Goal: Communication & Community: Answer question/provide support

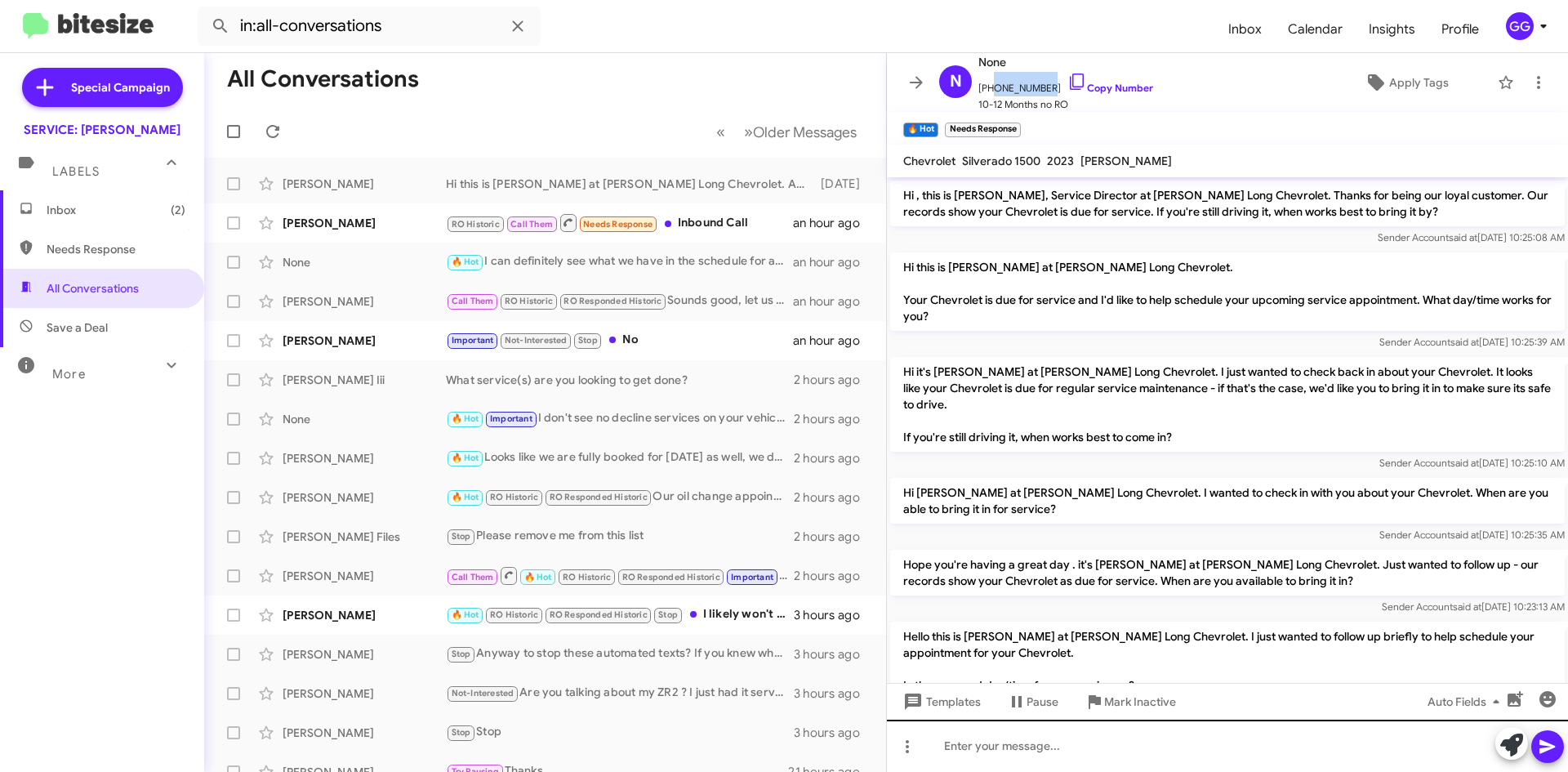
scroll to position [428, 0]
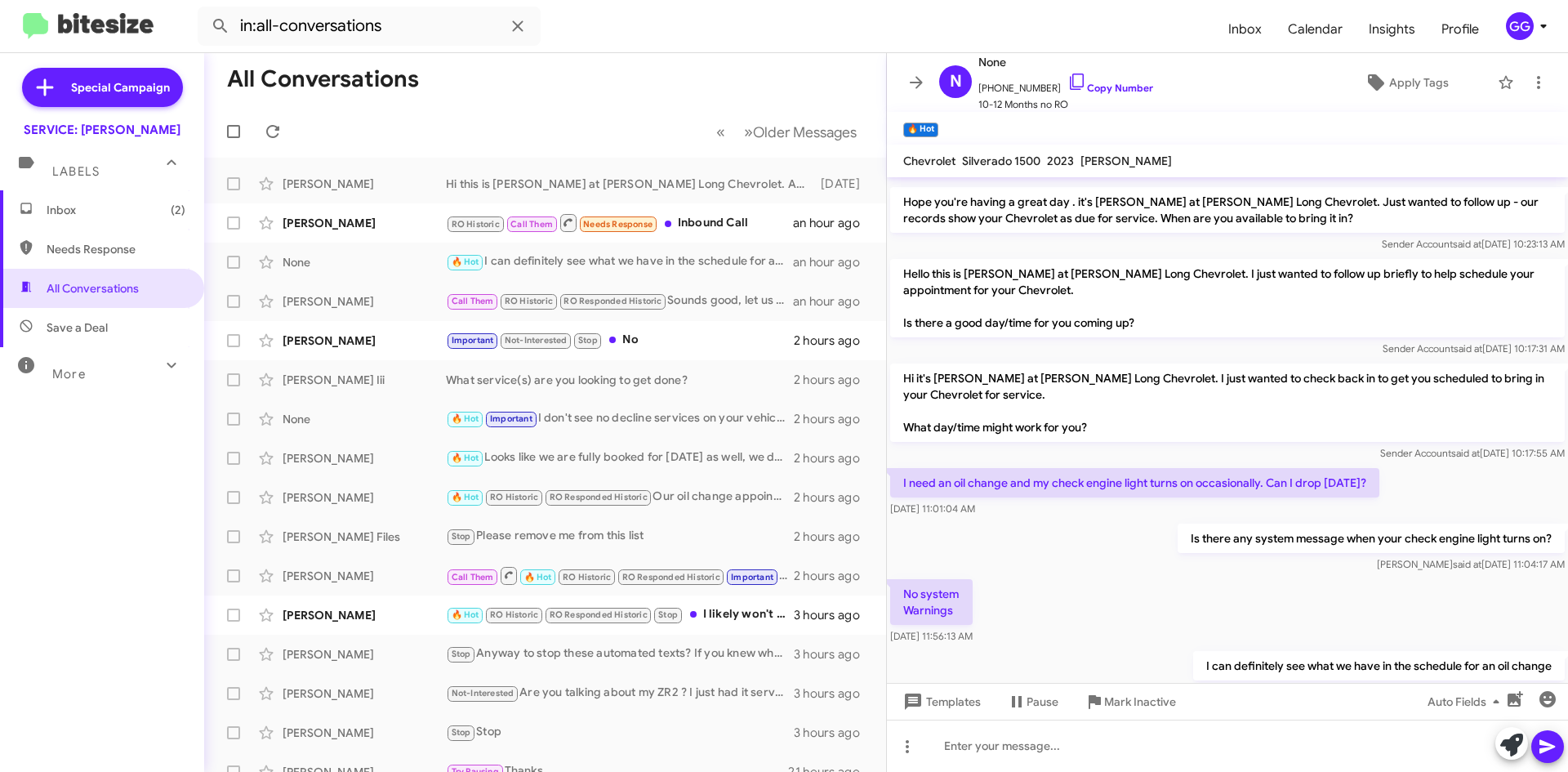
scroll to position [428, 0]
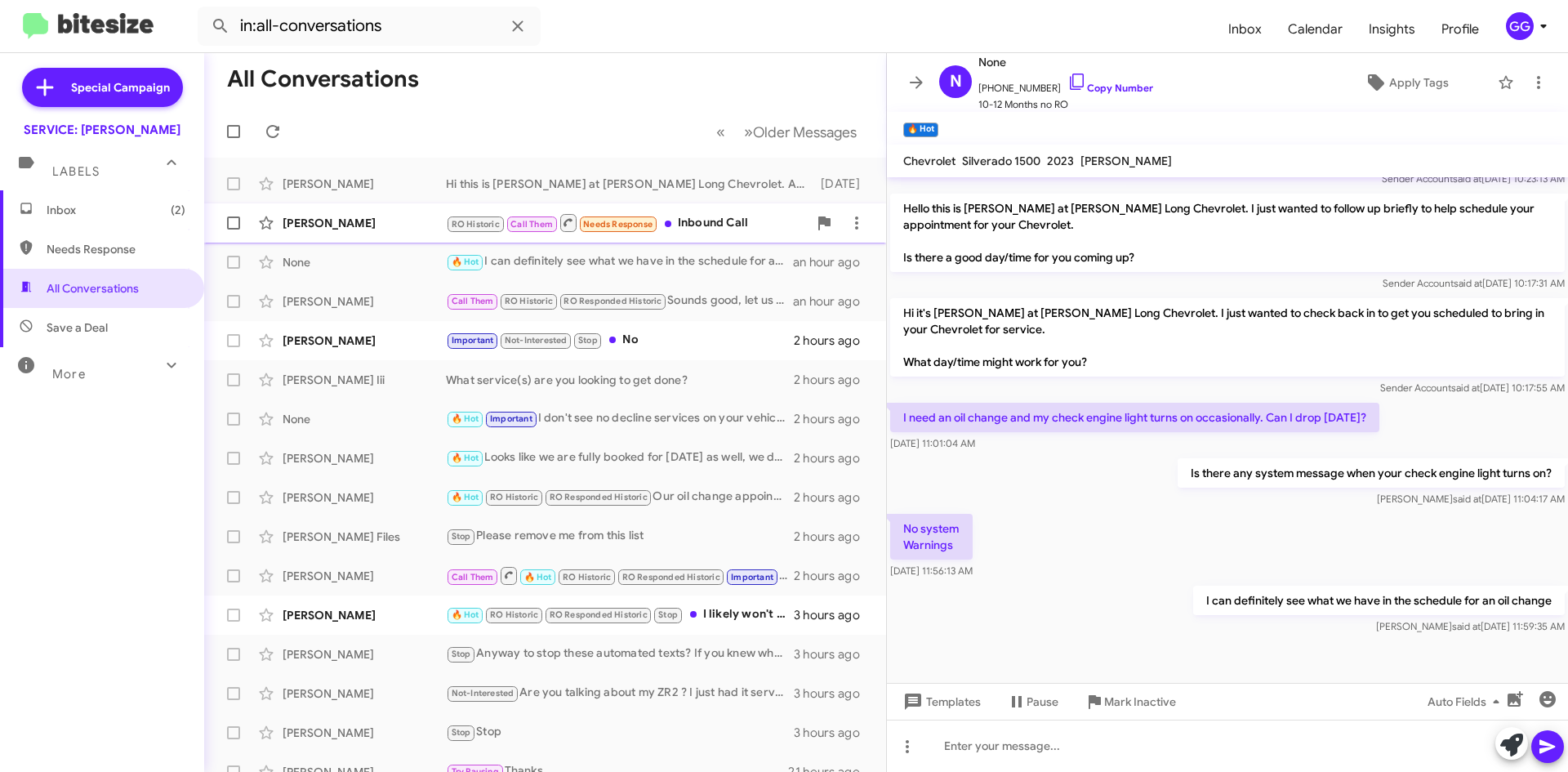
click at [770, 232] on div "RO Historic Call Them Needs Response Inbound Call" at bounding box center [627, 223] width 362 height 20
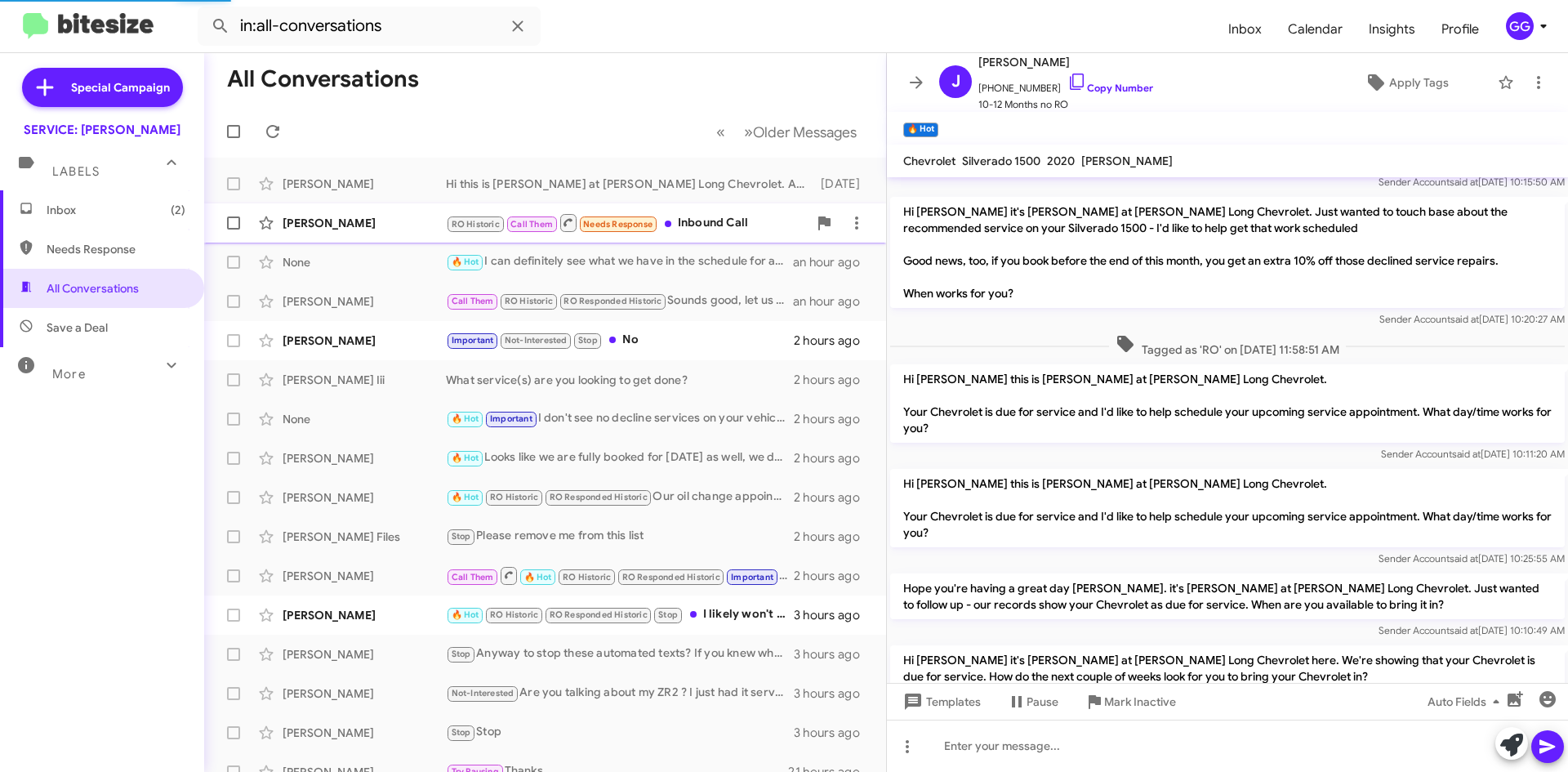
scroll to position [901, 0]
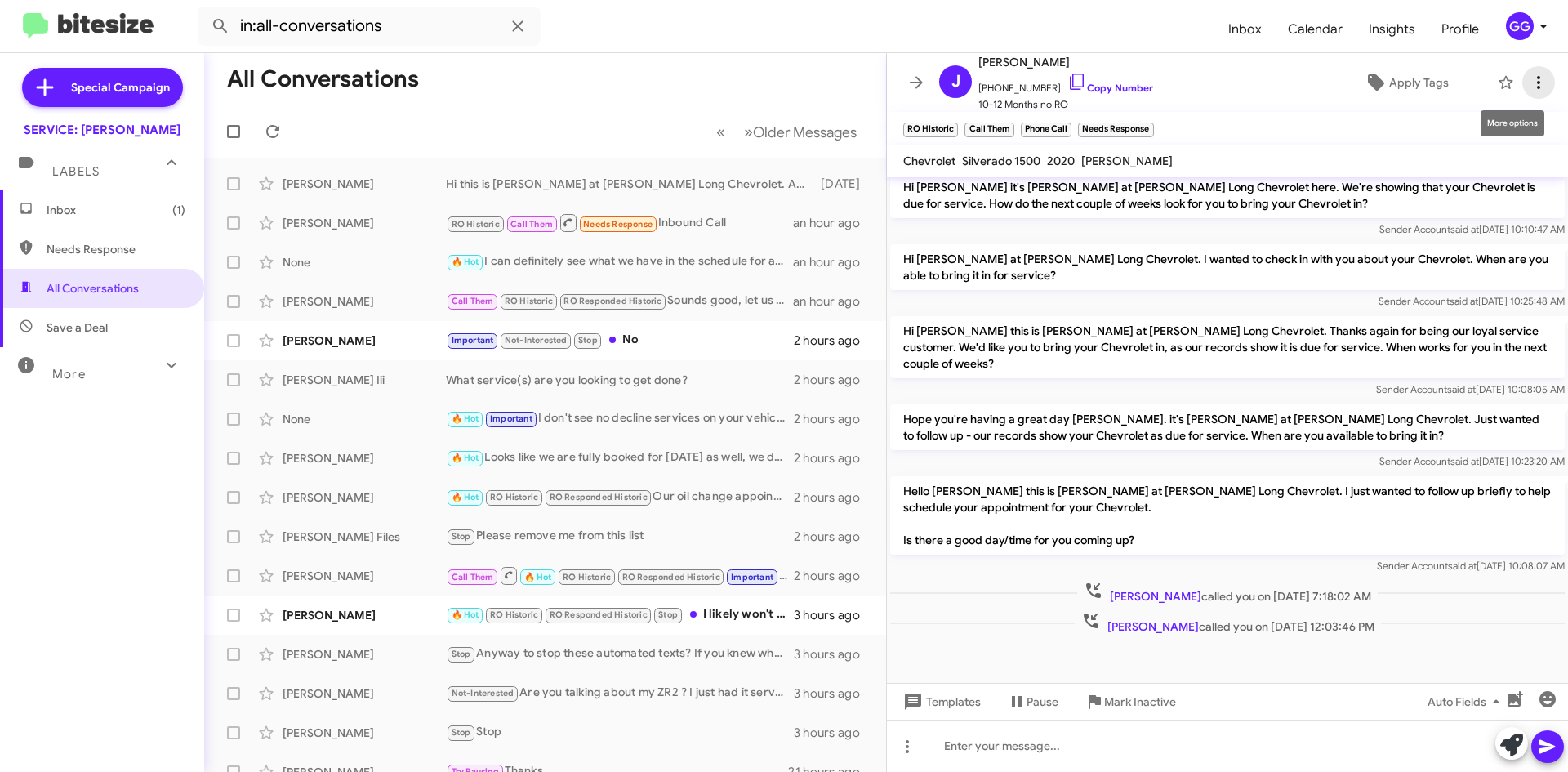
click at [1534, 85] on icon at bounding box center [1538, 82] width 20 height 20
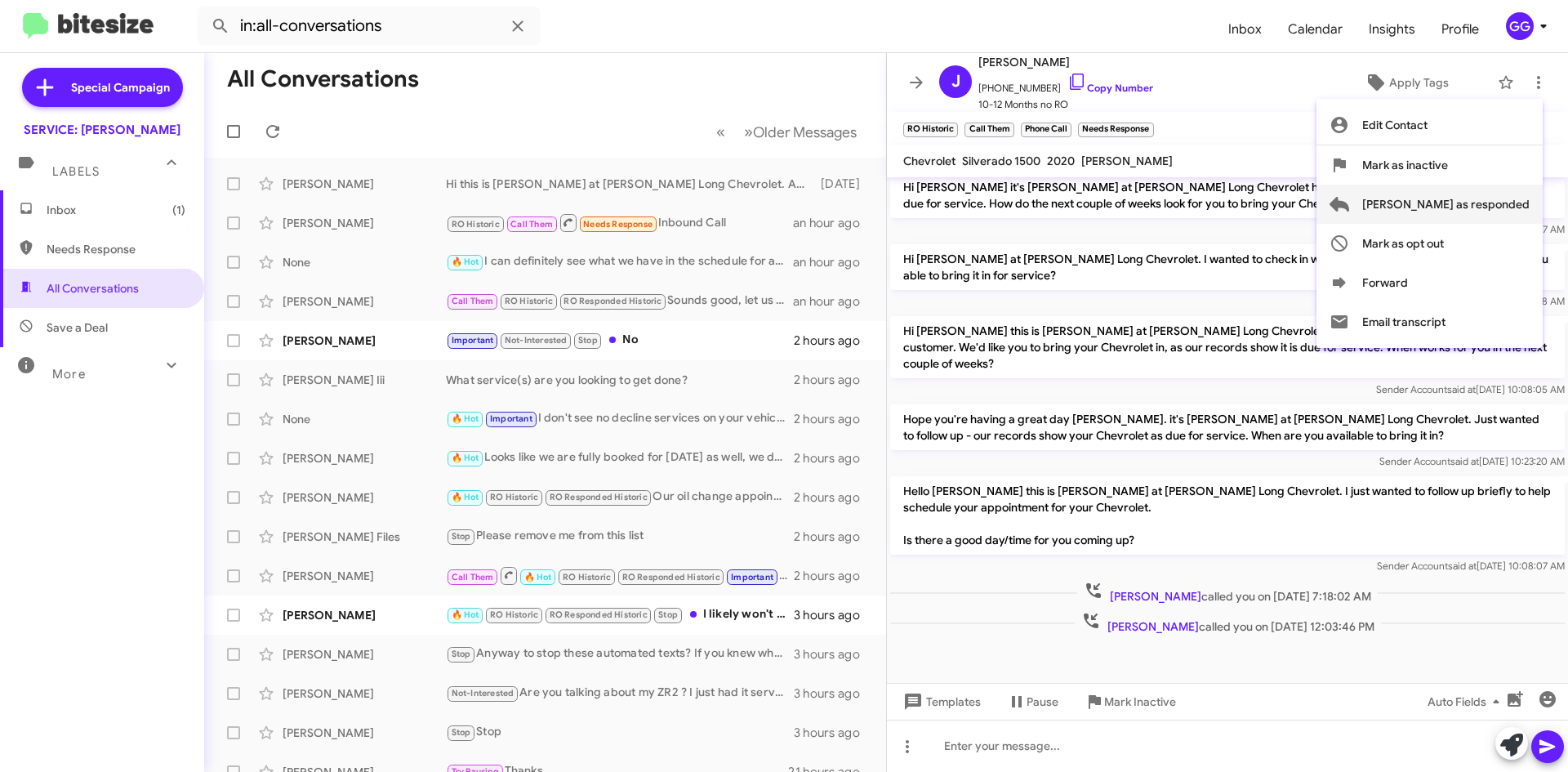
click at [1487, 212] on span "Mark as responded" at bounding box center [1446, 204] width 167 height 39
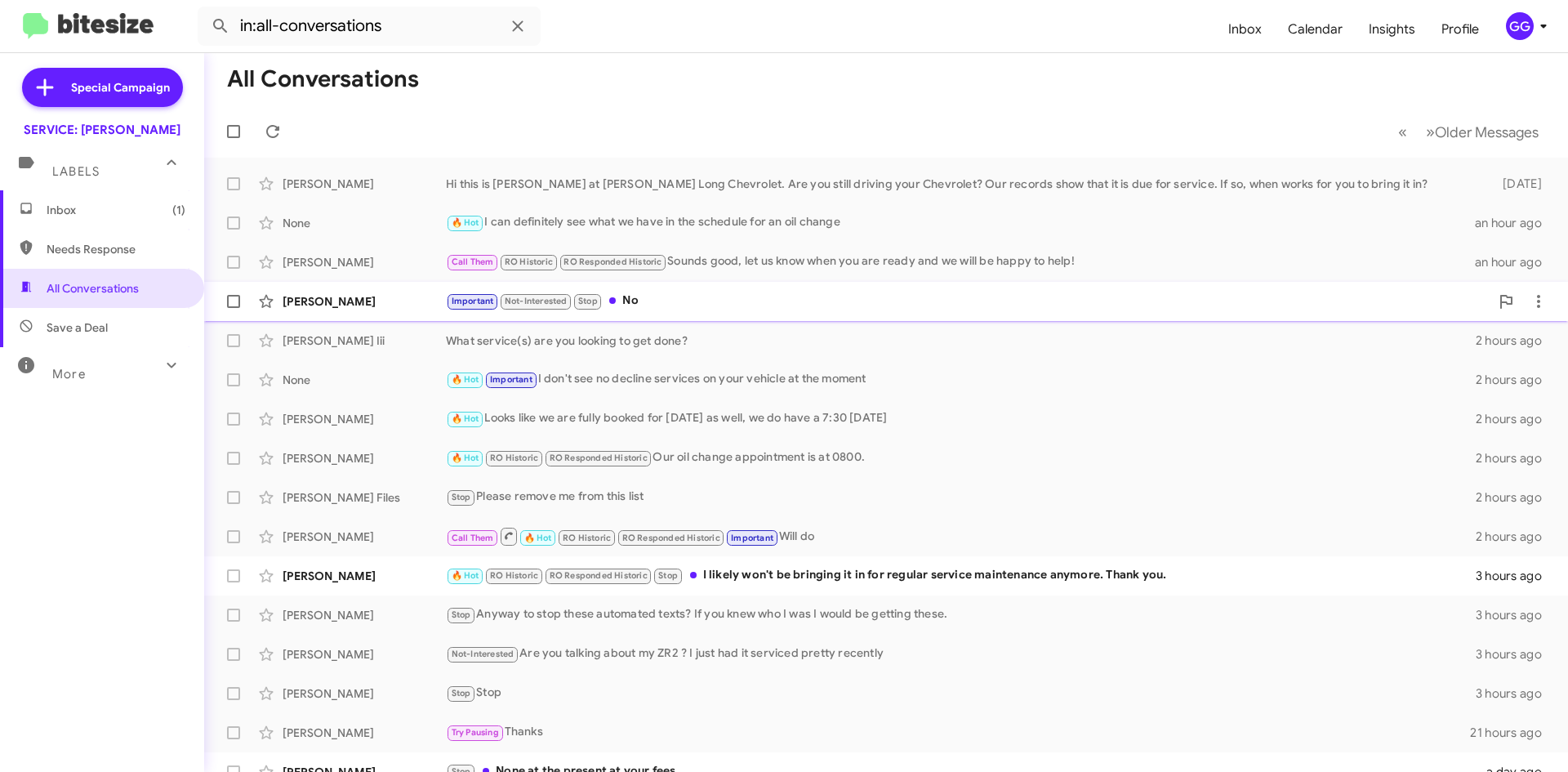
click at [847, 306] on div "Important Not-Interested Stop No" at bounding box center [967, 301] width 1044 height 19
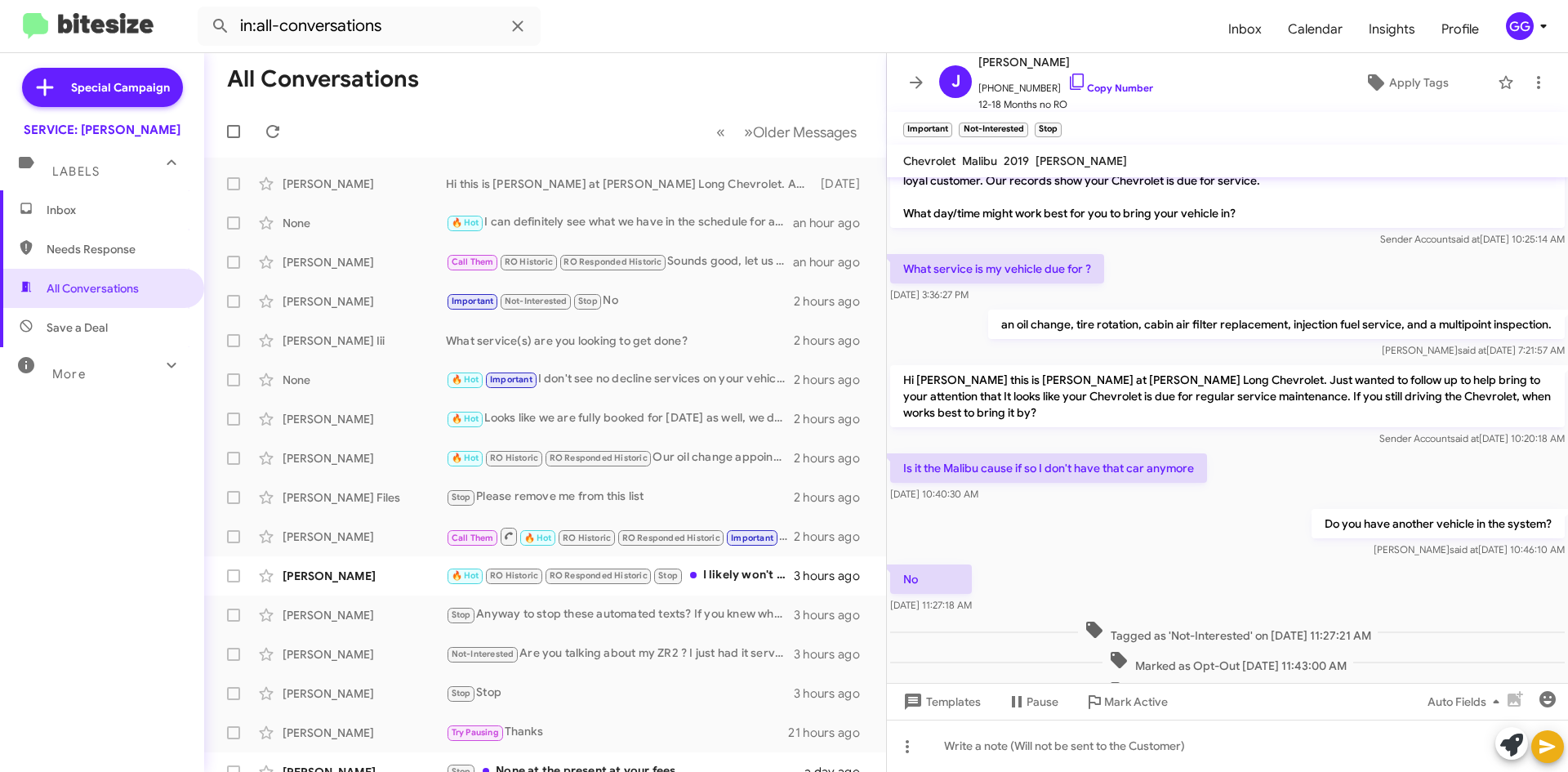
scroll to position [96, 0]
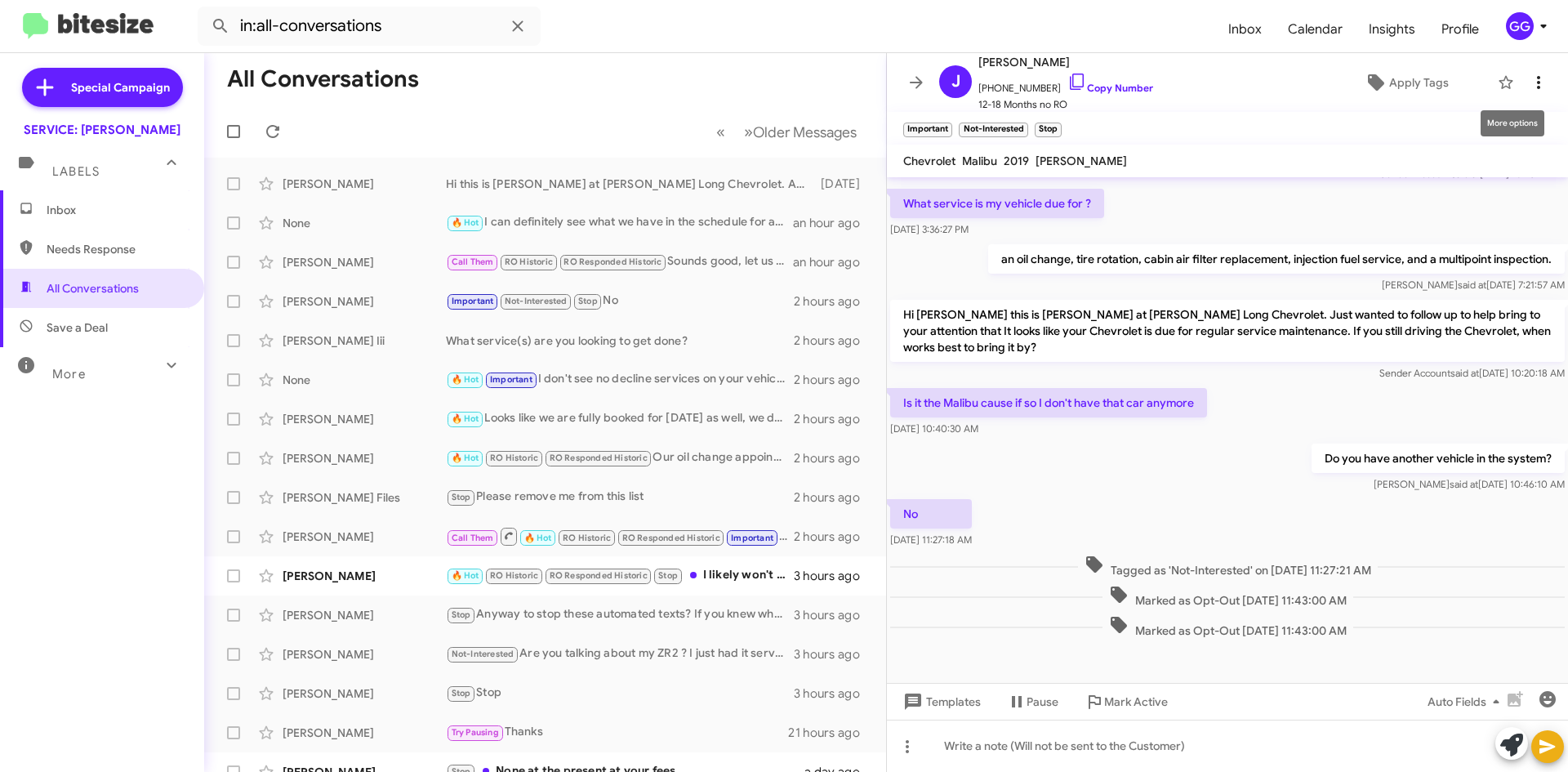
click at [1529, 86] on icon at bounding box center [1538, 82] width 20 height 20
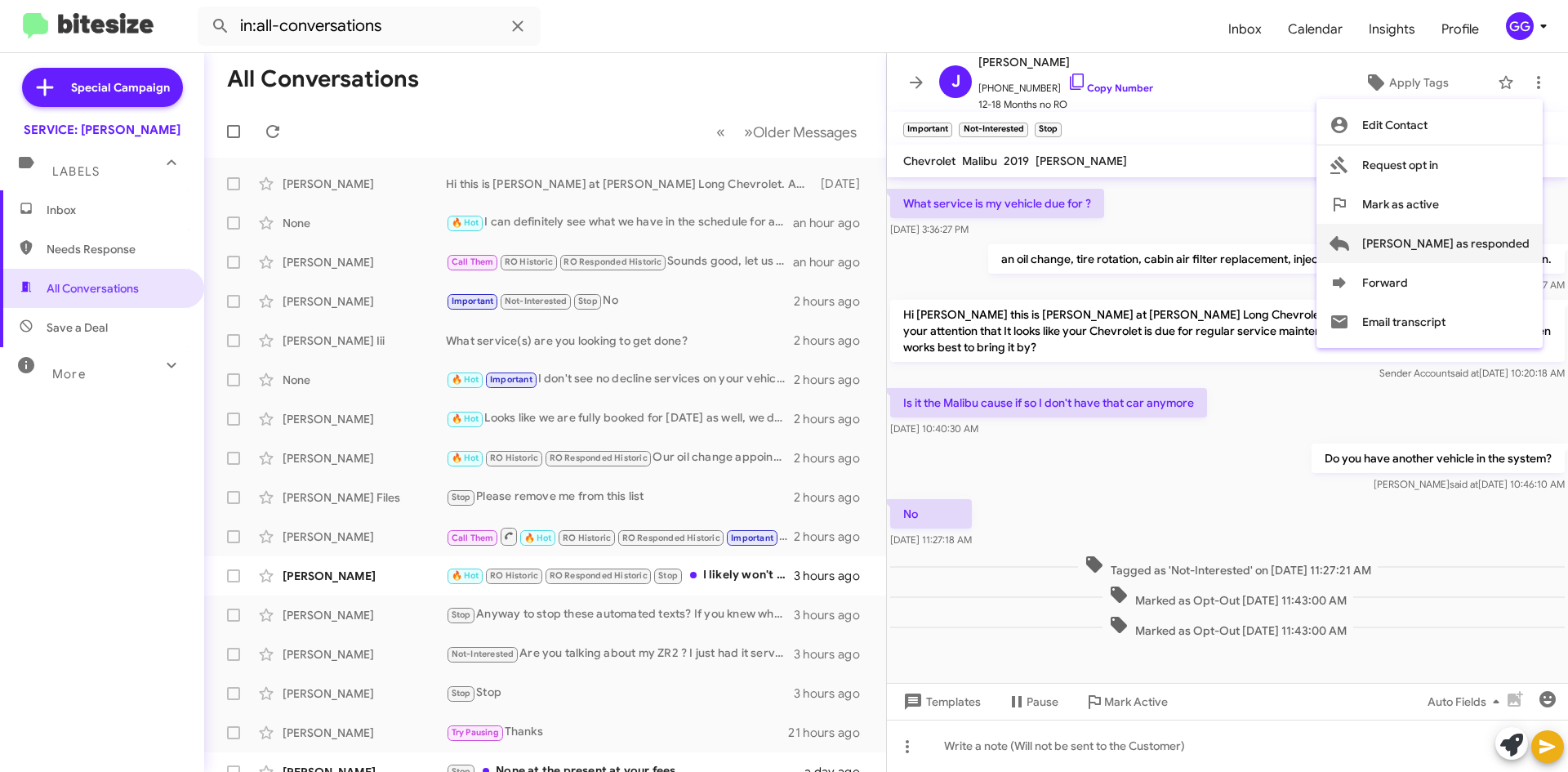
click at [1514, 239] on span "Mark as responded" at bounding box center [1446, 244] width 167 height 39
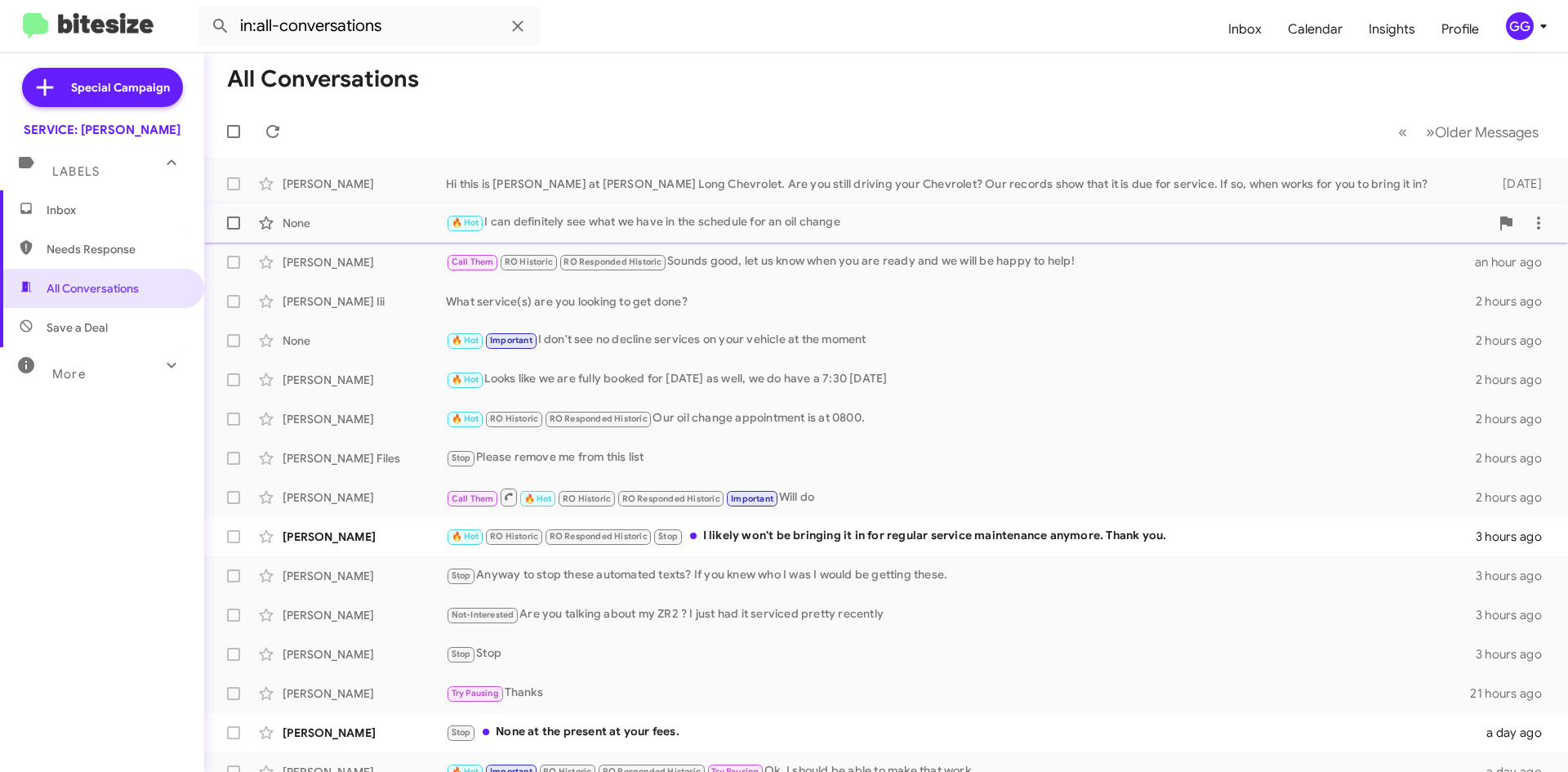
click at [774, 224] on div "🔥 Hot I can definitely see what we have in the schedule for an oil change" at bounding box center [967, 223] width 1044 height 19
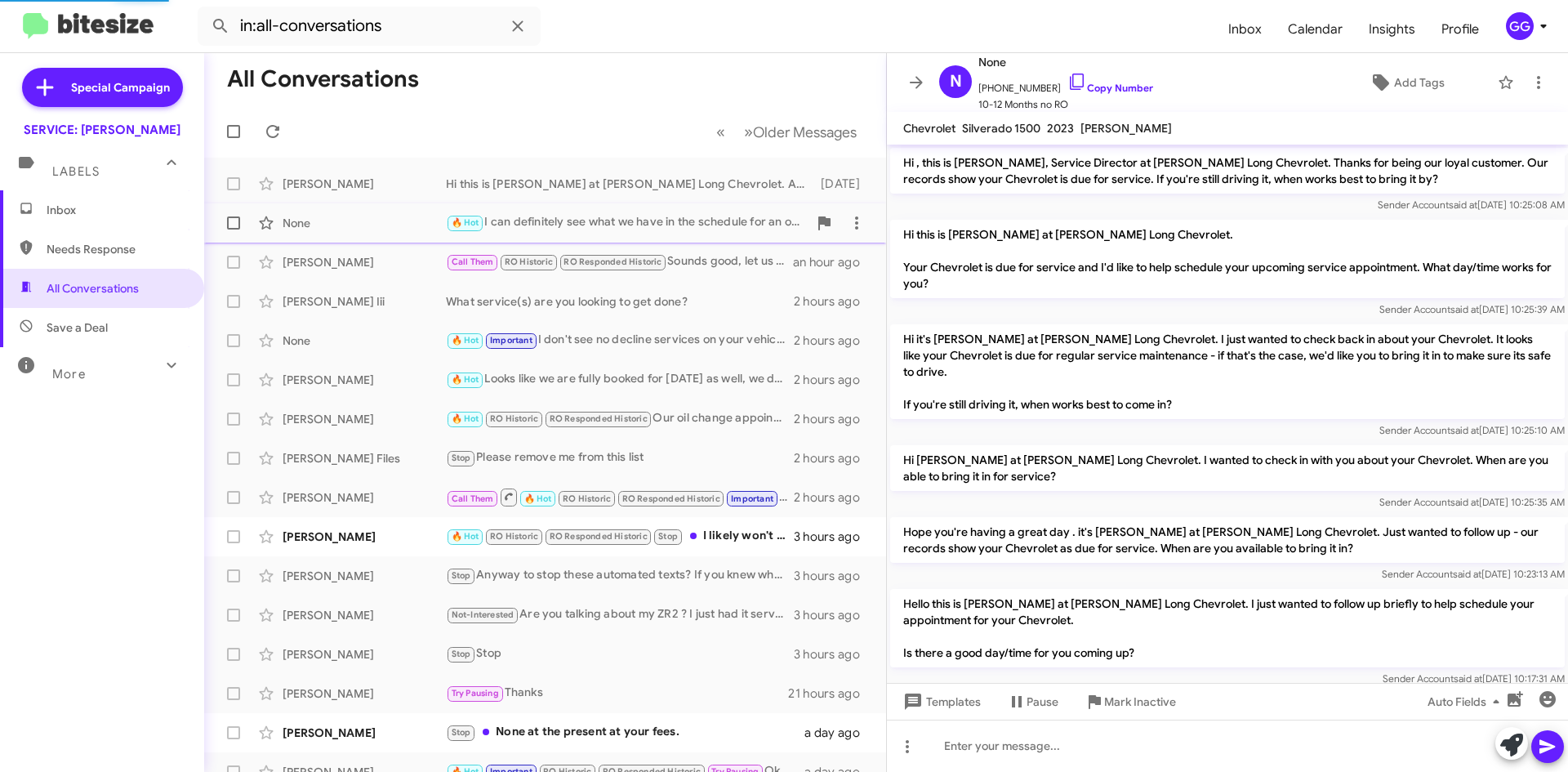
scroll to position [395, 0]
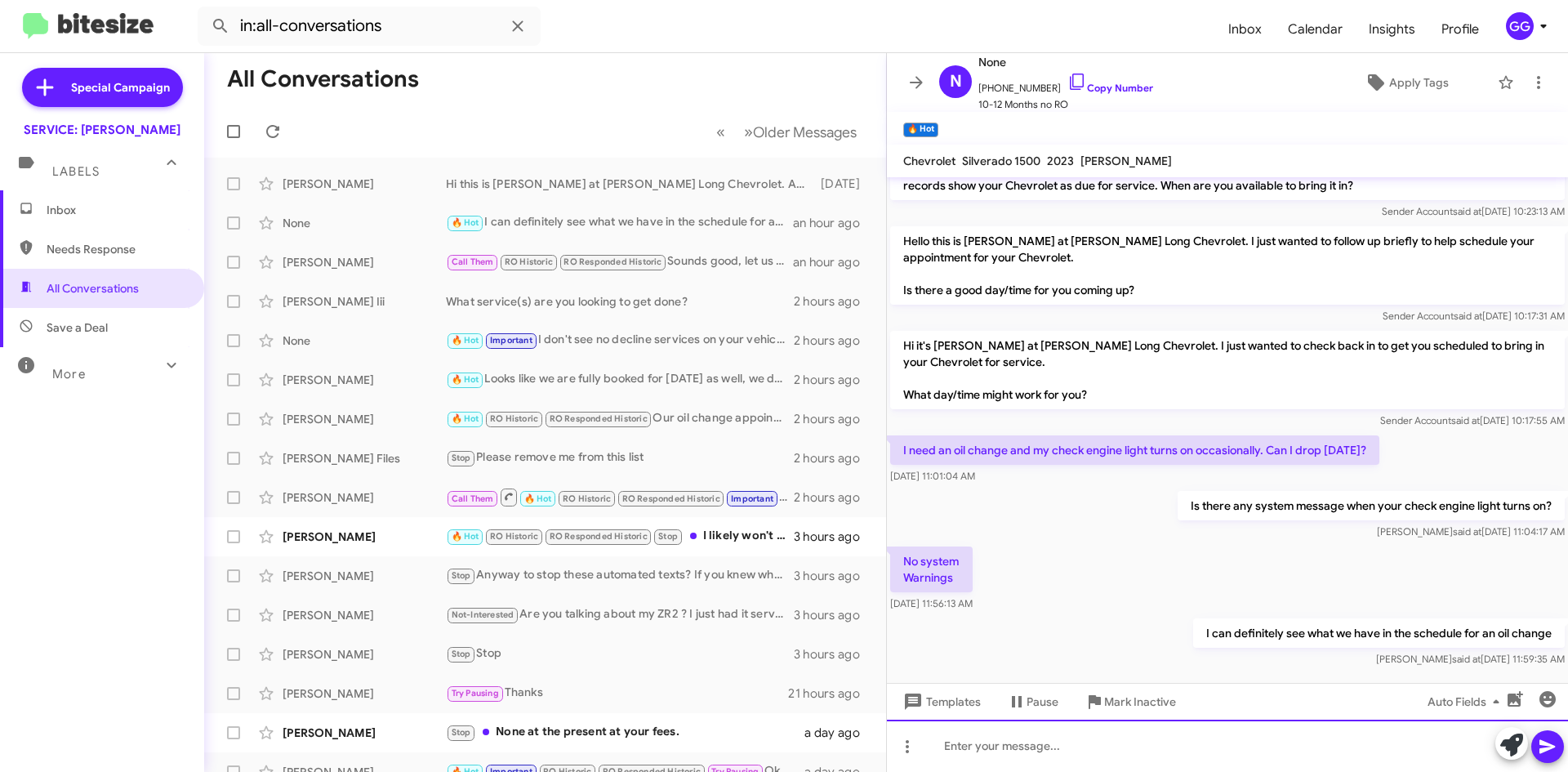
paste div
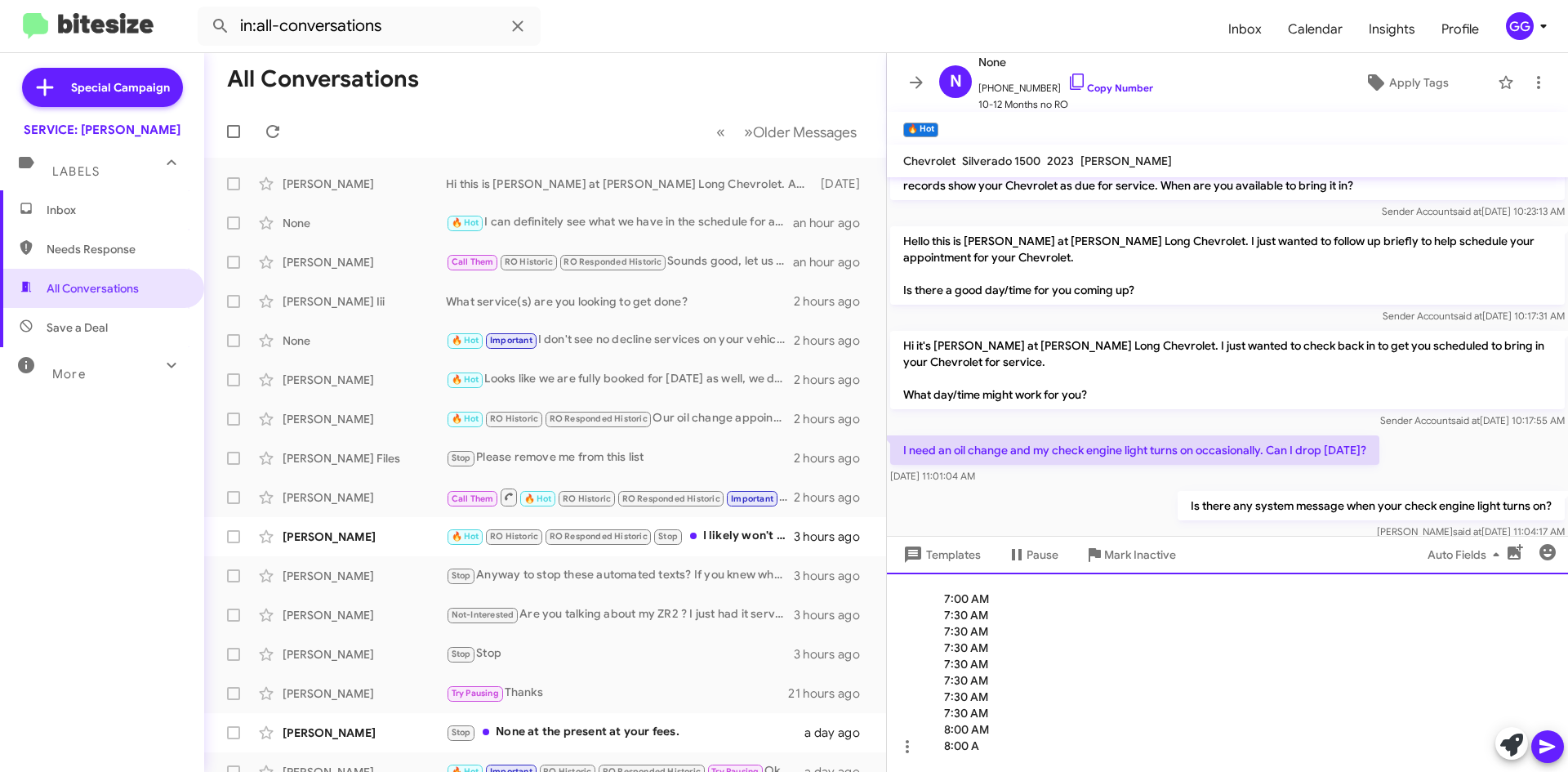
scroll to position [0, 0]
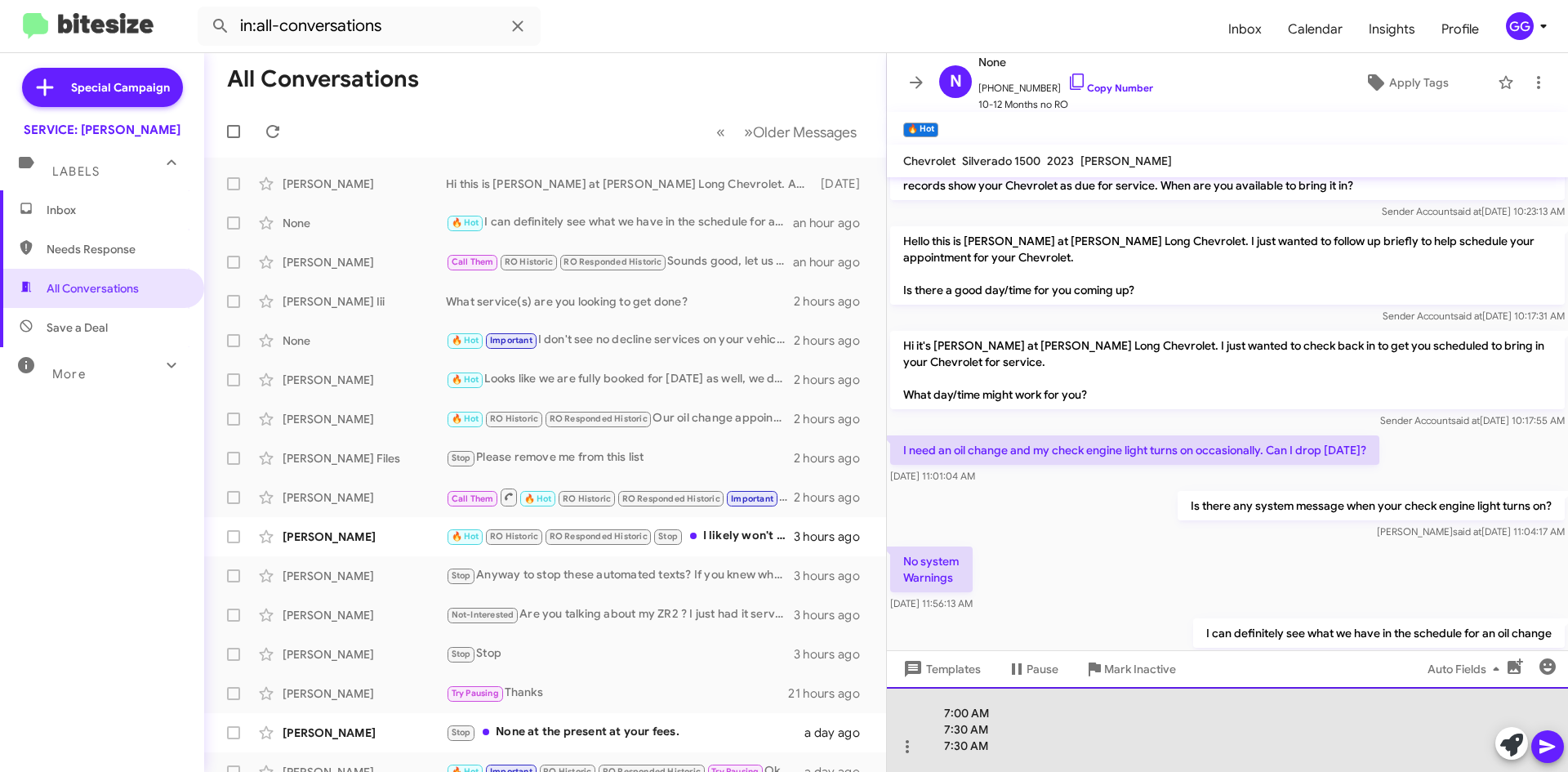
click at [942, 729] on div "7:00 AM 7:30 AM 7:30 AM" at bounding box center [1227, 730] width 681 height 85
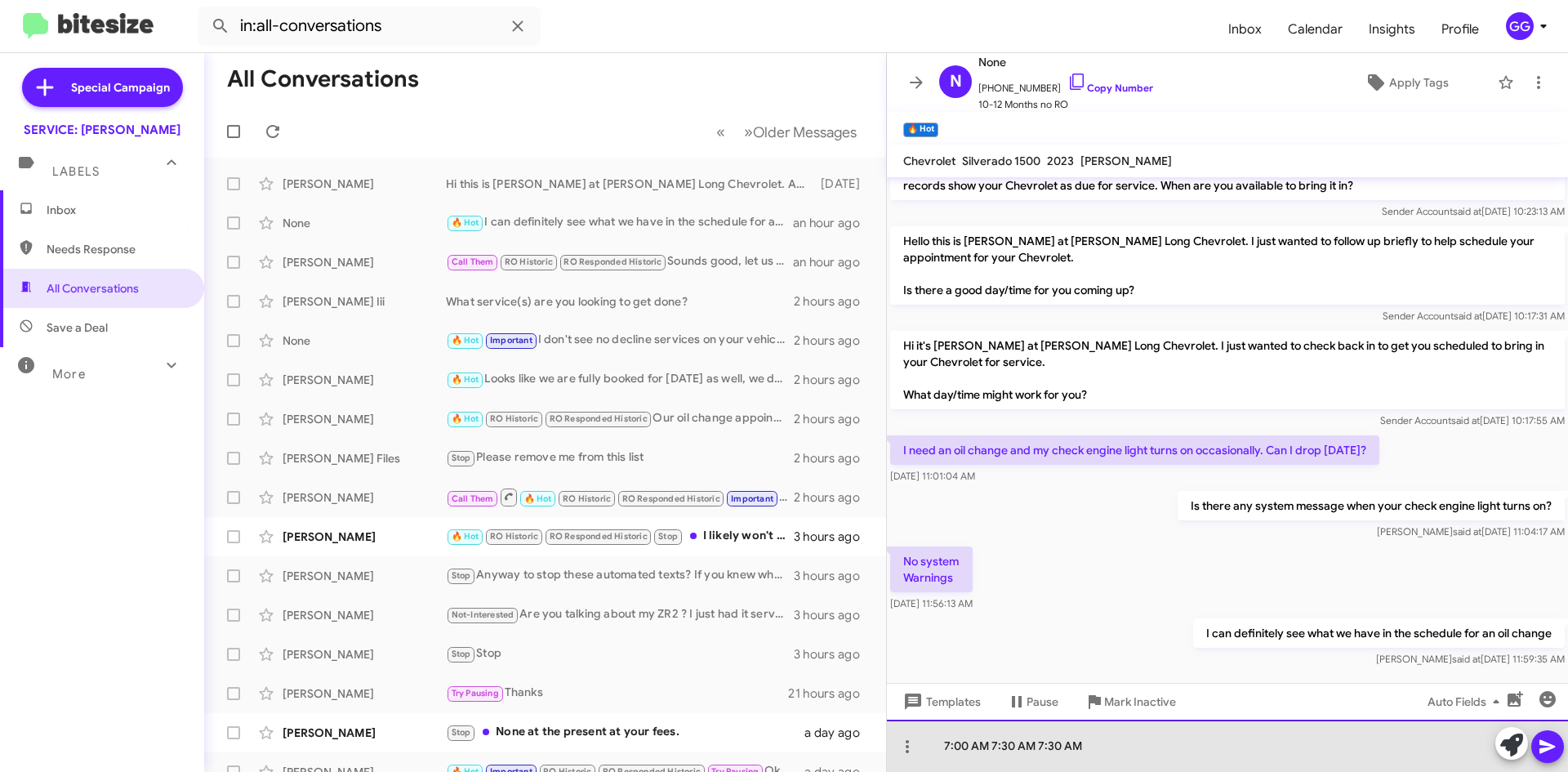
click at [941, 745] on div "7:00 AM 7:30 AM 7:30 AM" at bounding box center [1227, 746] width 681 height 53
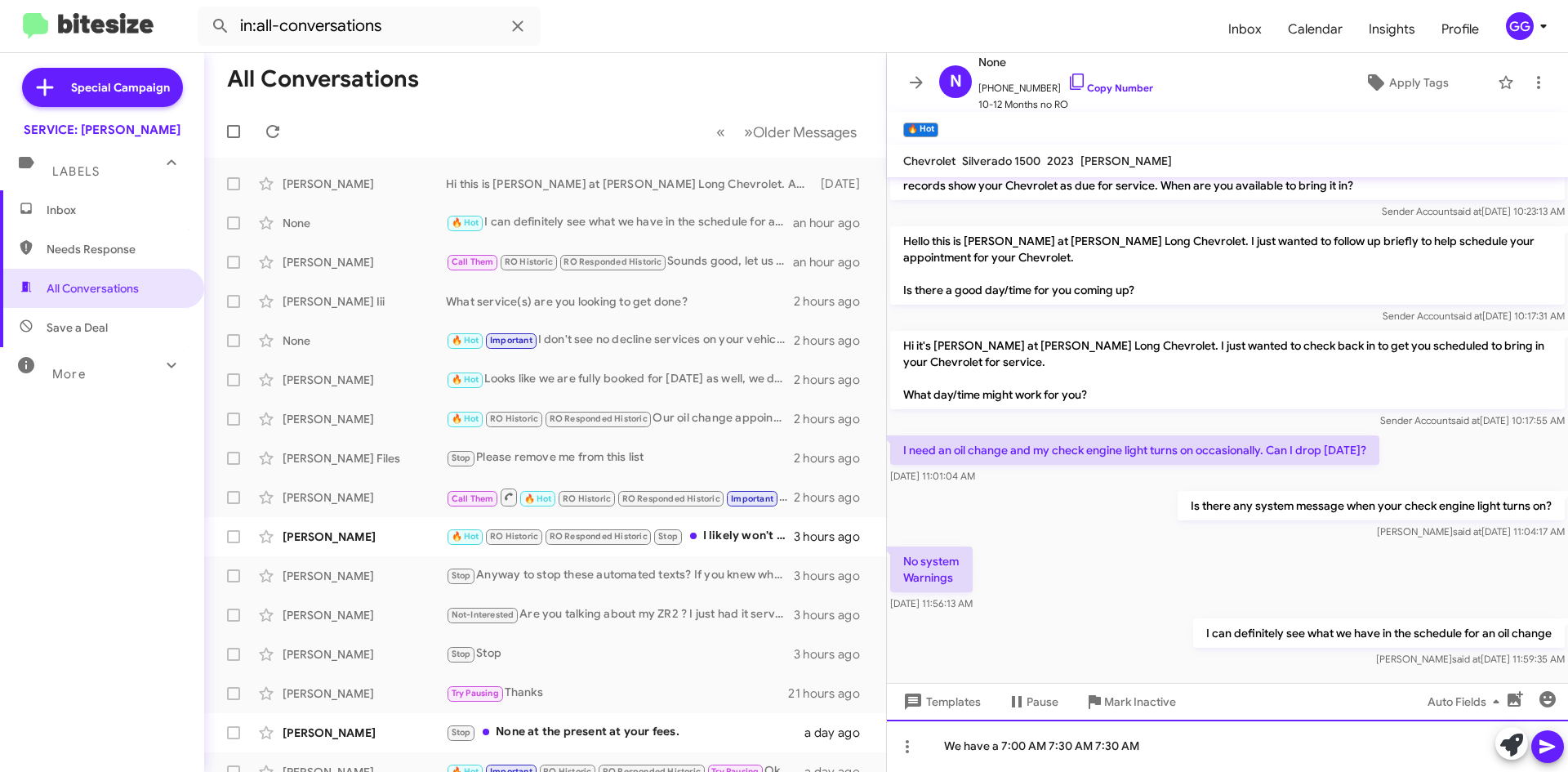
click at [1029, 746] on div "We have a 7:00 AM 7:30 AM 7:30 AM" at bounding box center [1227, 746] width 681 height 53
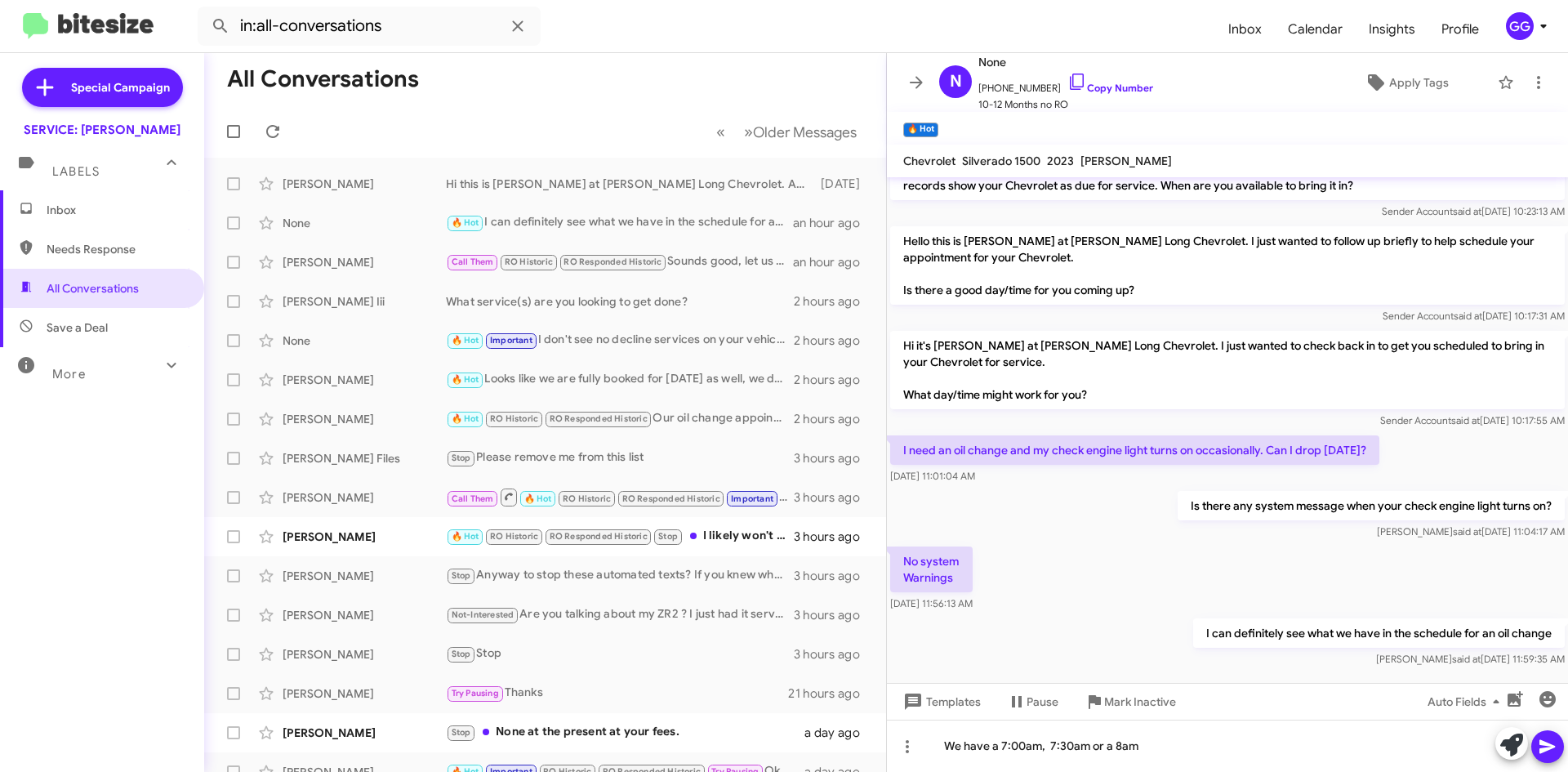
click at [1548, 741] on icon at bounding box center [1548, 746] width 20 height 20
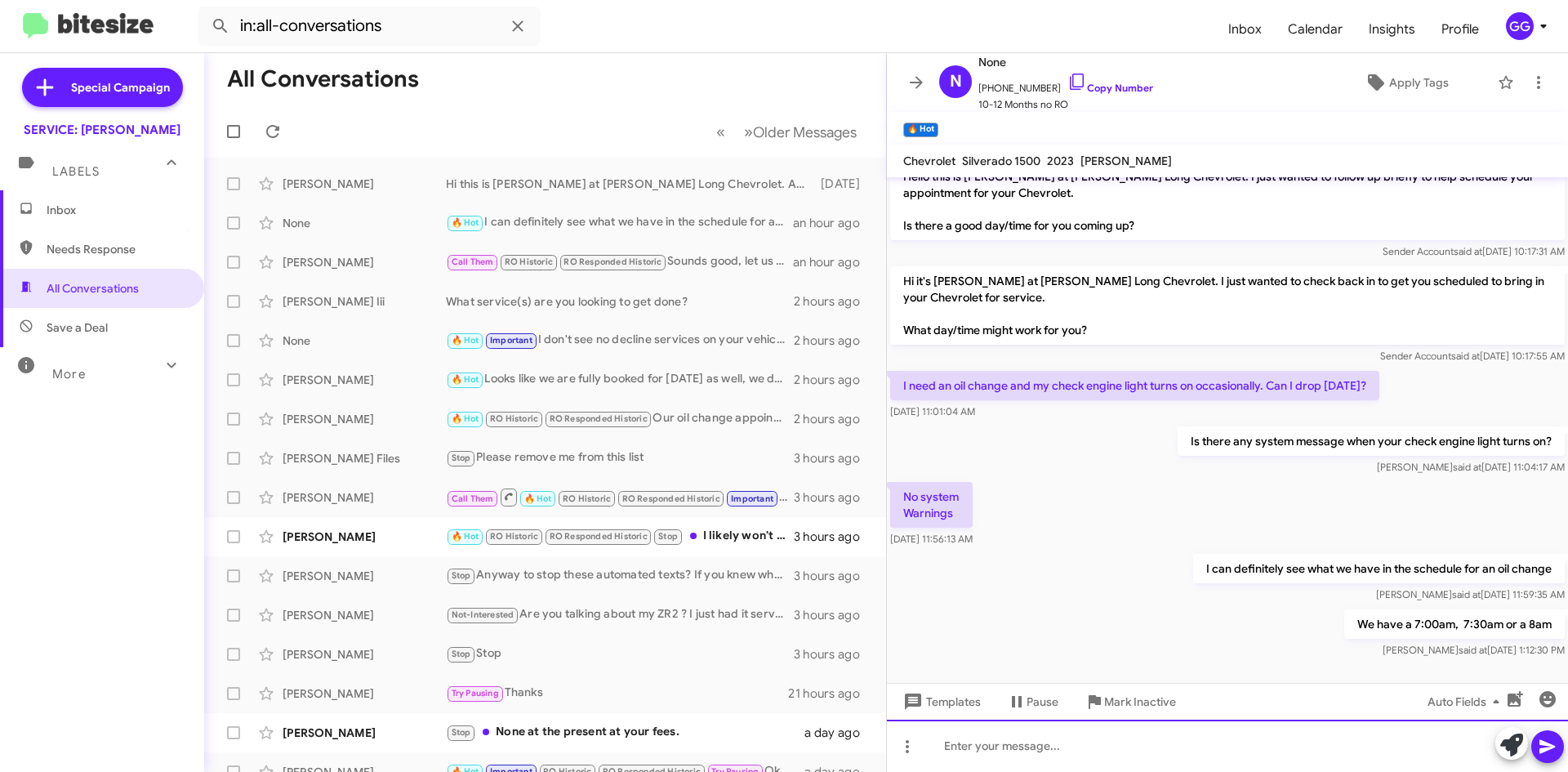
scroll to position [487, 0]
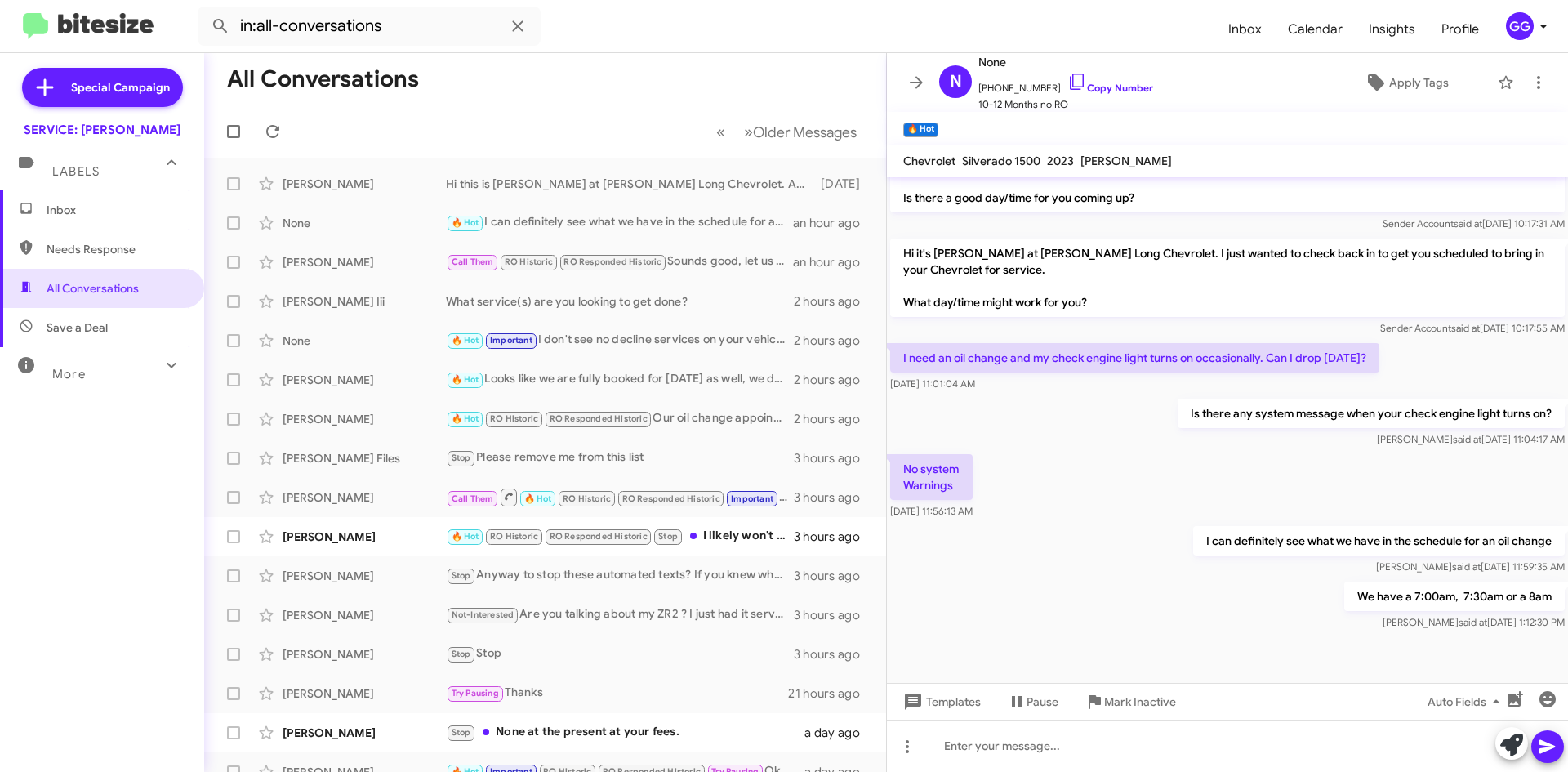
click at [48, 246] on span "Needs Response" at bounding box center [116, 249] width 138 height 16
type input "in:needs-response"
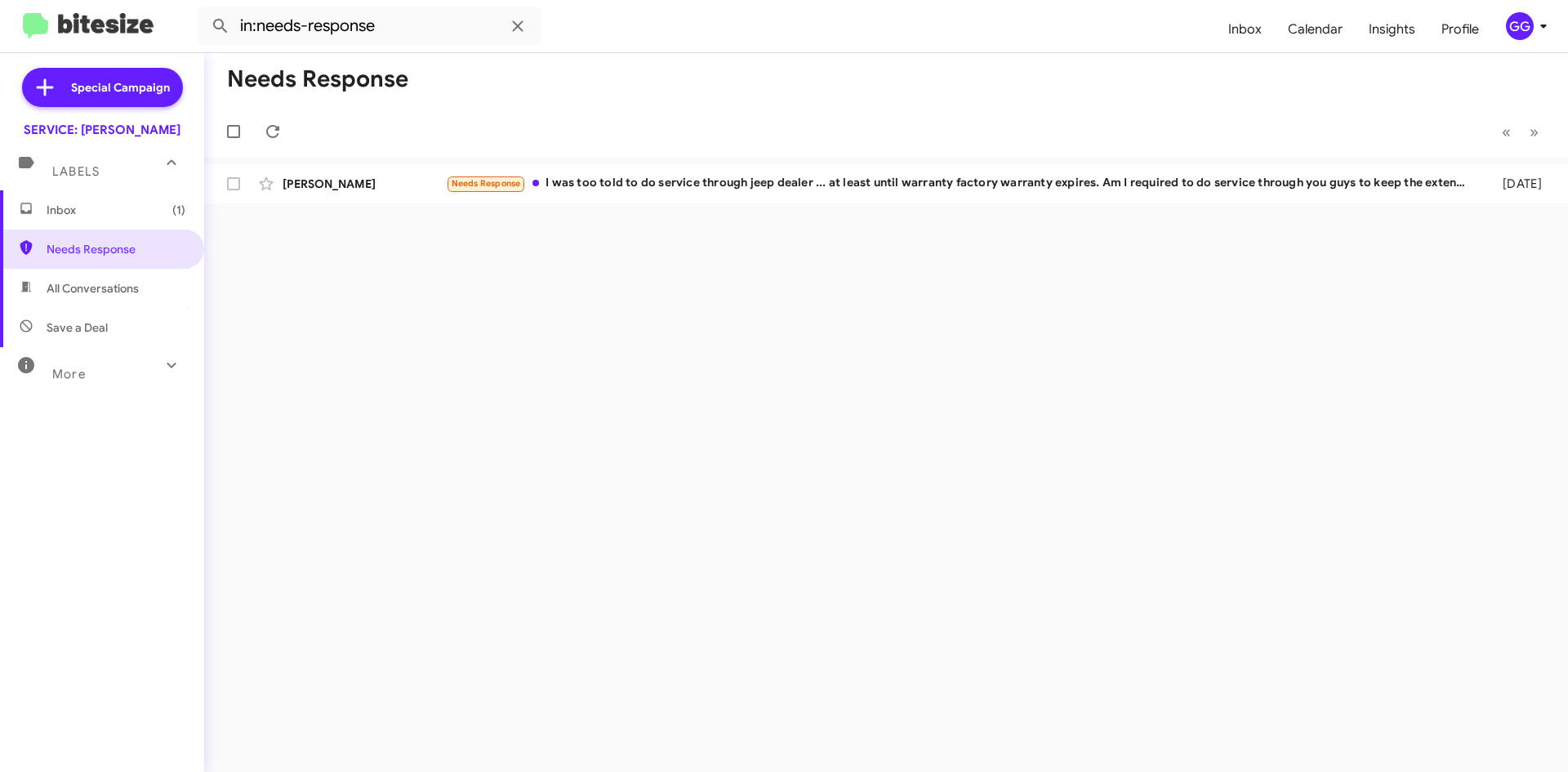
click at [127, 211] on span "Inbox (1)" at bounding box center [116, 210] width 138 height 16
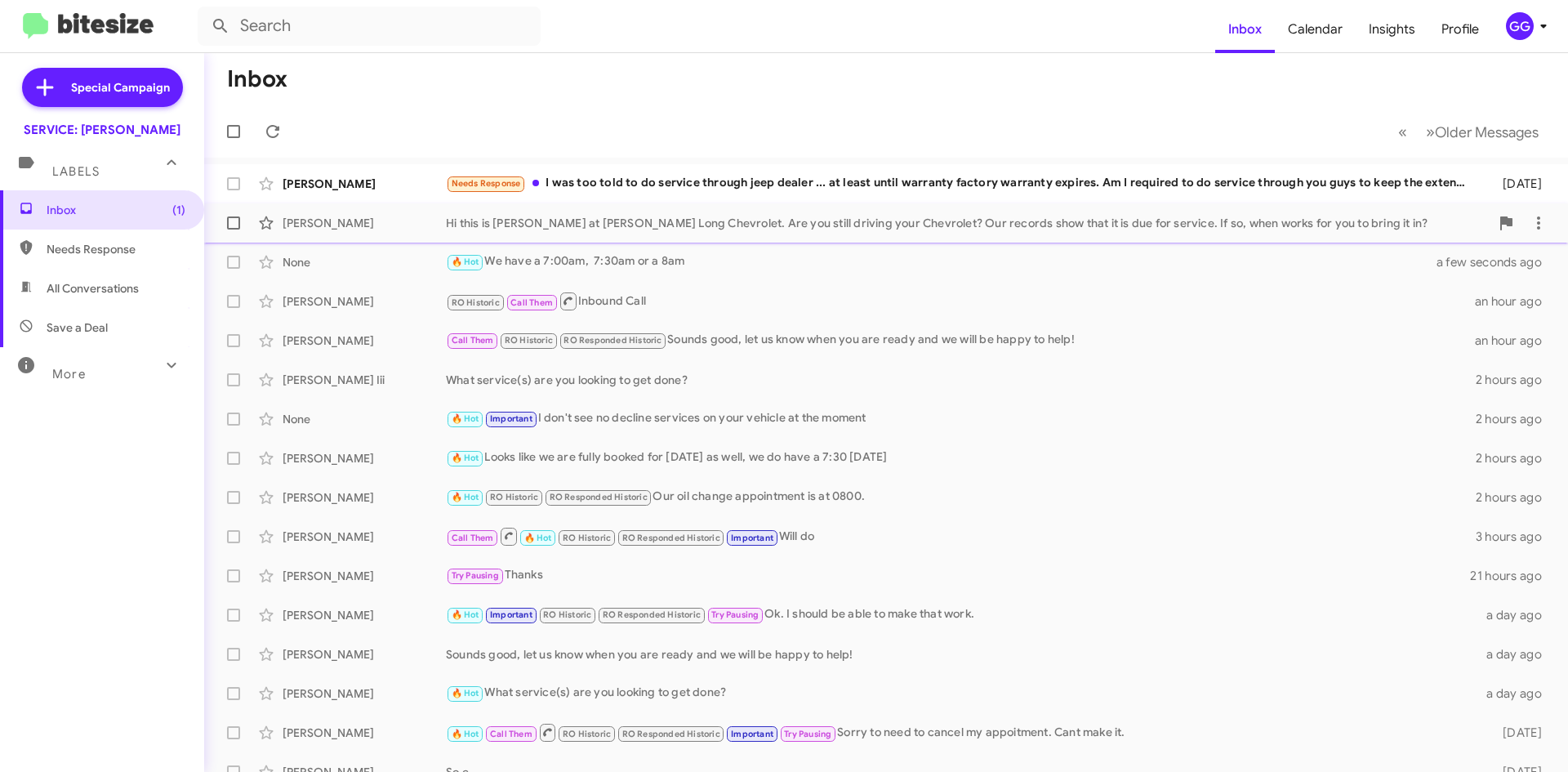
click at [824, 224] on div "Hi this is Rick Stubbs at Daniels Long Chevrolet. Are you still driving your Ch…" at bounding box center [967, 223] width 1044 height 16
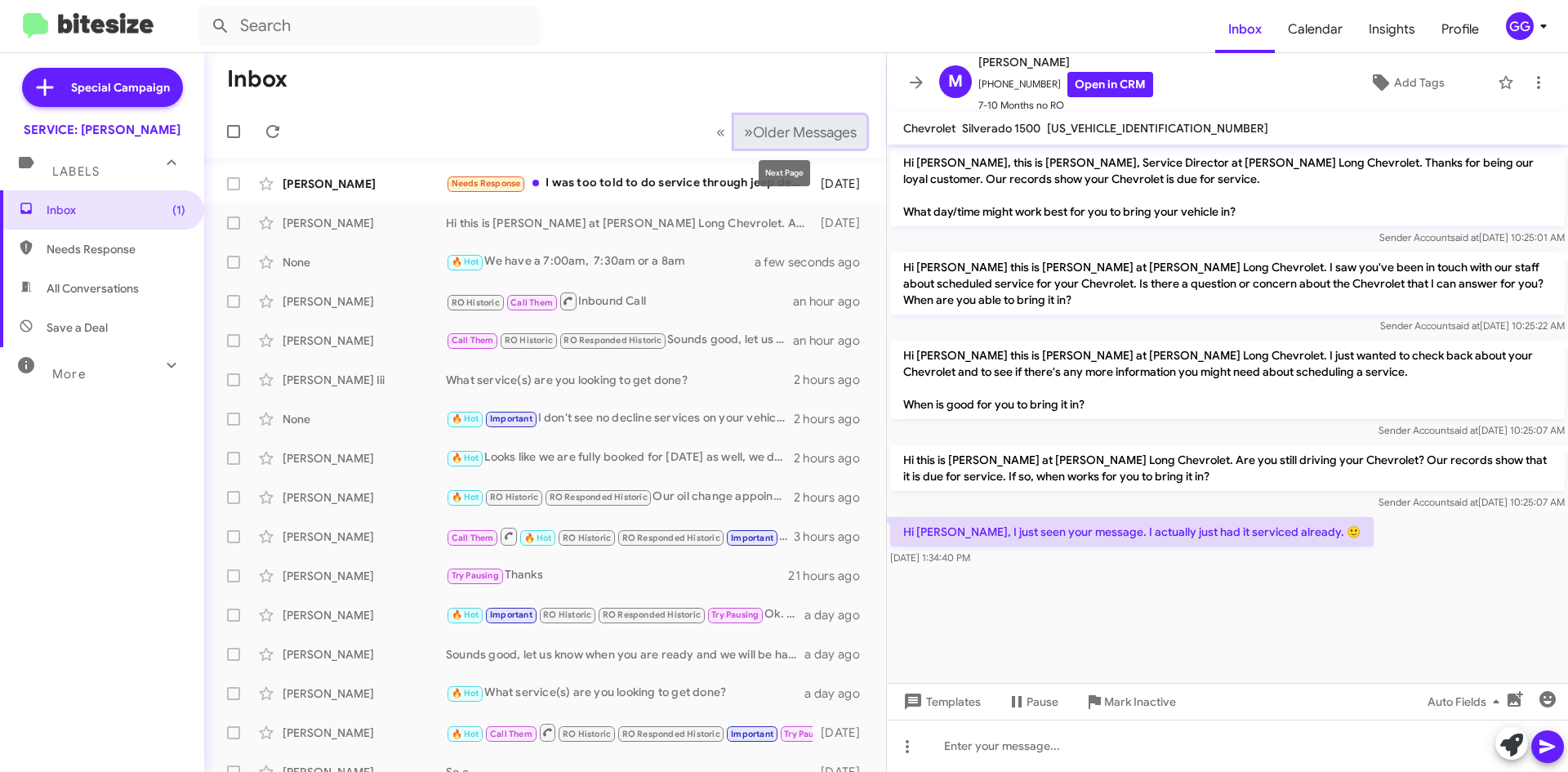
click at [744, 129] on span "»" at bounding box center [748, 132] width 9 height 20
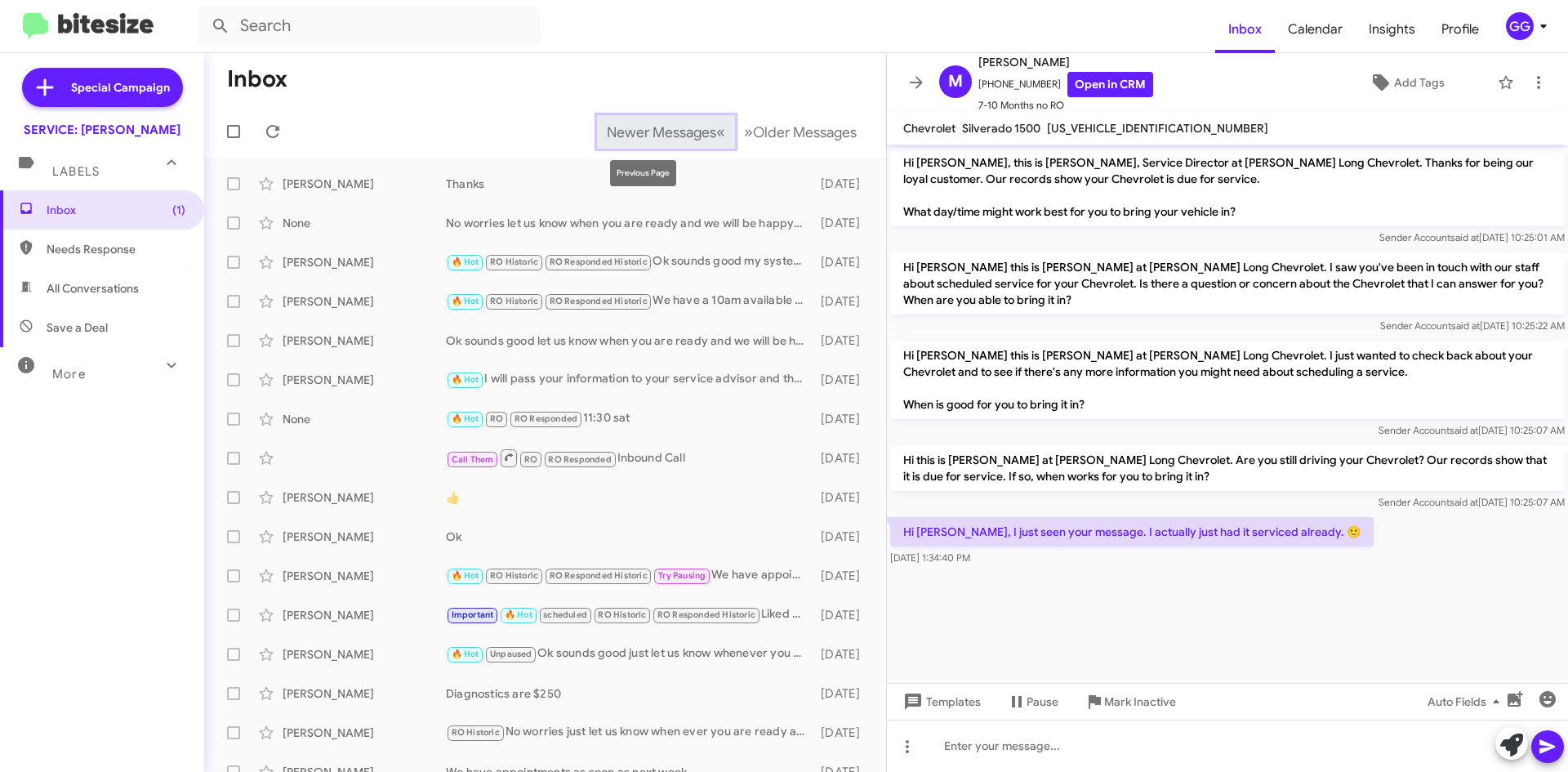
click at [675, 130] on span "Newer Messages" at bounding box center [662, 132] width 110 height 18
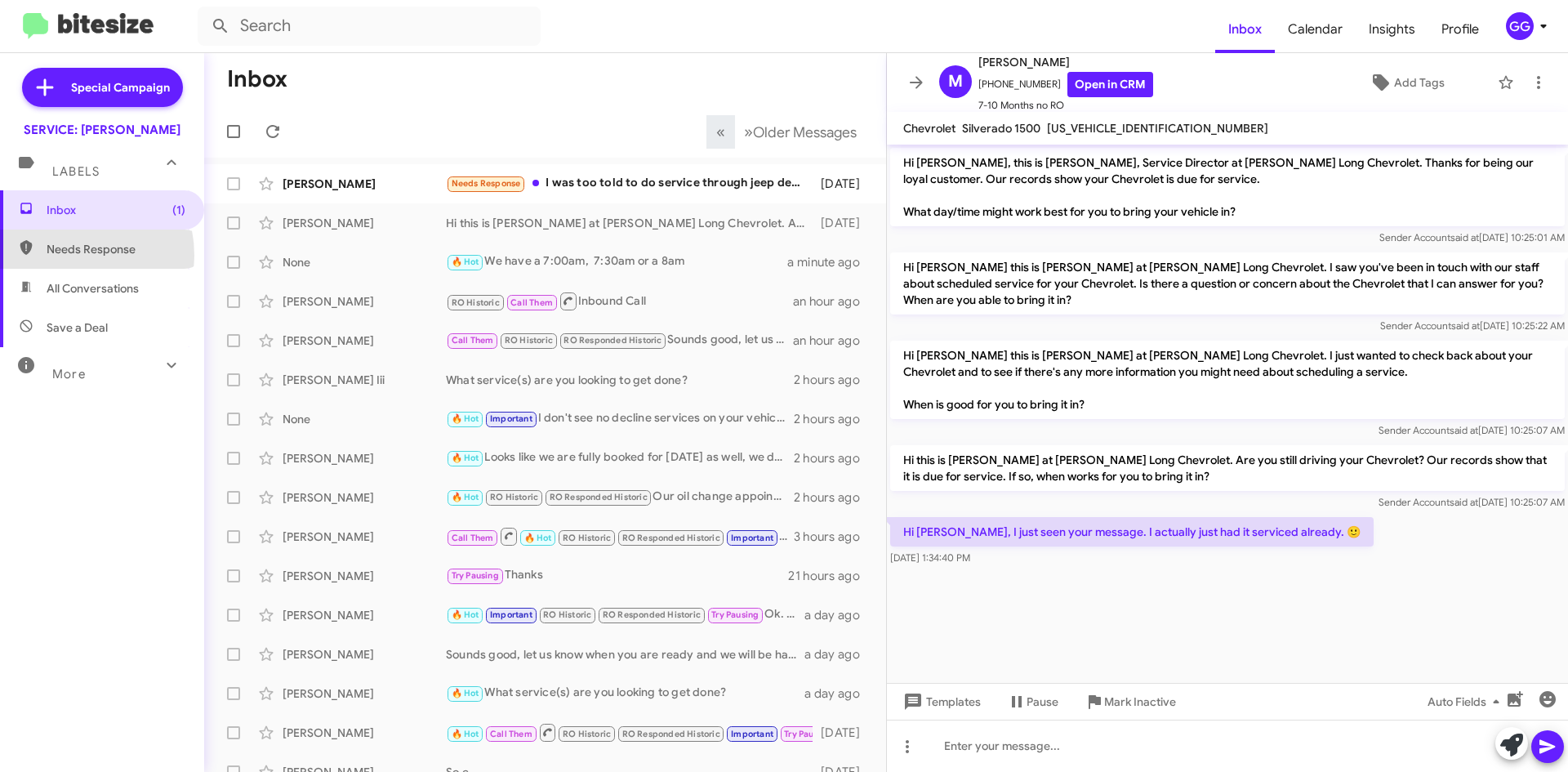
click at [59, 256] on span "Needs Response" at bounding box center [116, 249] width 138 height 16
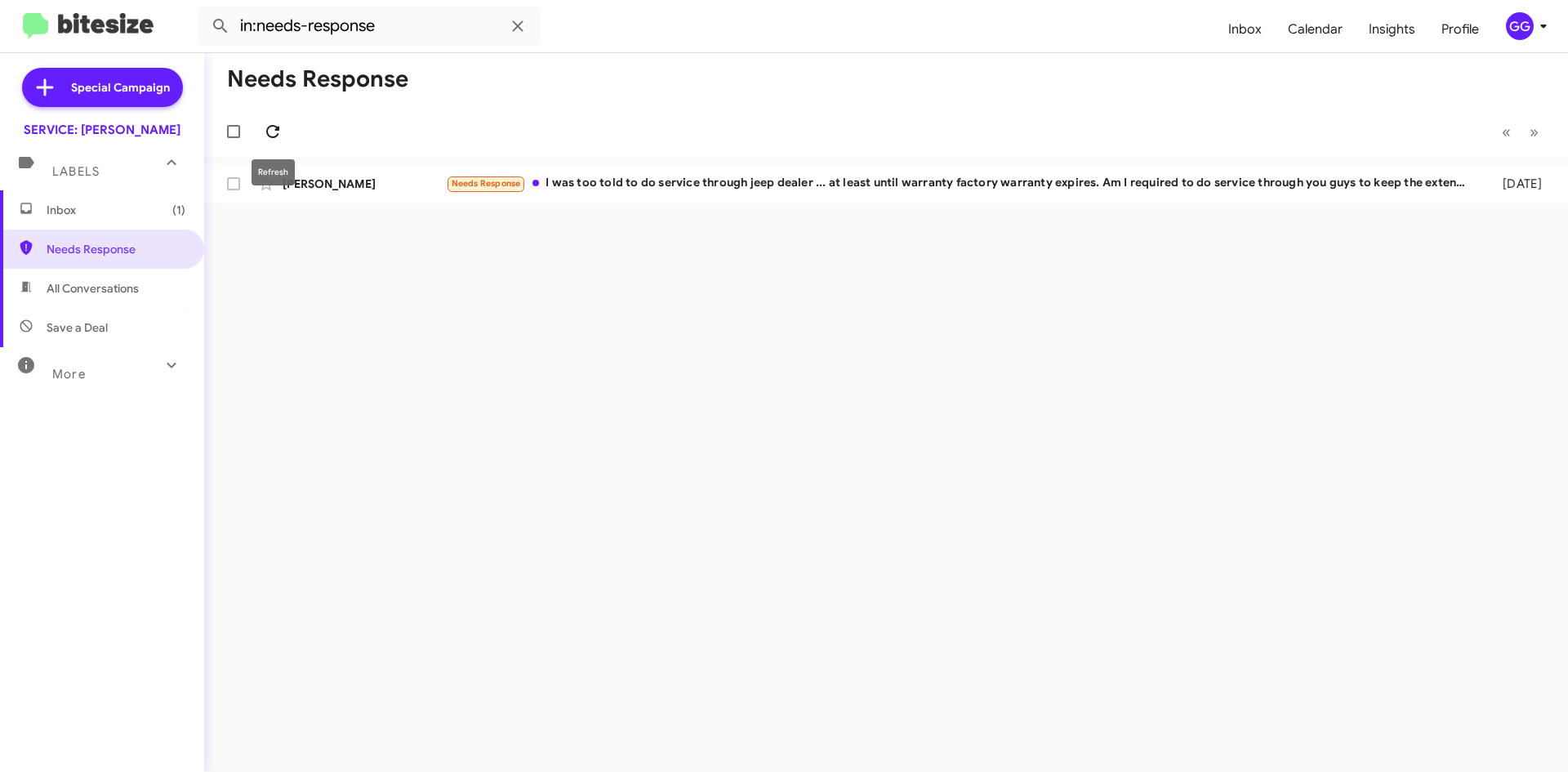
click at [278, 129] on icon at bounding box center [273, 131] width 13 height 13
click at [96, 280] on span "All Conversations" at bounding box center [93, 288] width 93 height 16
type input "in:all-conversations"
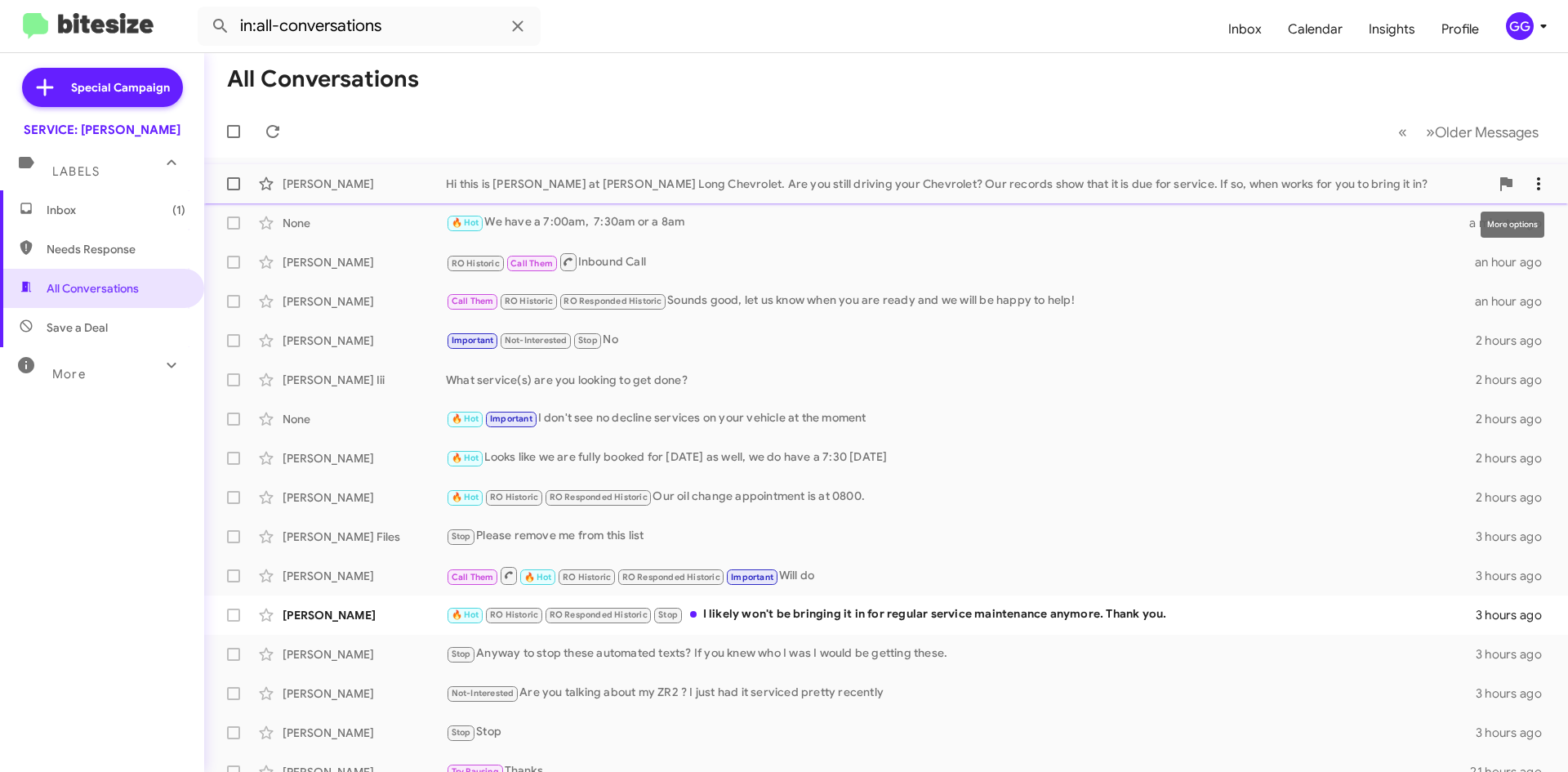
click at [1529, 176] on icon at bounding box center [1538, 183] width 20 height 20
click at [971, 64] on div at bounding box center [784, 386] width 1568 height 772
click at [63, 217] on span "Inbox (1)" at bounding box center [102, 210] width 204 height 39
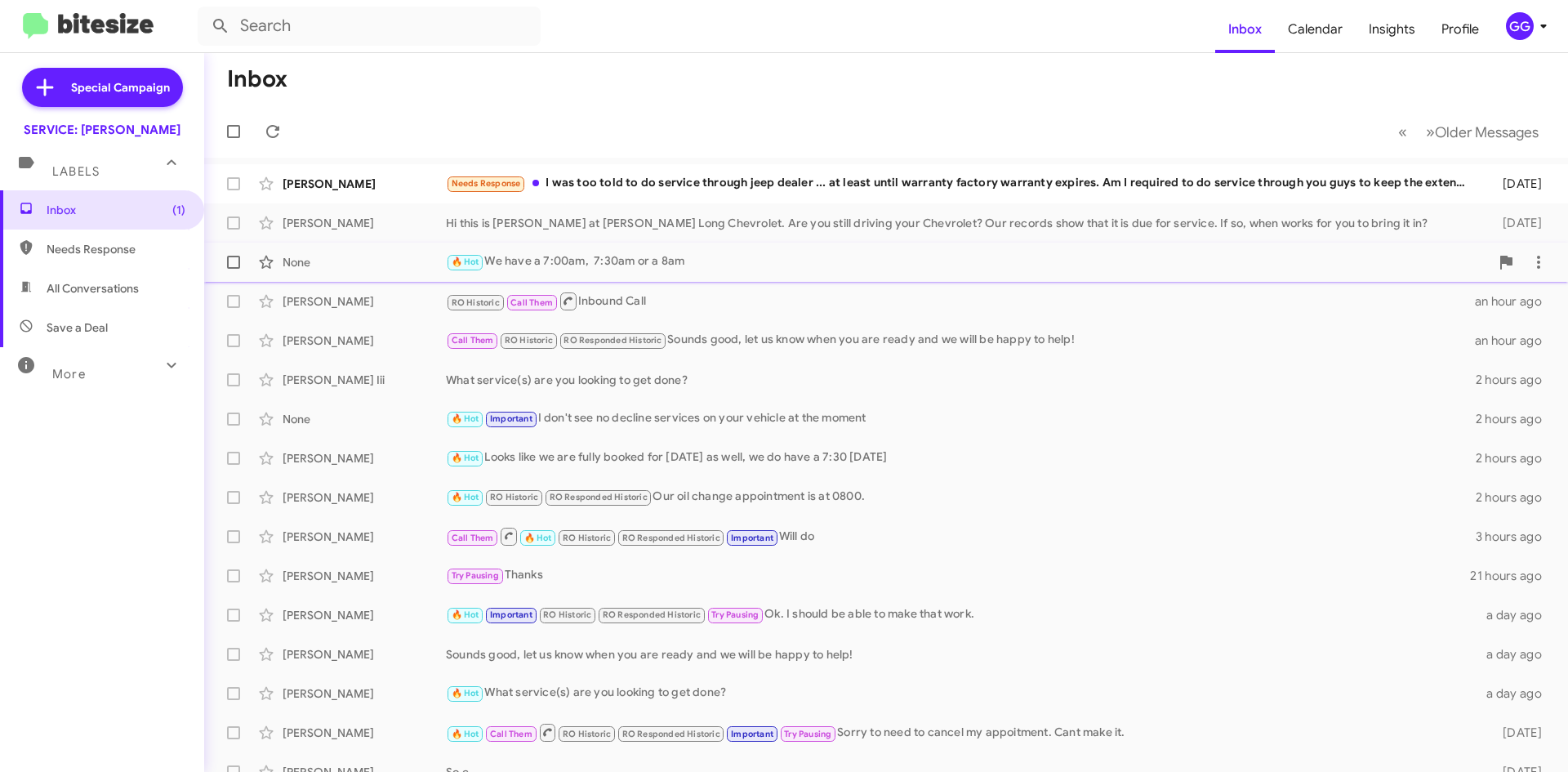
click at [764, 264] on div "🔥 Hot We have a 7:00am, 7:30am or a 8am" at bounding box center [967, 262] width 1044 height 19
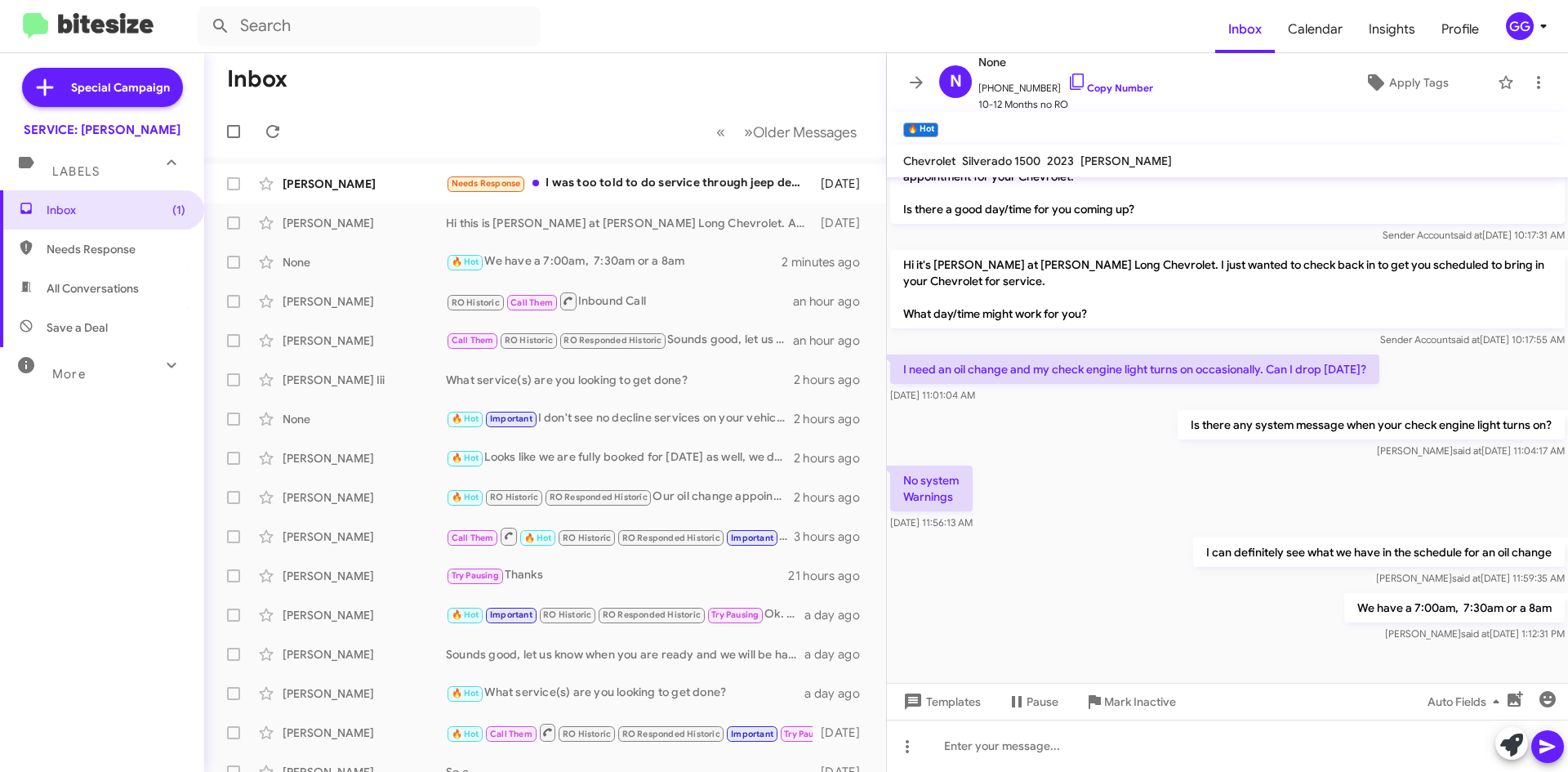
scroll to position [487, 0]
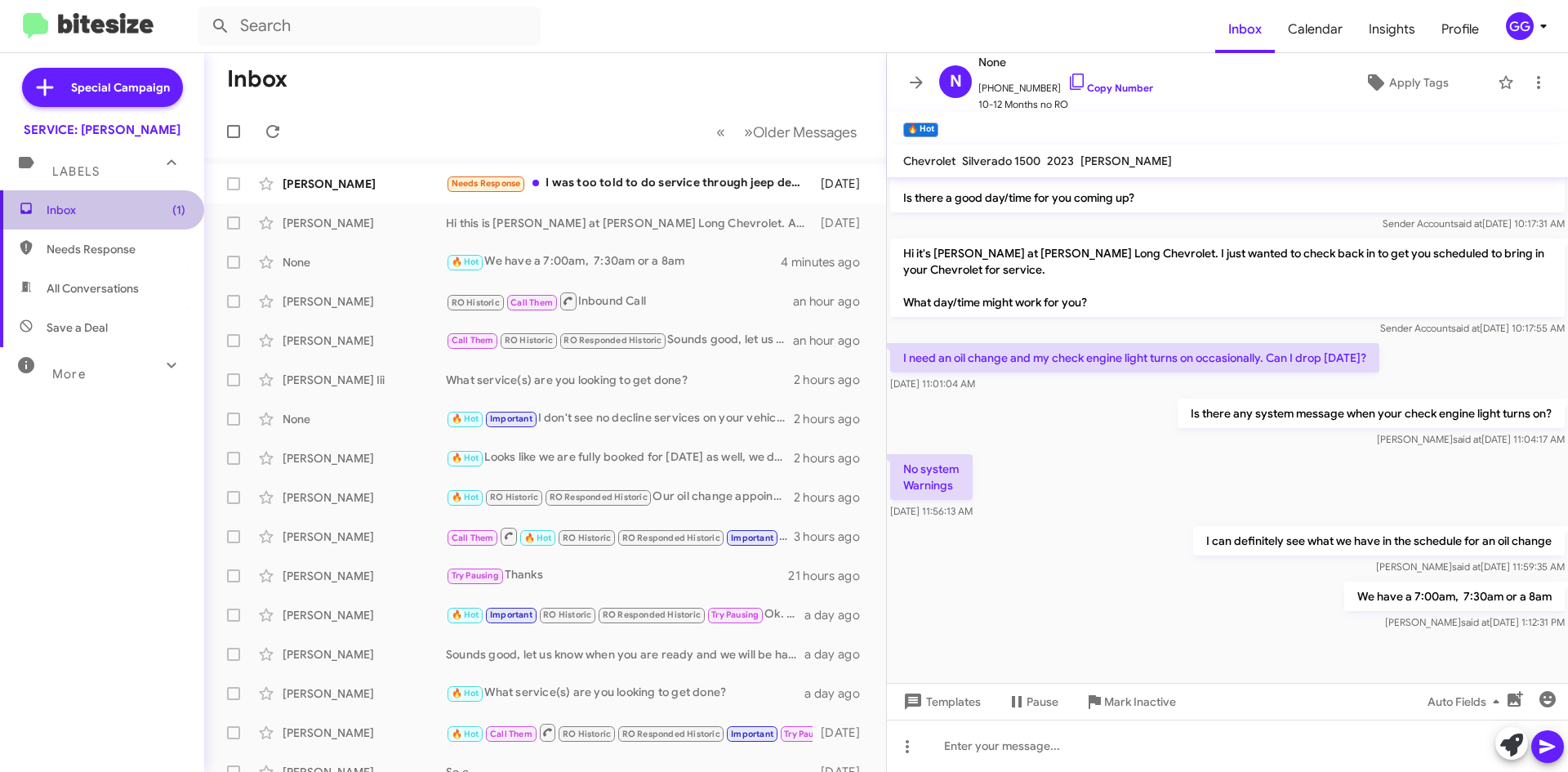
click at [134, 204] on span "Inbox (1)" at bounding box center [116, 210] width 138 height 16
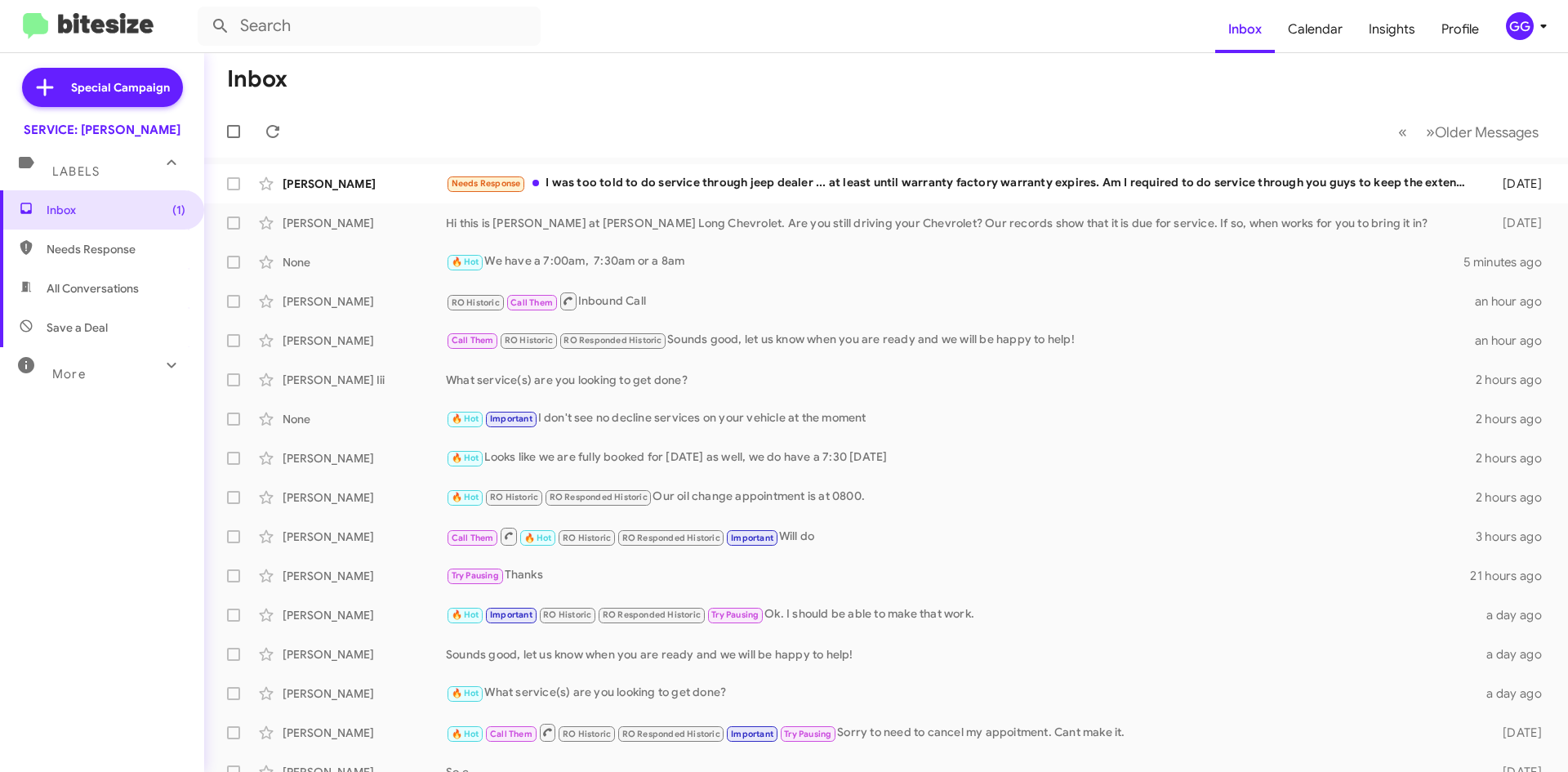
click at [93, 239] on span "Needs Response" at bounding box center [102, 249] width 204 height 39
type input "in:needs-response"
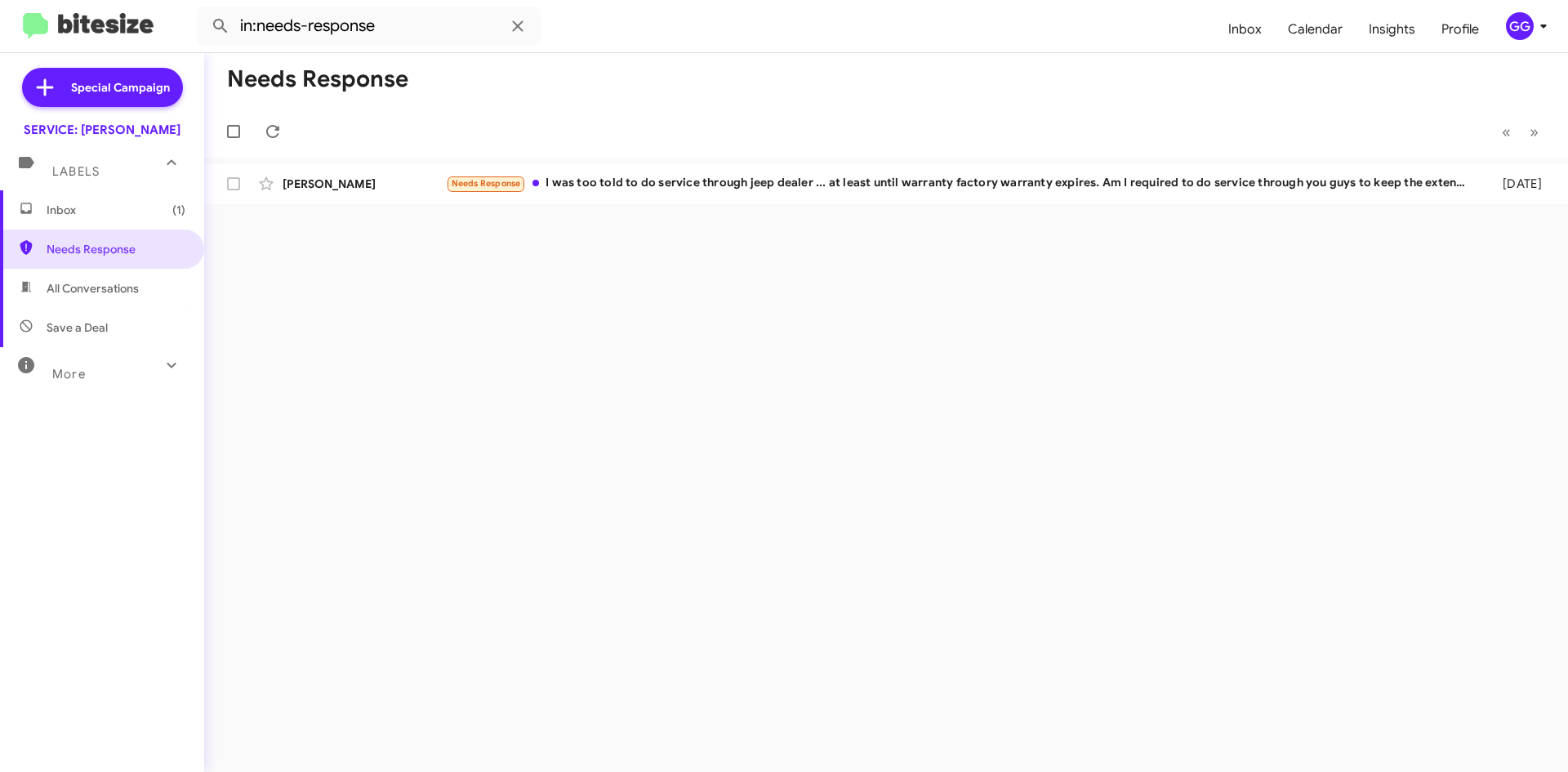
drag, startPoint x: 116, startPoint y: 207, endPoint x: 120, endPoint y: 200, distance: 8.1
click at [118, 206] on span "Inbox (1)" at bounding box center [116, 210] width 138 height 16
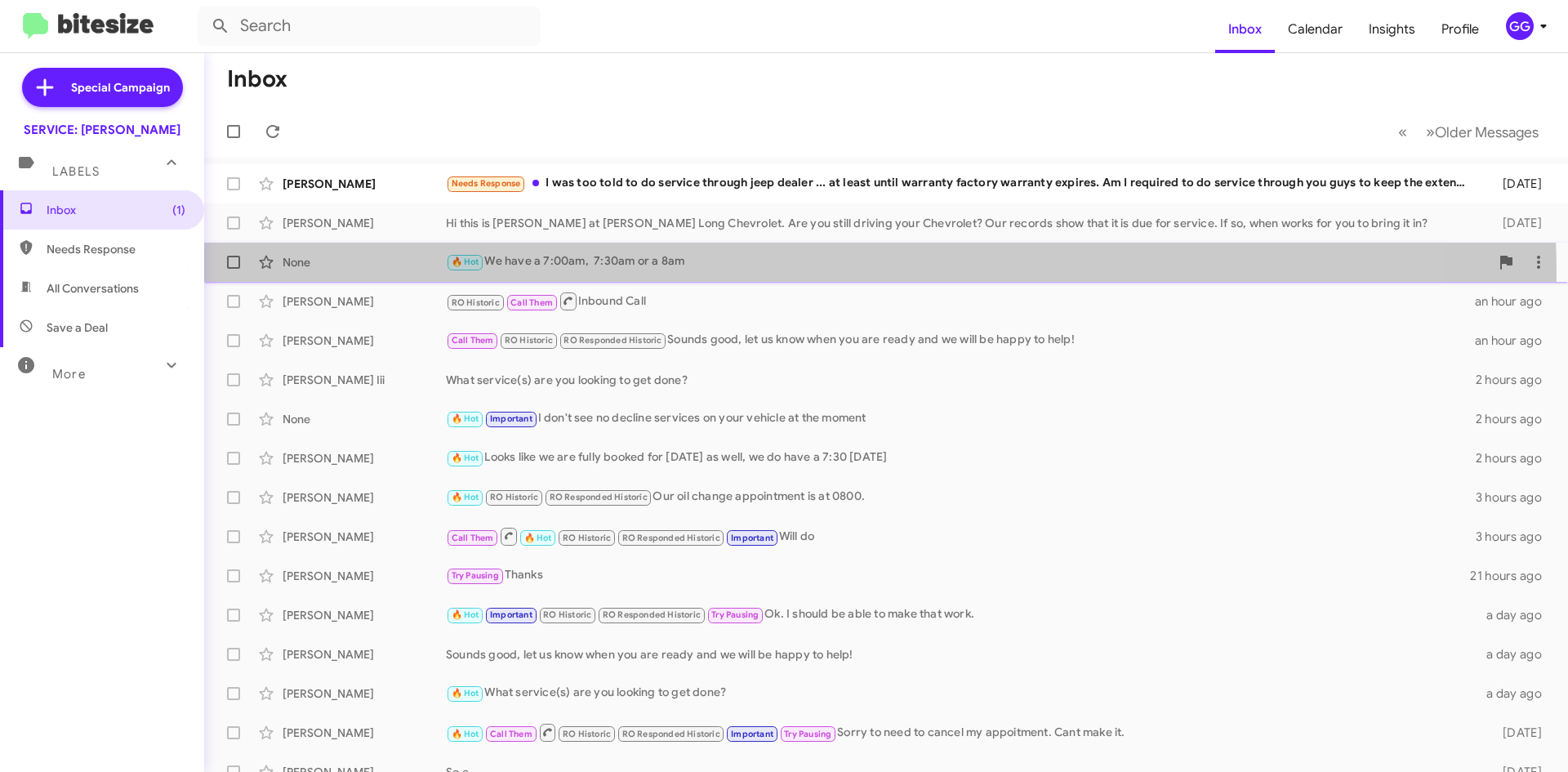
click at [776, 273] on div "None 🔥 Hot We have a 7:00am, 7:30am or a 8am 5 minutes ago" at bounding box center [886, 262] width 1338 height 32
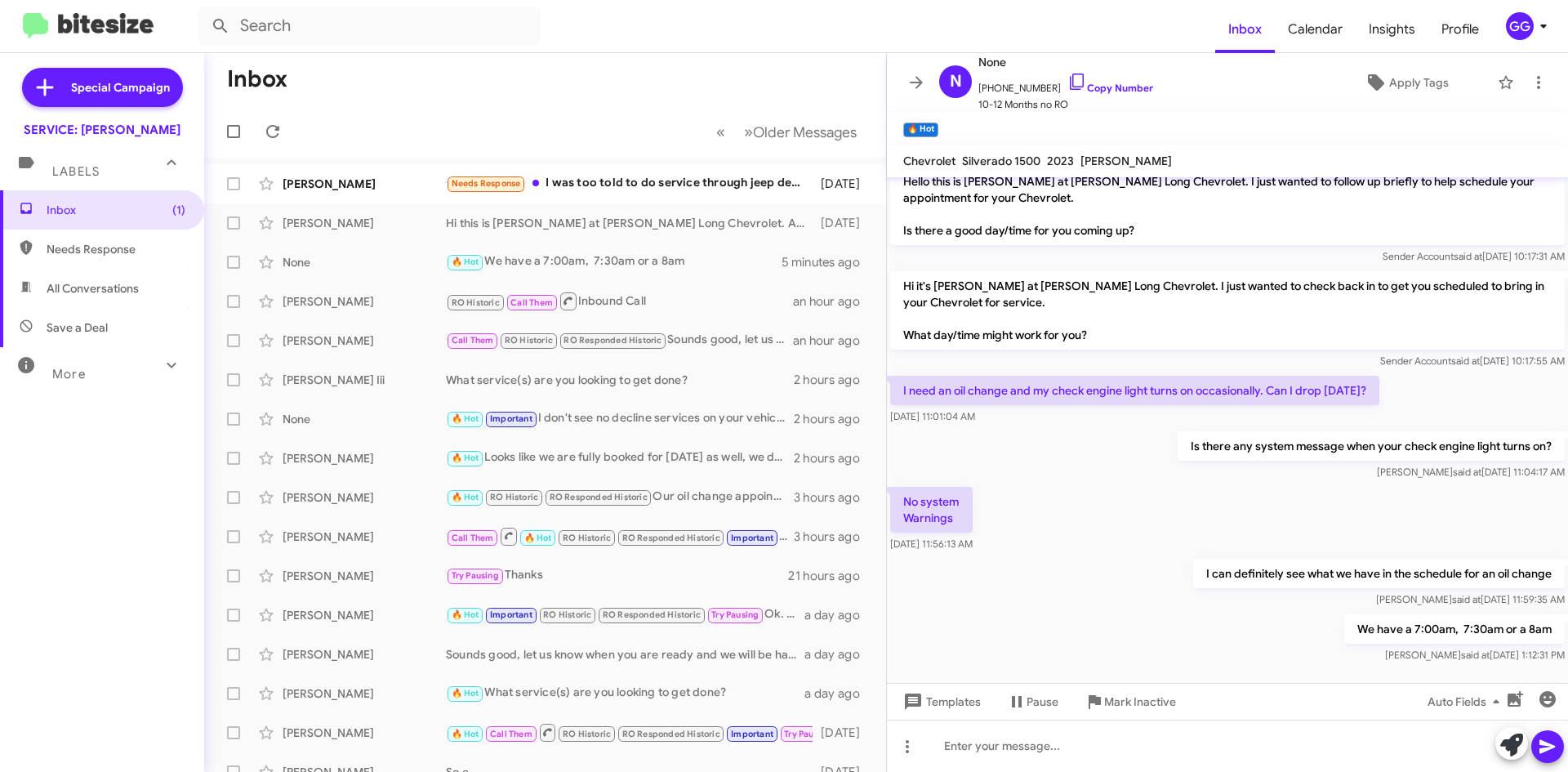
scroll to position [487, 0]
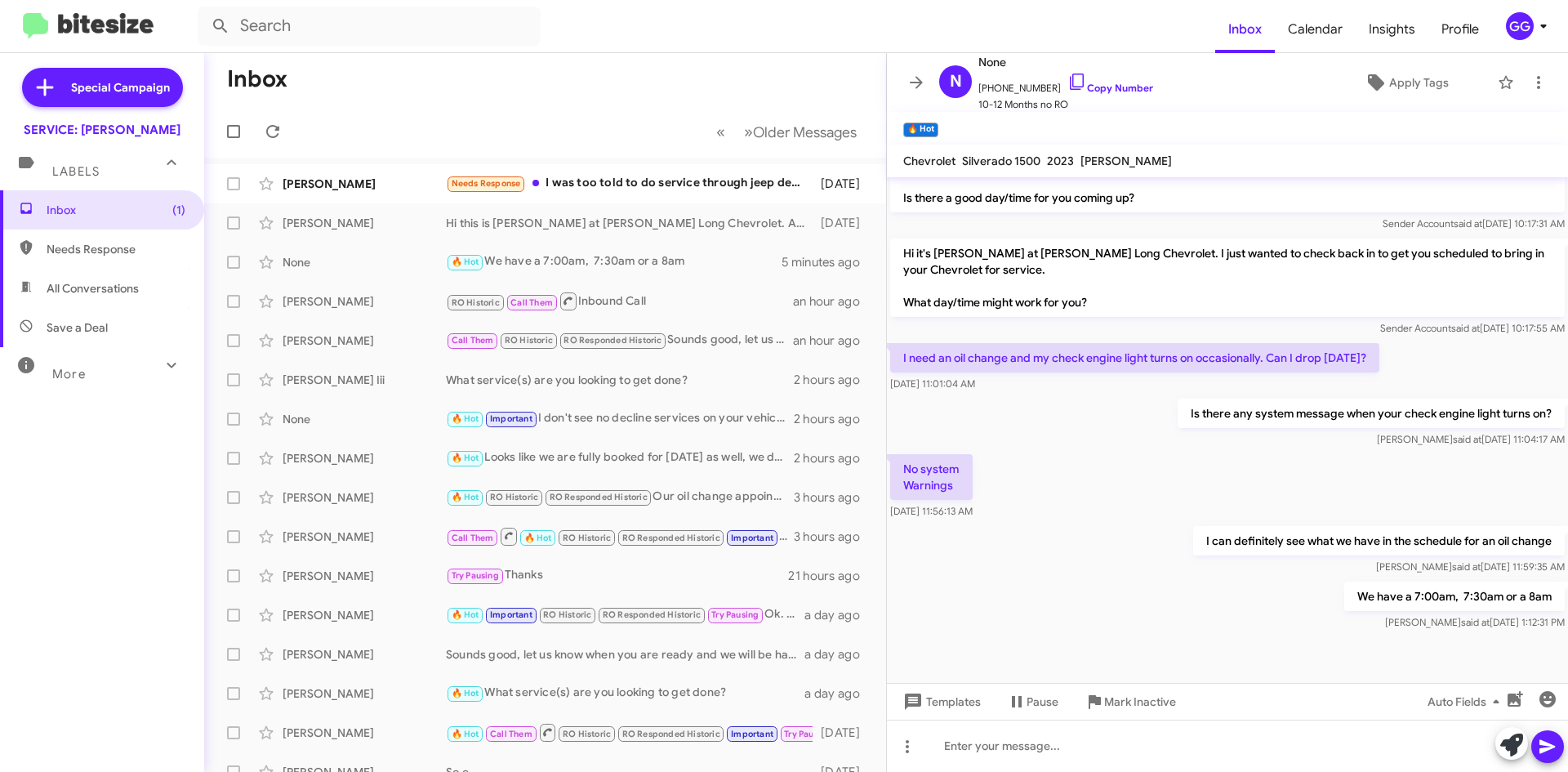
click at [62, 245] on span "Needs Response" at bounding box center [116, 249] width 138 height 16
type input "in:needs-response"
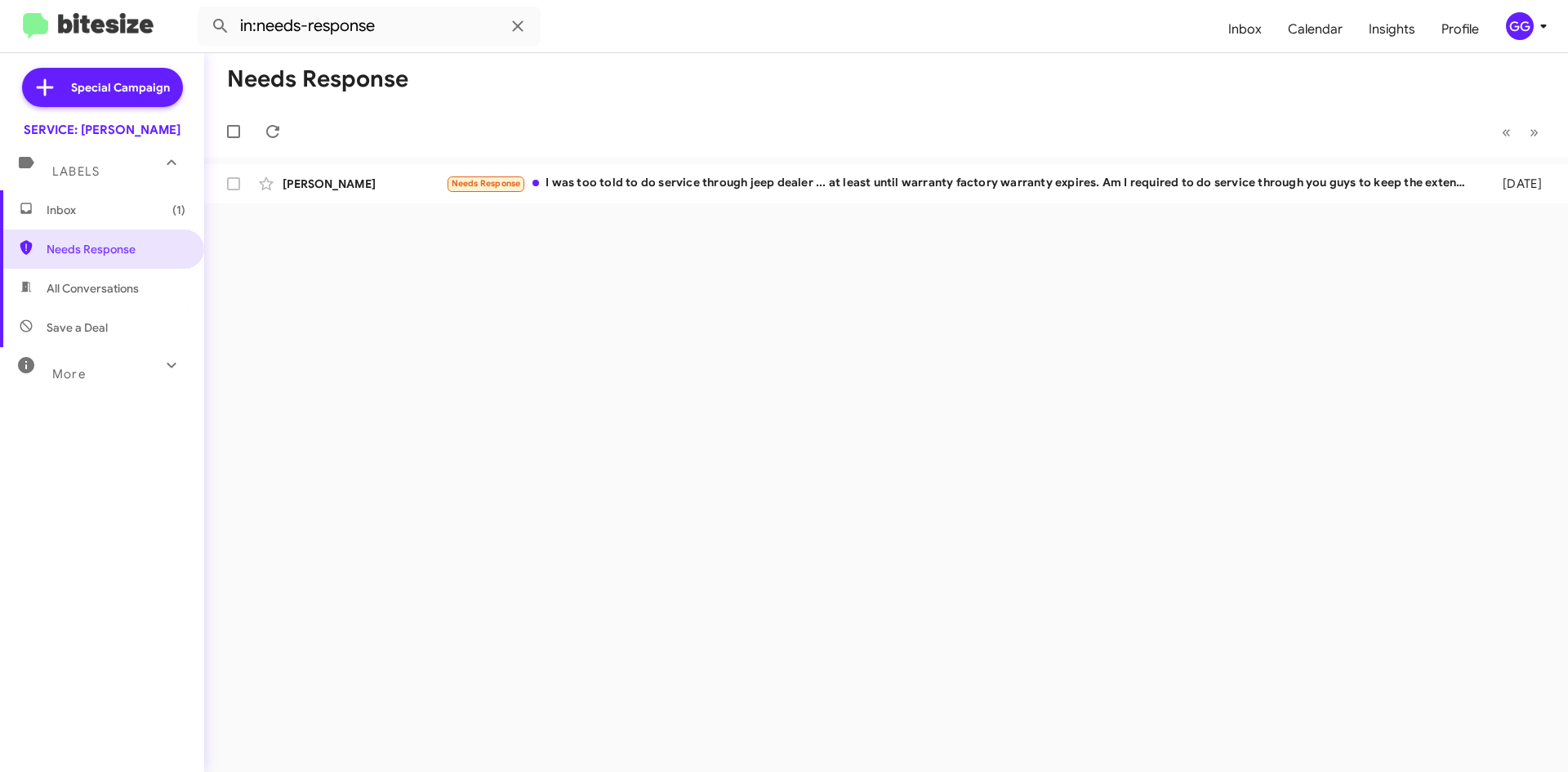
click at [95, 217] on span "Inbox (1)" at bounding box center [116, 210] width 138 height 16
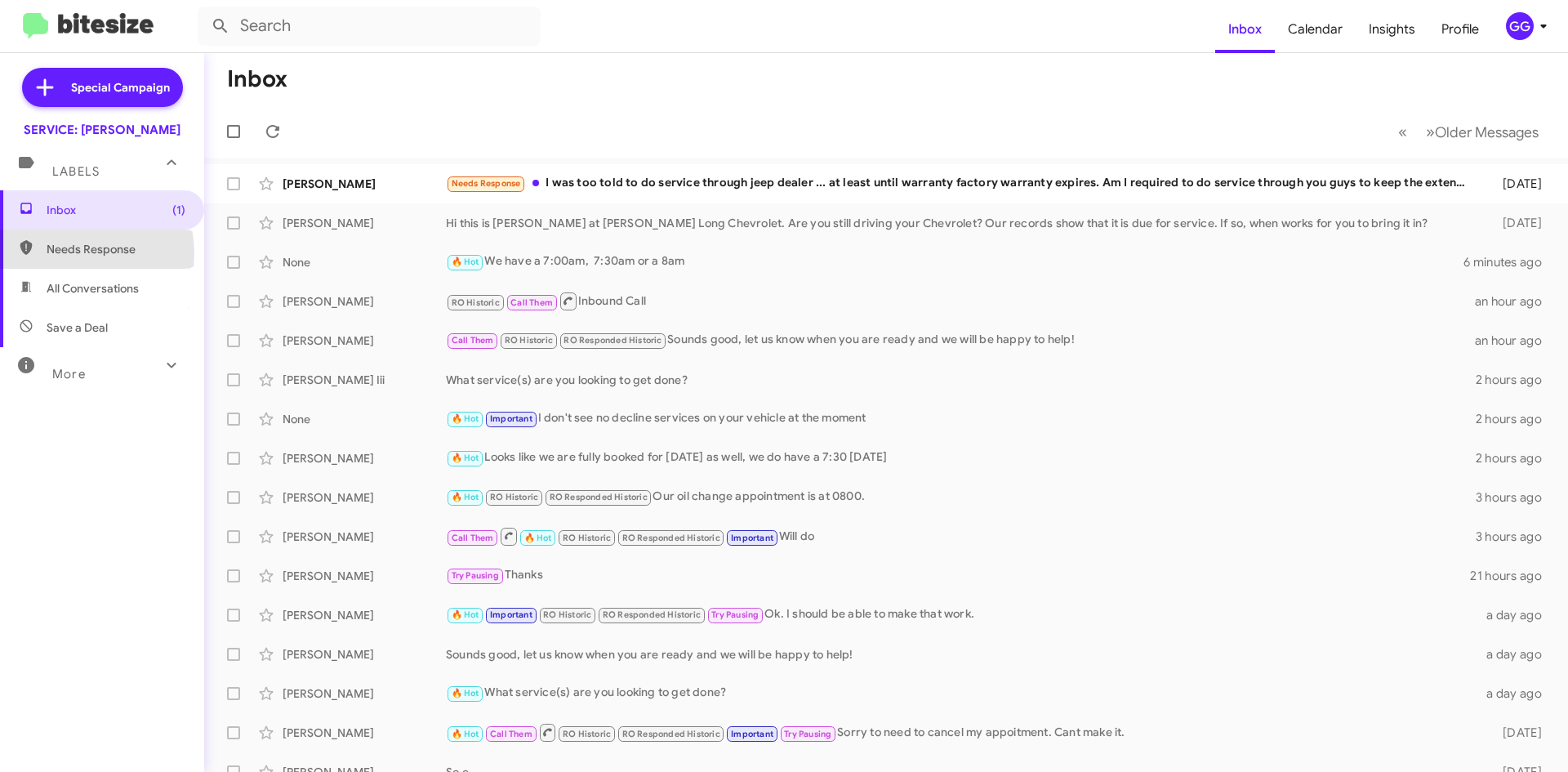
click at [74, 253] on span "Needs Response" at bounding box center [116, 249] width 138 height 16
type input "in:needs-response"
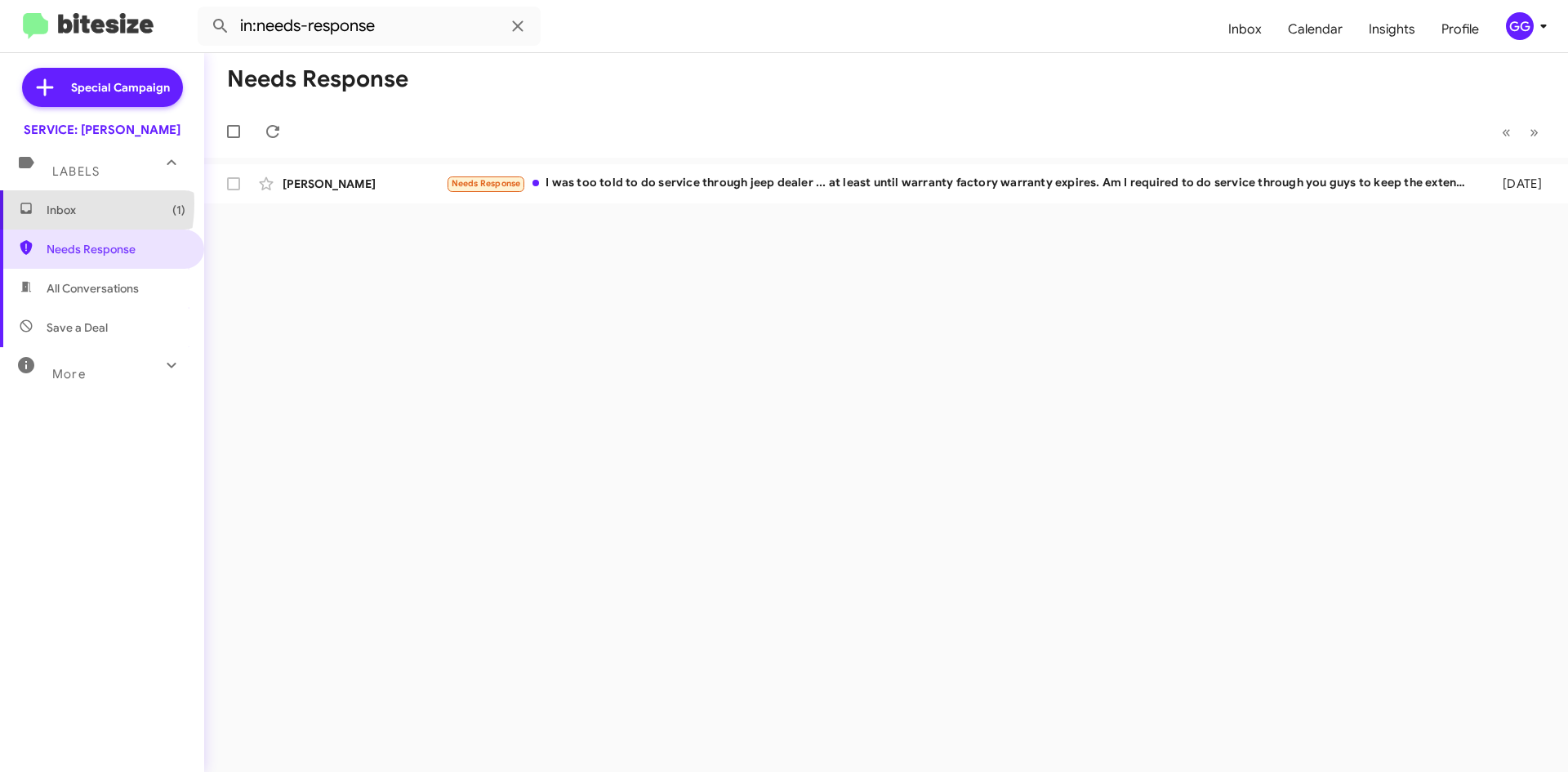
click at [42, 202] on span "Inbox (1)" at bounding box center [102, 210] width 204 height 39
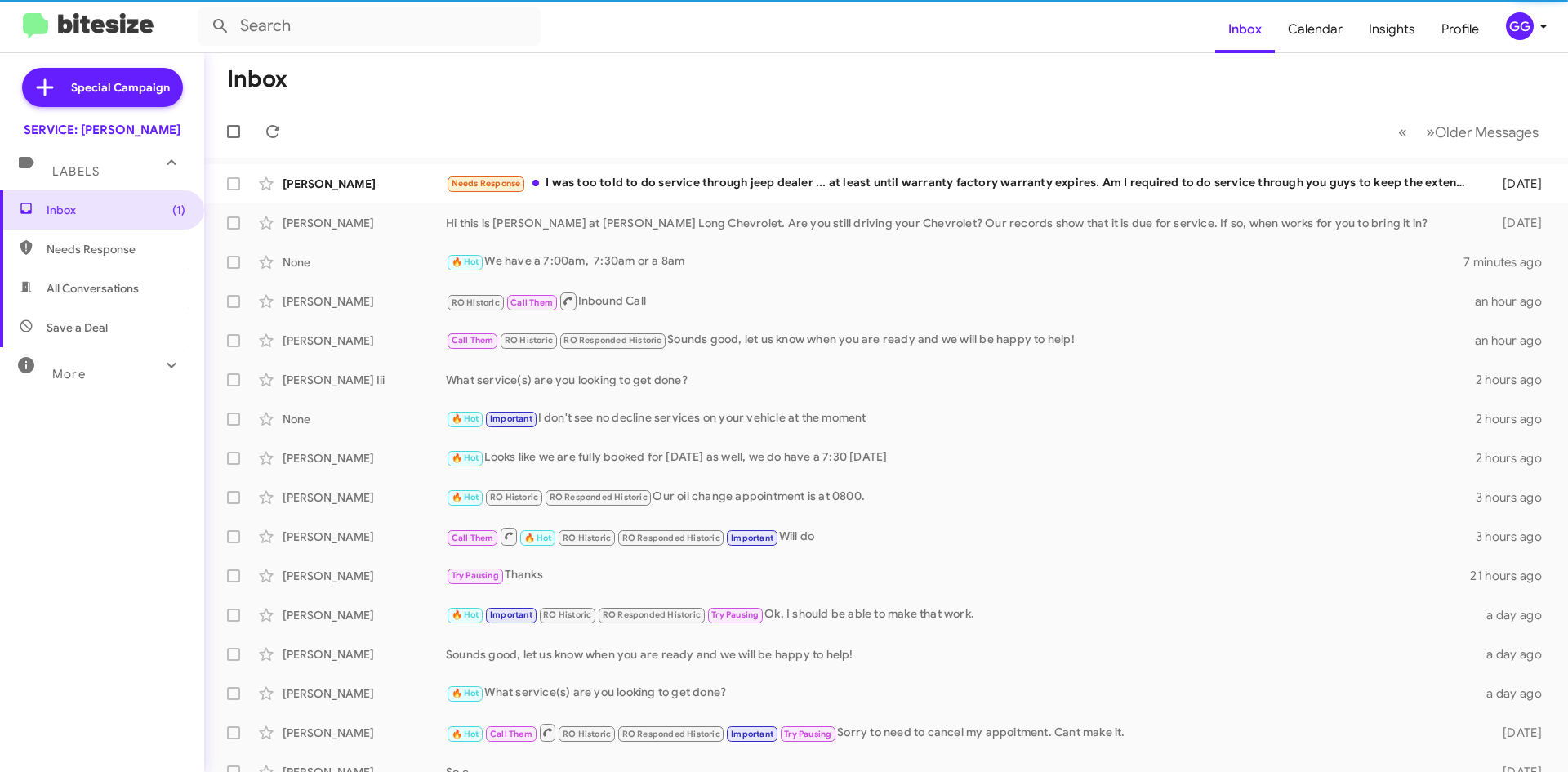
click at [65, 280] on span "All Conversations" at bounding box center [93, 288] width 93 height 16
type input "in:all-conversations"
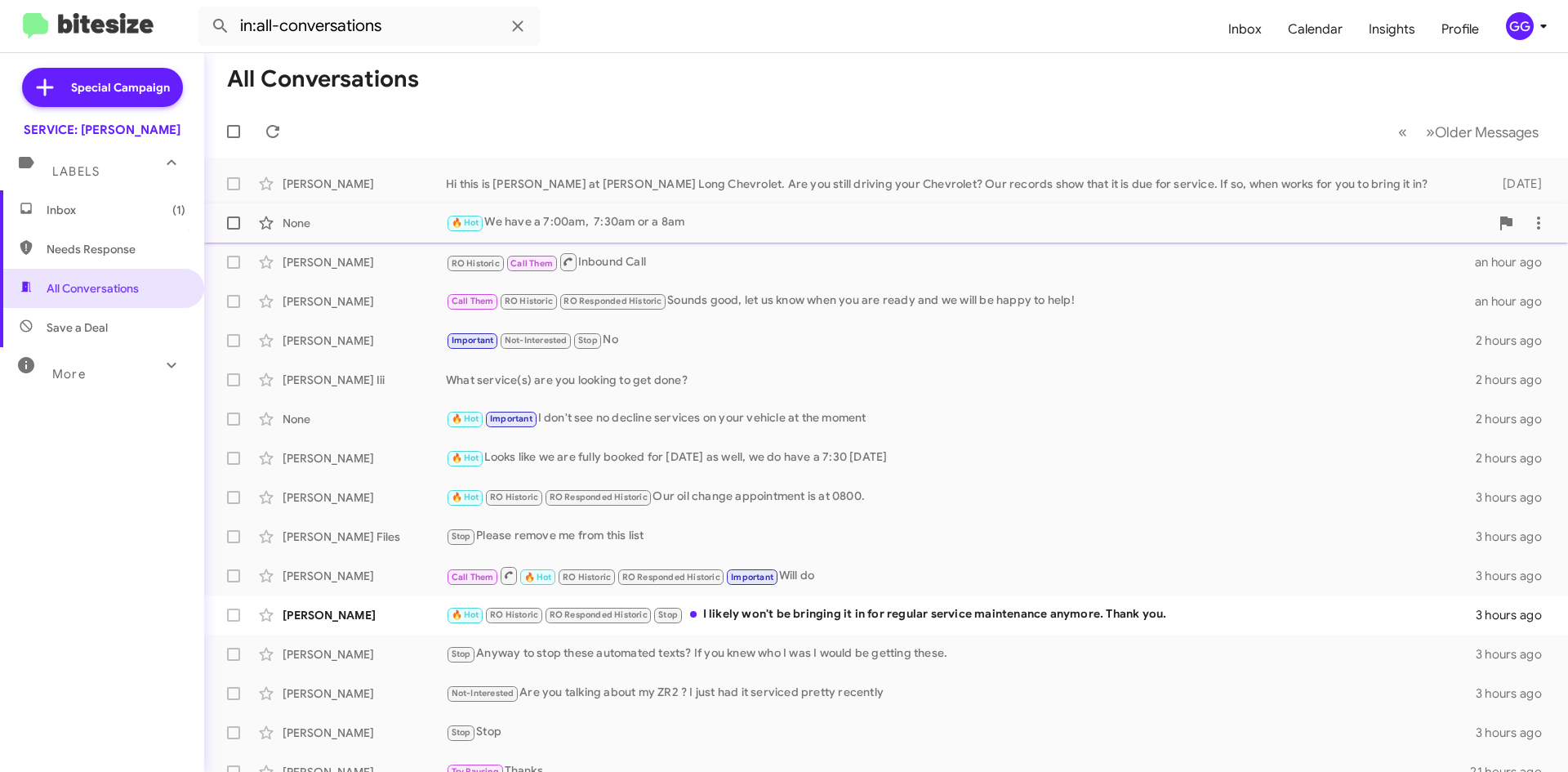
click at [792, 232] on div "🔥 Hot We have a 7:00am, 7:30am or a 8am" at bounding box center [967, 223] width 1044 height 19
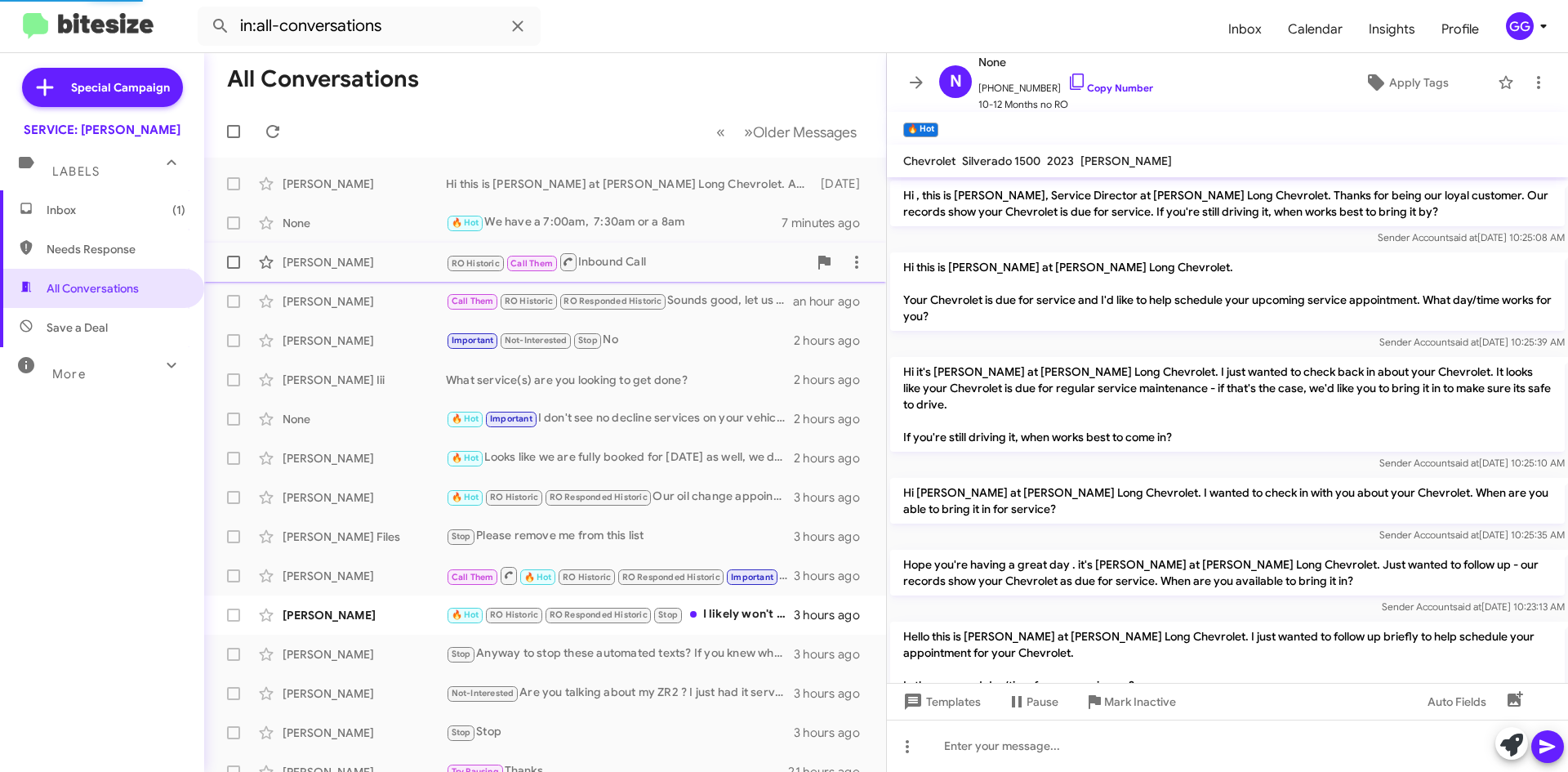
scroll to position [455, 0]
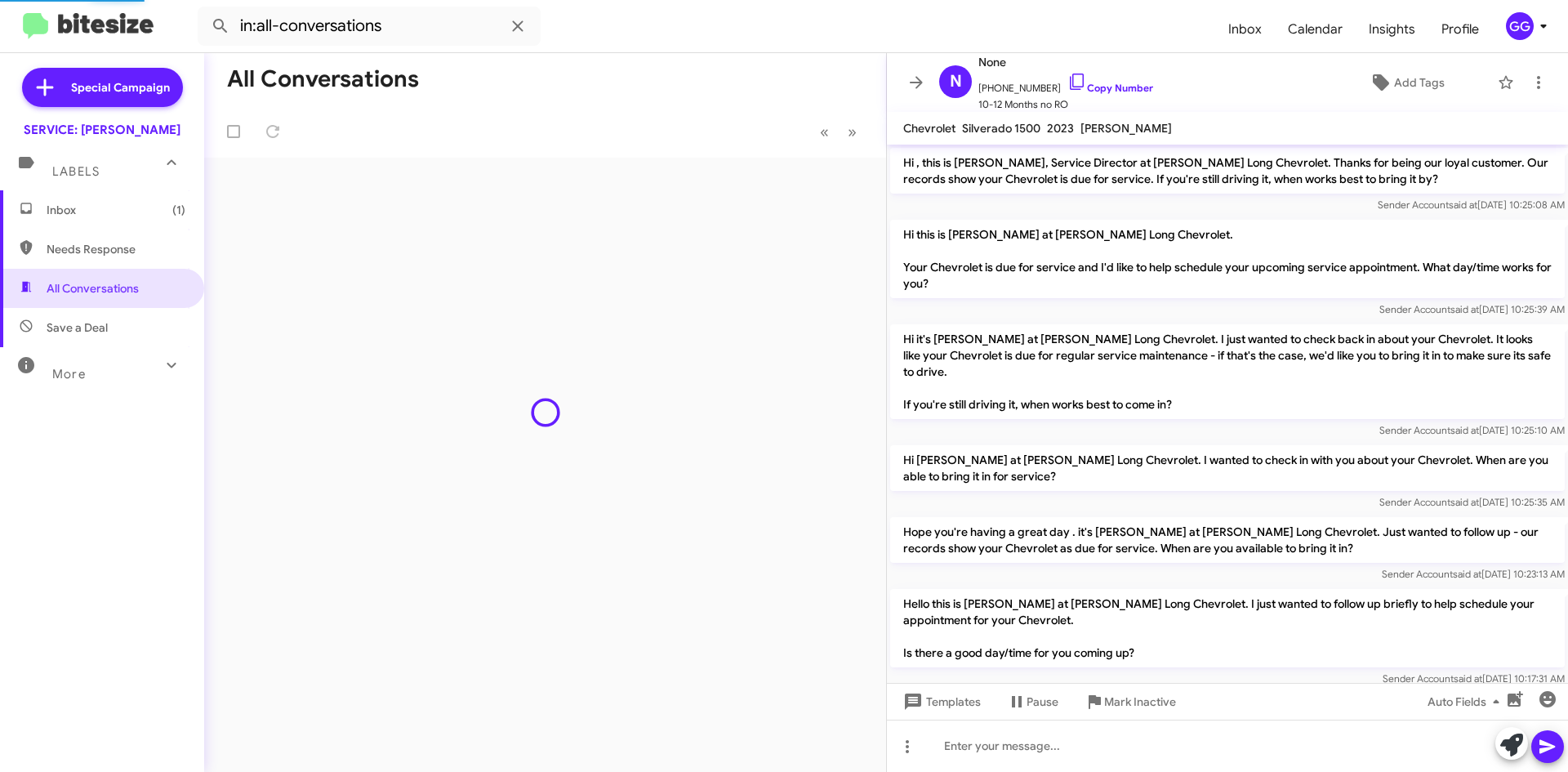
scroll to position [455, 0]
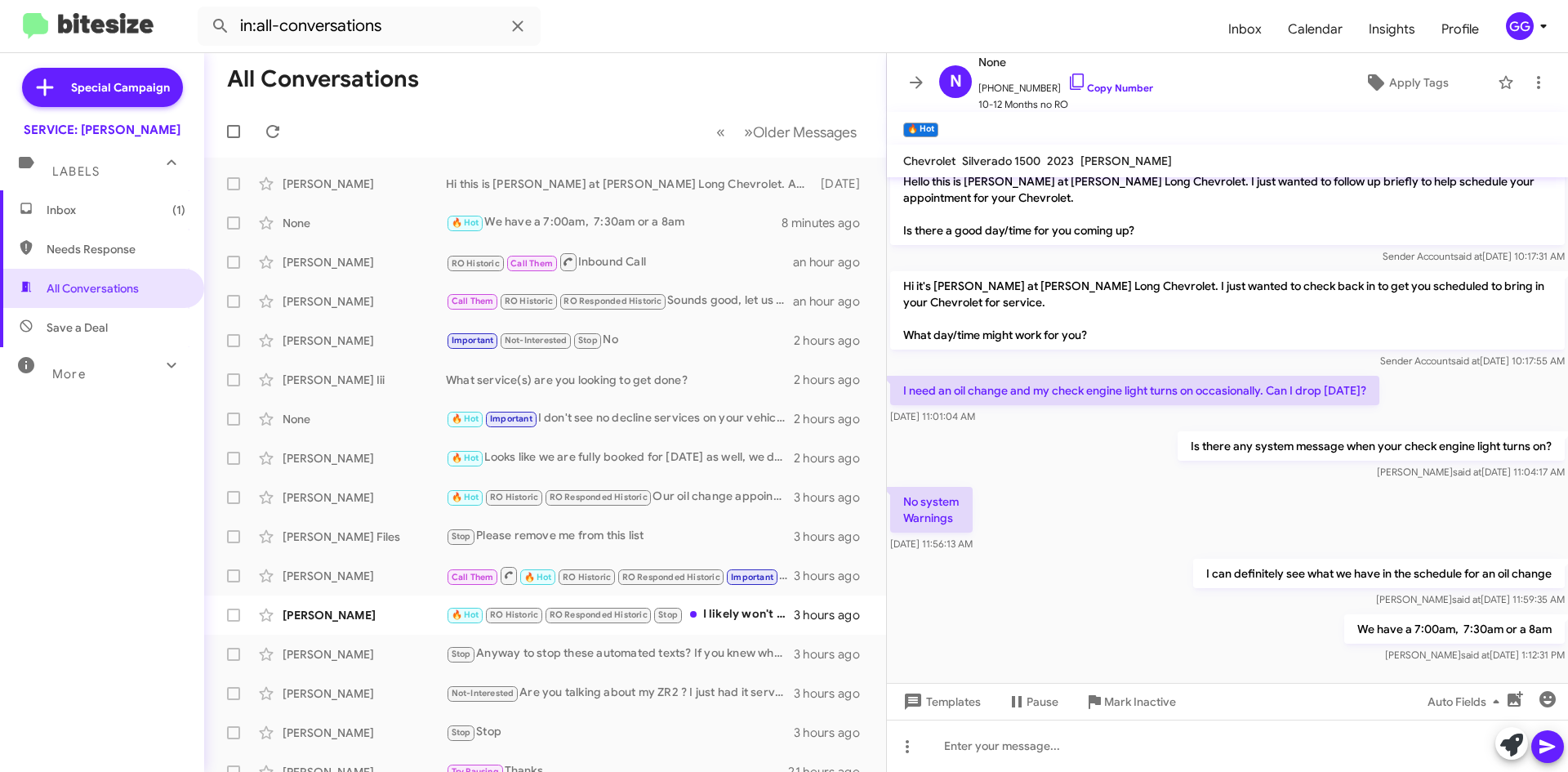
click at [61, 213] on span "Inbox (1)" at bounding box center [116, 210] width 138 height 16
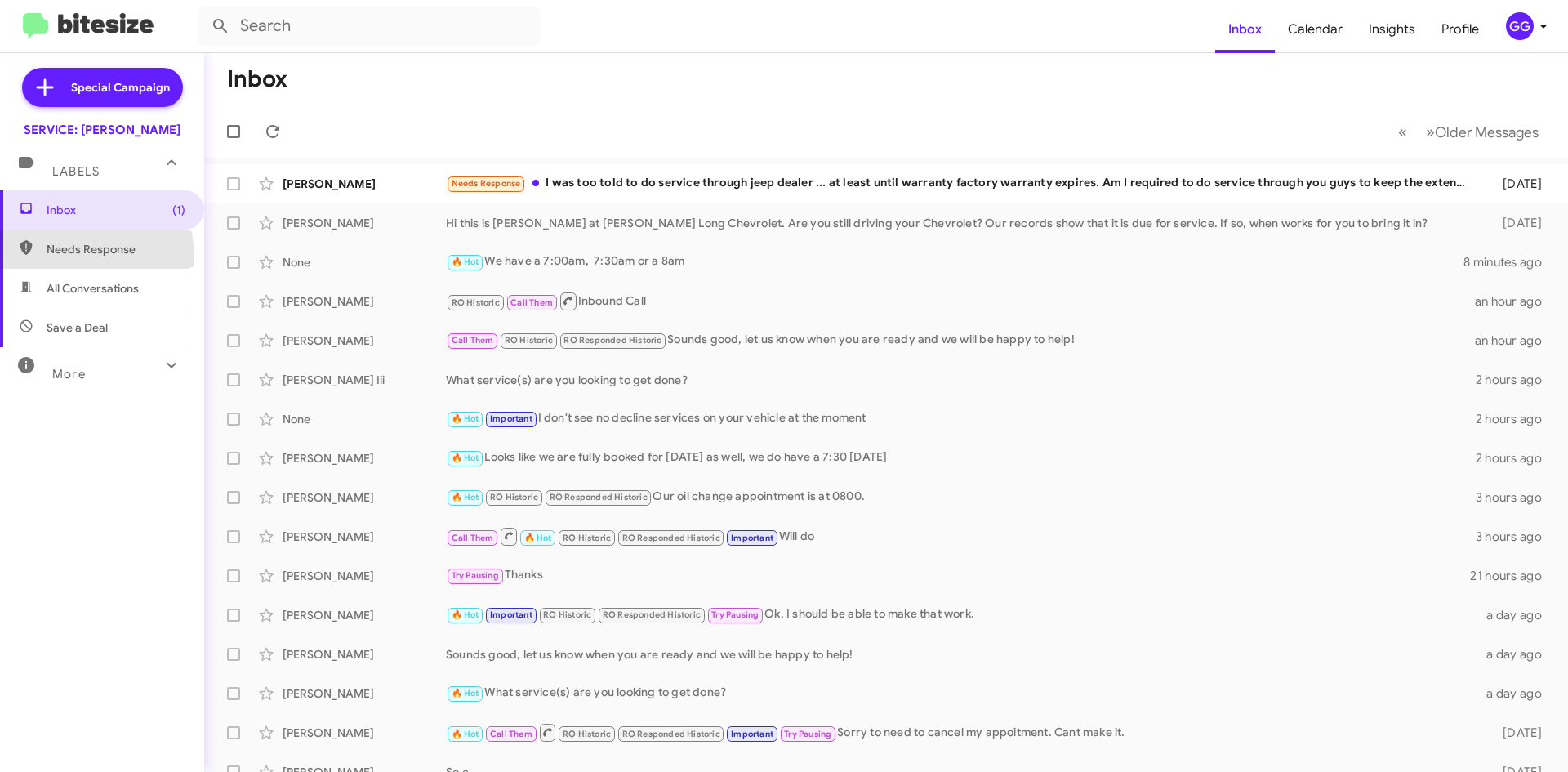
click at [51, 258] on span "Needs Response" at bounding box center [102, 249] width 204 height 39
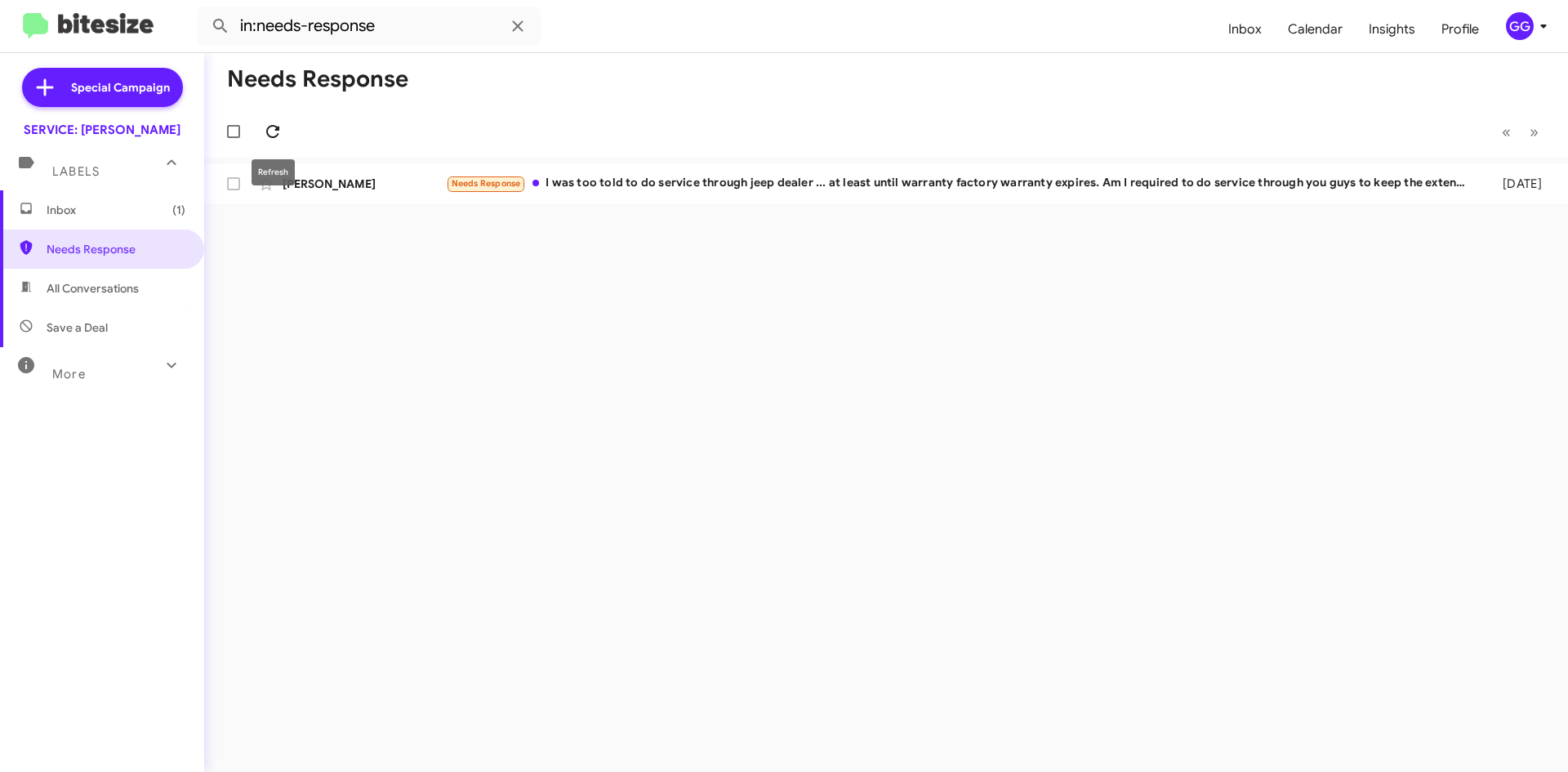
click at [266, 131] on icon at bounding box center [273, 131] width 20 height 20
click at [265, 137] on icon at bounding box center [273, 131] width 20 height 20
click at [59, 285] on span "All Conversations" at bounding box center [93, 288] width 93 height 16
type input "in:all-conversations"
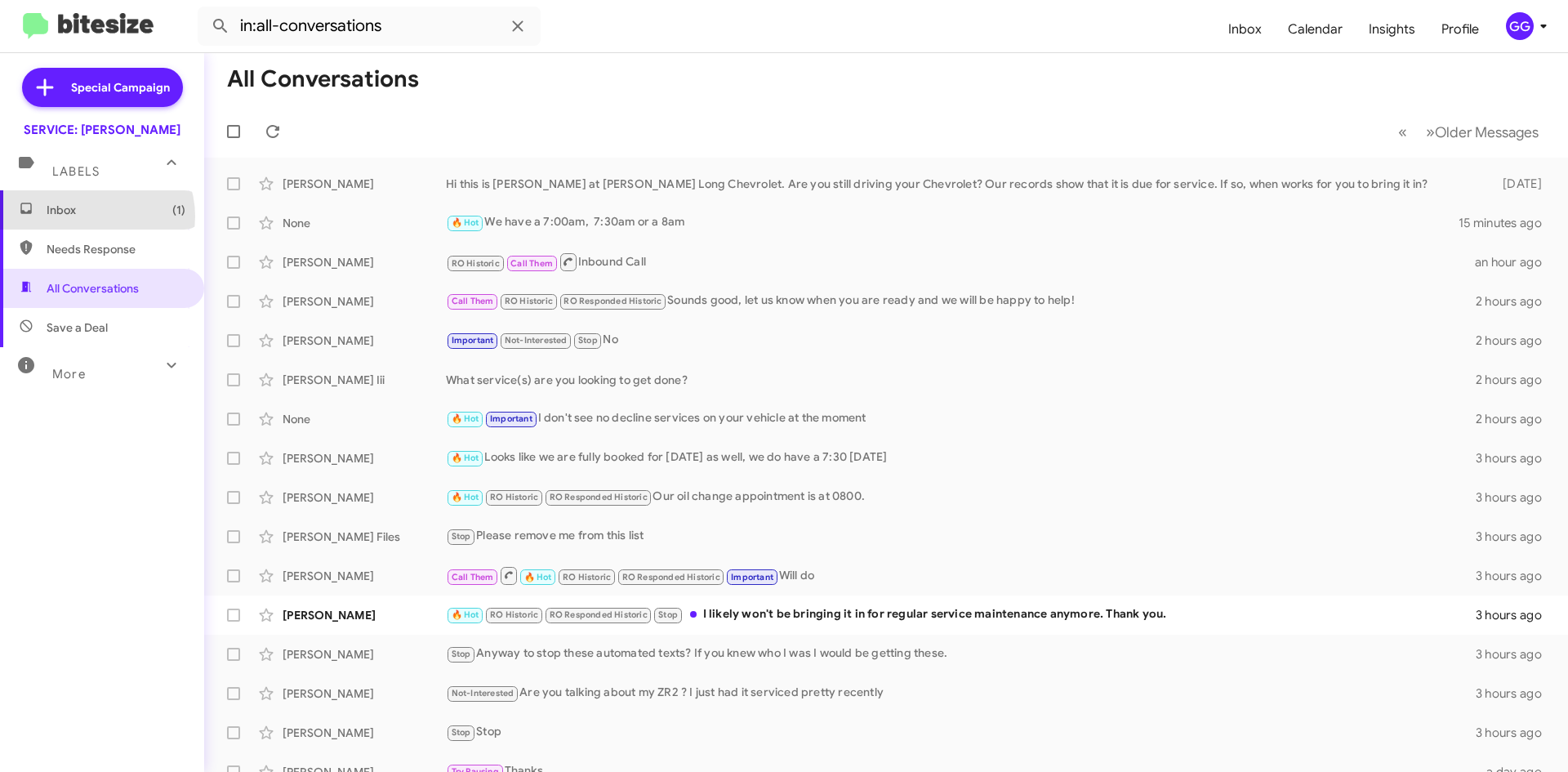
click at [93, 217] on span "Inbox (1)" at bounding box center [116, 210] width 138 height 16
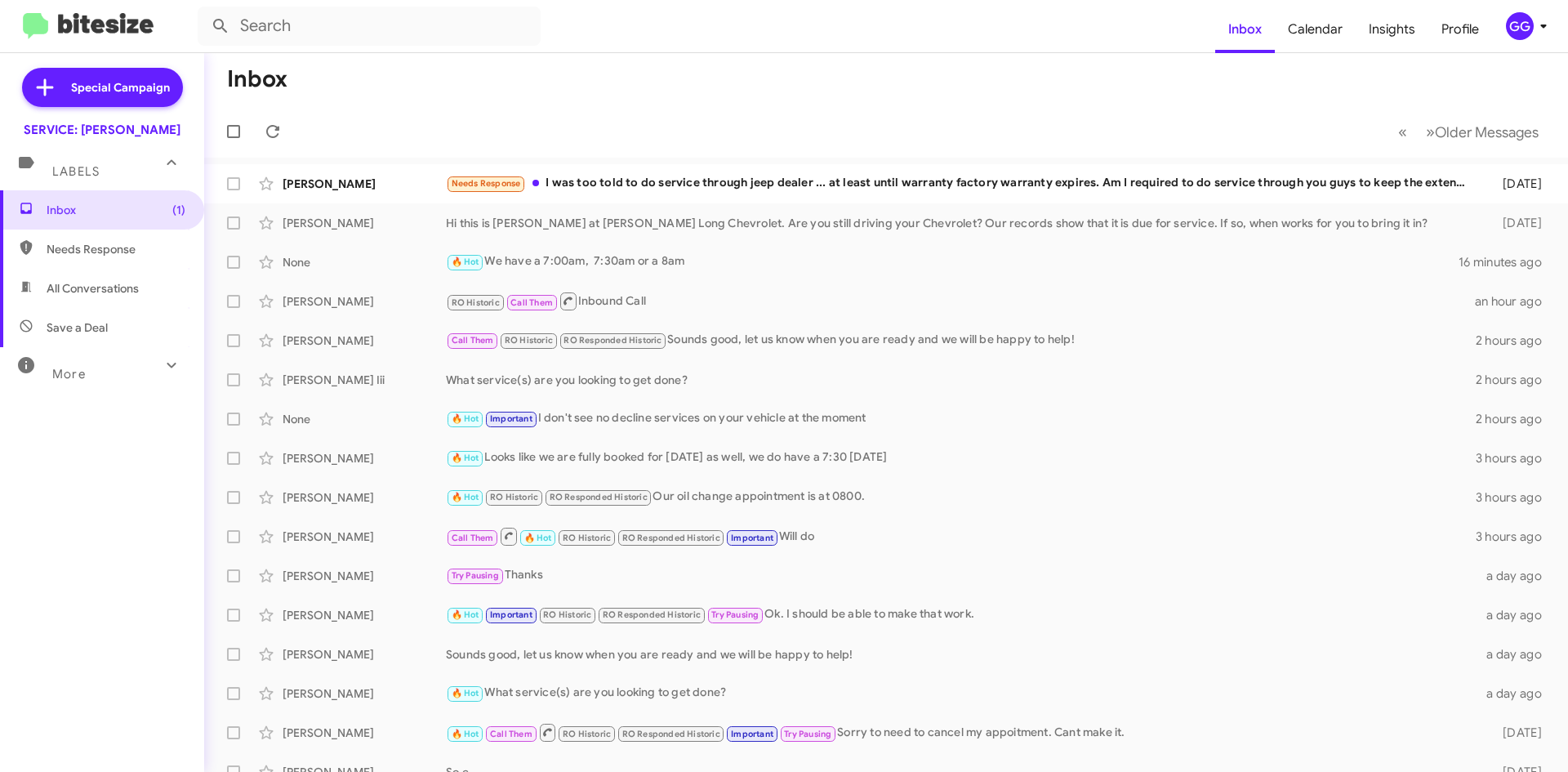
click at [97, 286] on span "All Conversations" at bounding box center [93, 288] width 93 height 16
type input "in:all-conversations"
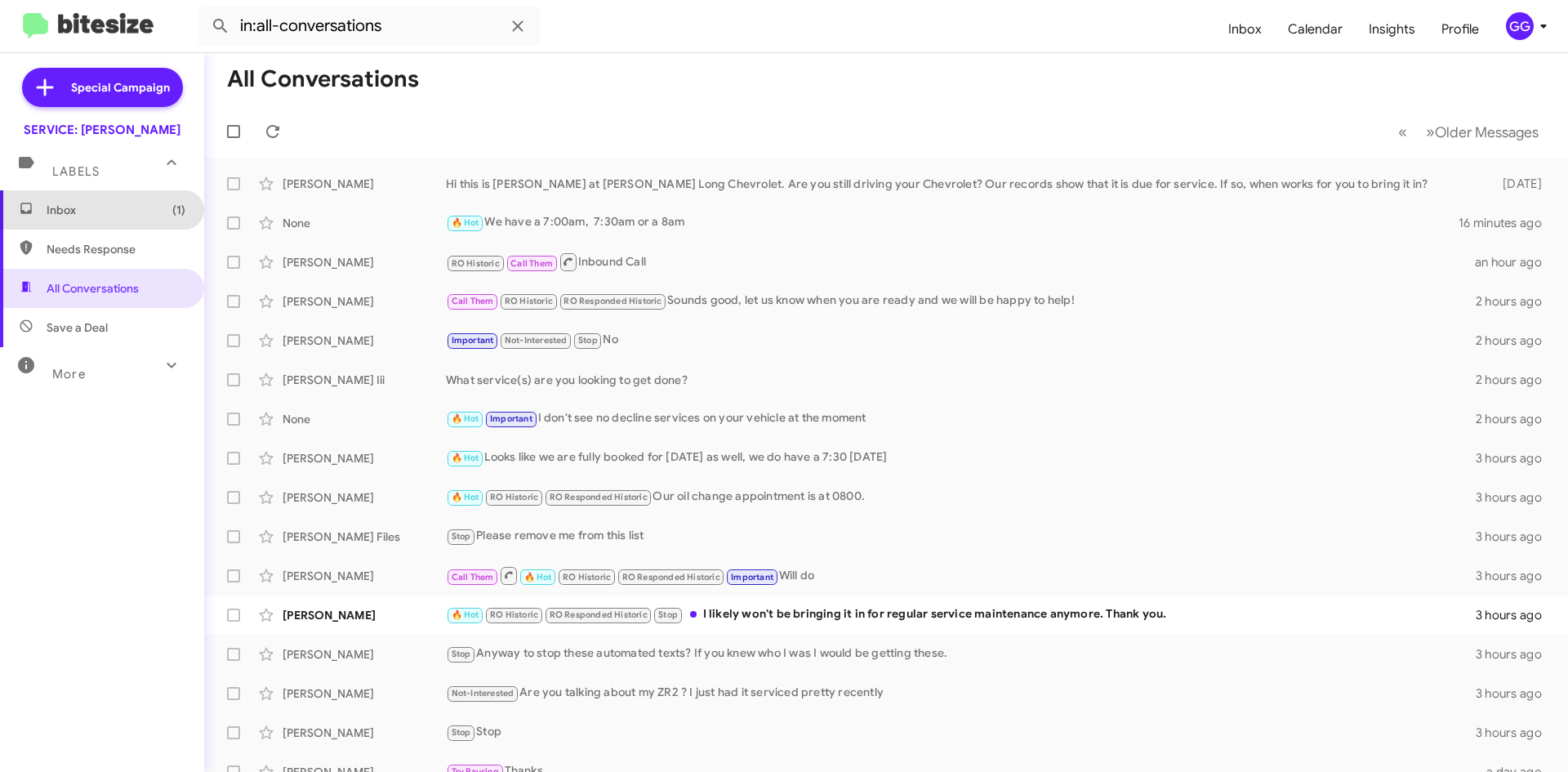
click at [121, 213] on span "Inbox (1)" at bounding box center [116, 210] width 138 height 16
click at [122, 213] on span "Inbox (1)" at bounding box center [116, 210] width 138 height 16
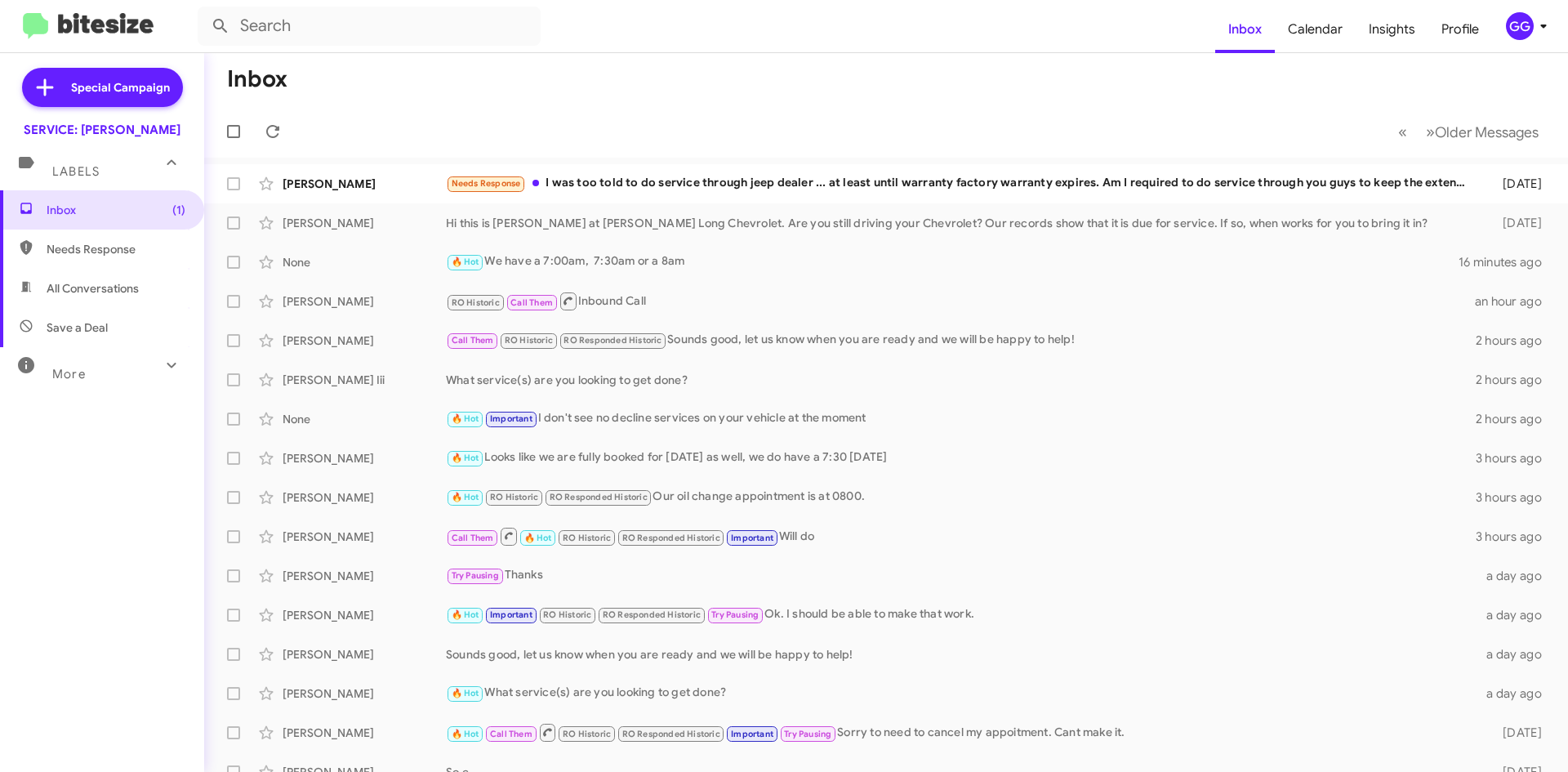
drag, startPoint x: 83, startPoint y: 244, endPoint x: 71, endPoint y: 255, distance: 16.3
click at [84, 244] on span "Needs Response" at bounding box center [116, 249] width 138 height 16
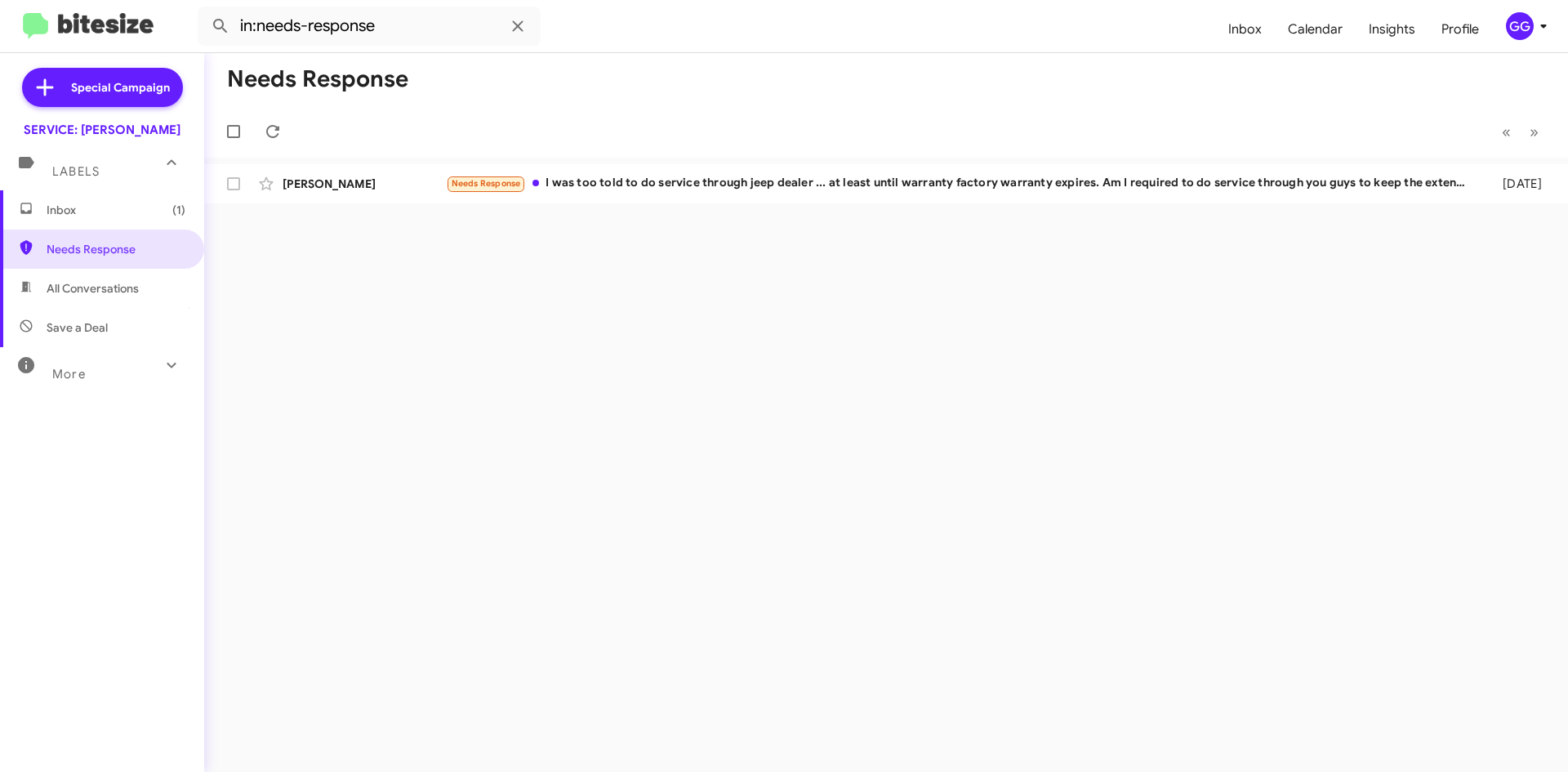
click at [115, 286] on span "All Conversations" at bounding box center [93, 288] width 93 height 16
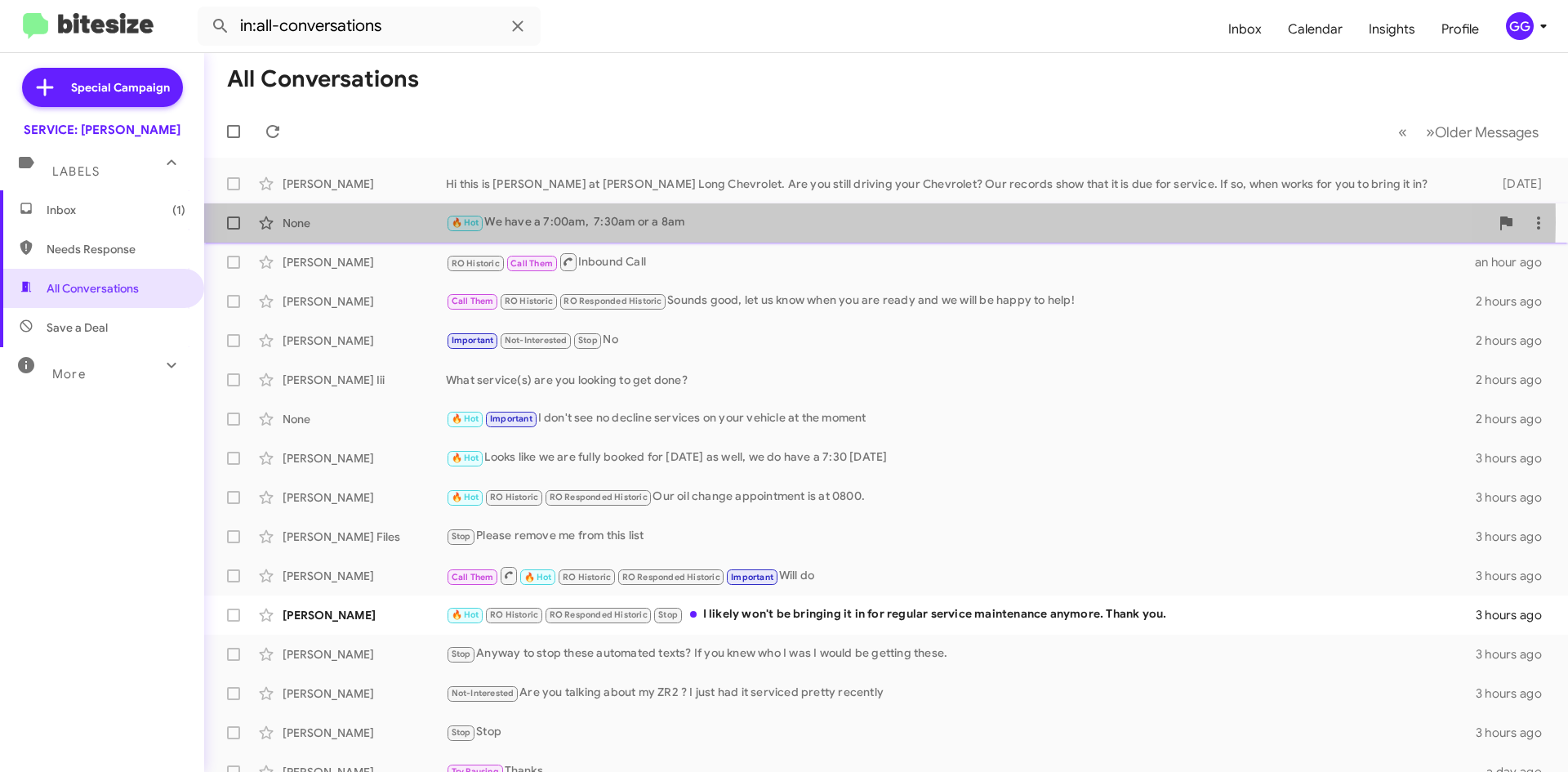
click at [787, 223] on div "🔥 Hot We have a 7:00am, 7:30am or a 8am" at bounding box center [967, 223] width 1044 height 19
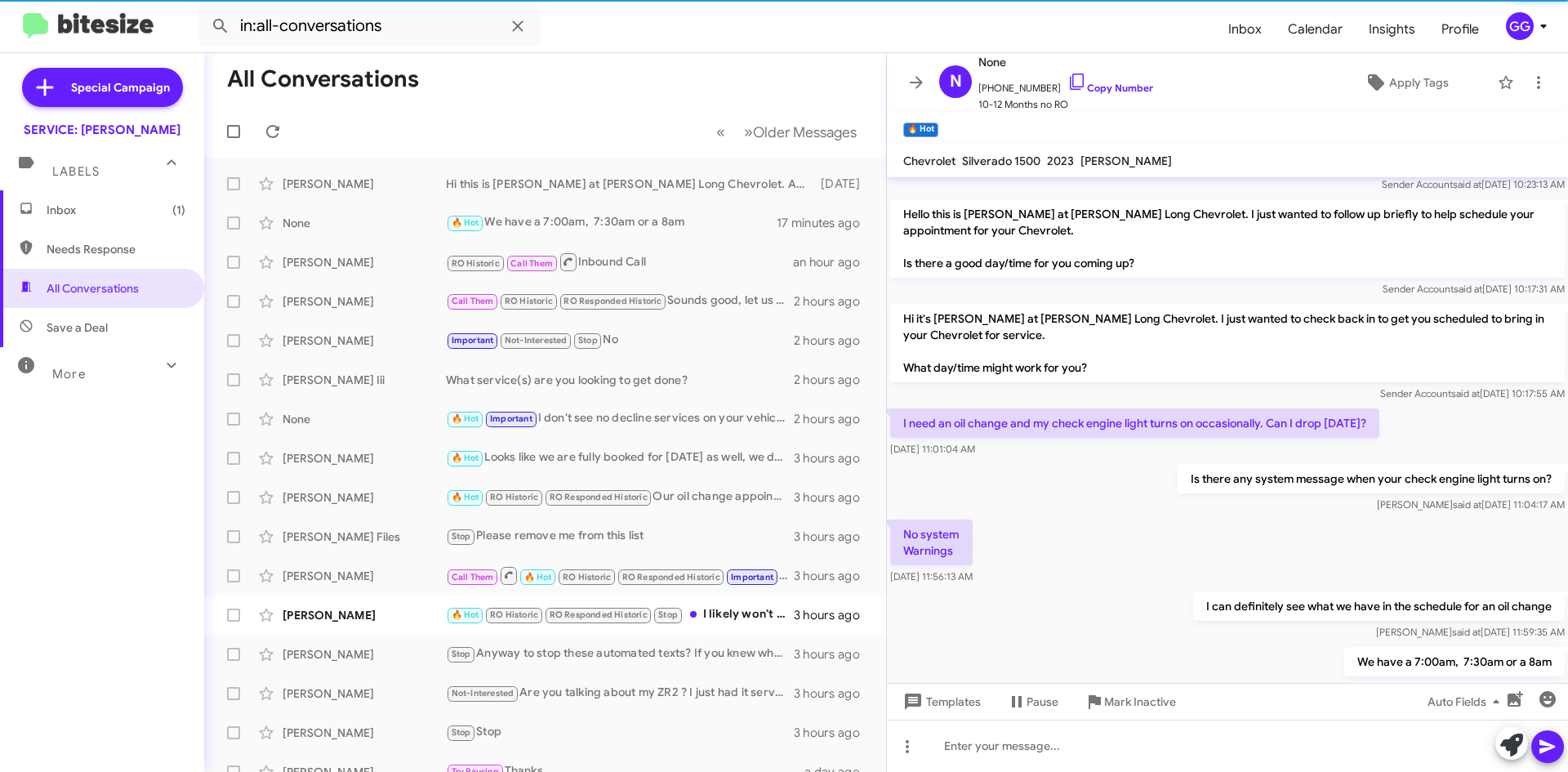
scroll to position [487, 0]
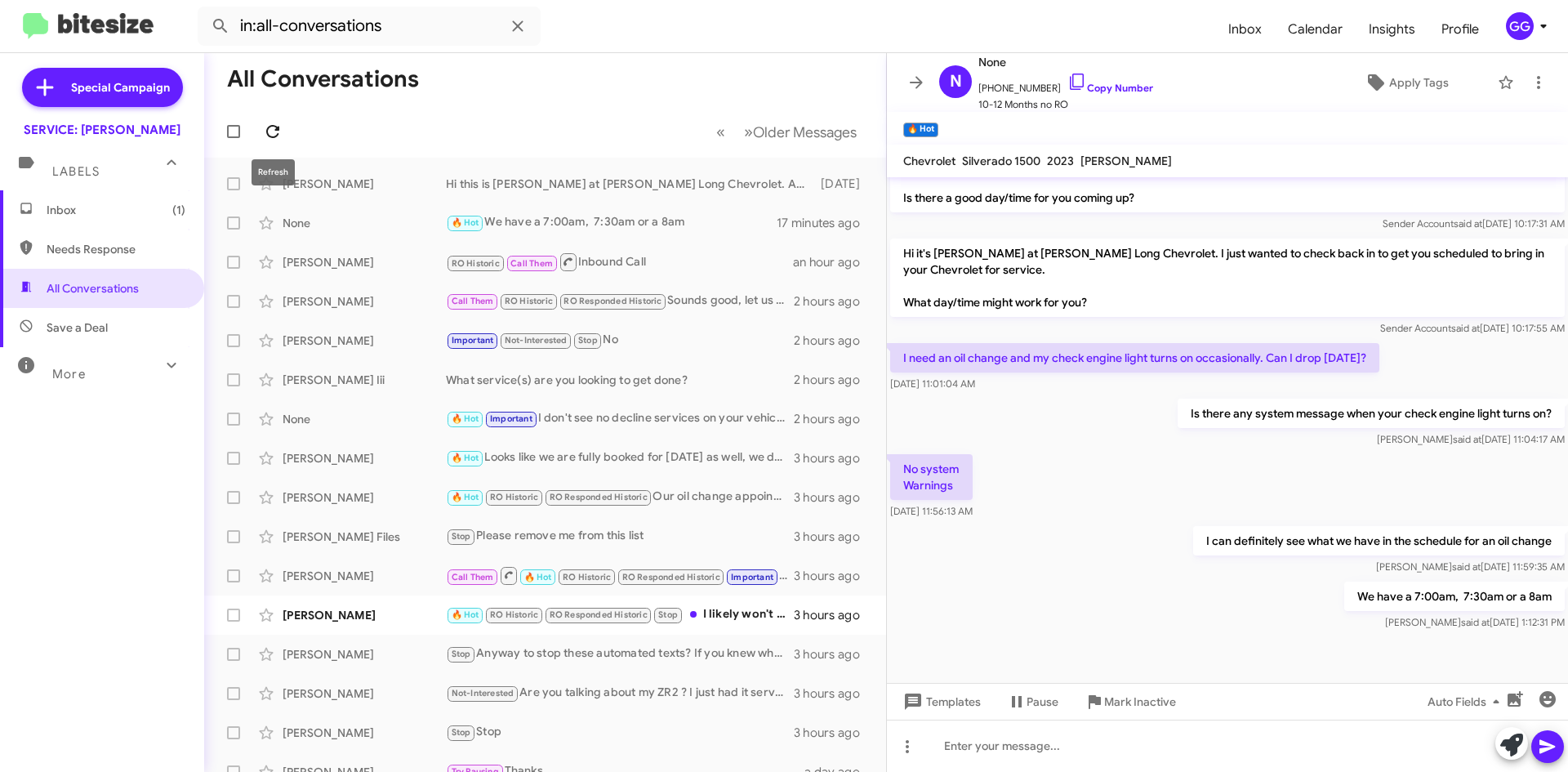
click at [278, 131] on icon at bounding box center [273, 131] width 20 height 20
click at [99, 249] on span "Needs Response" at bounding box center [116, 249] width 138 height 16
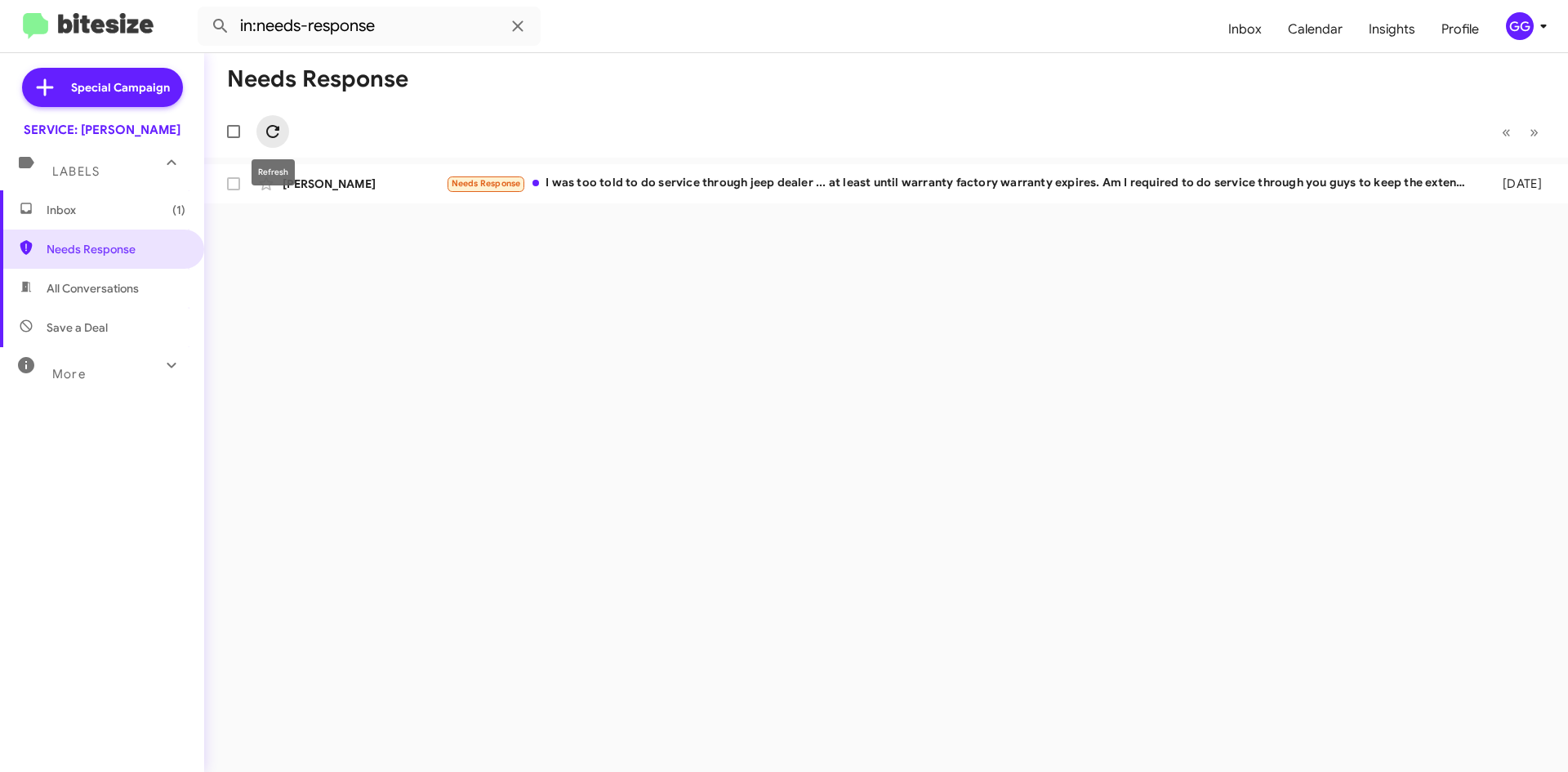
click at [277, 126] on icon at bounding box center [273, 131] width 20 height 20
click at [64, 280] on span "All Conversations" at bounding box center [93, 288] width 93 height 16
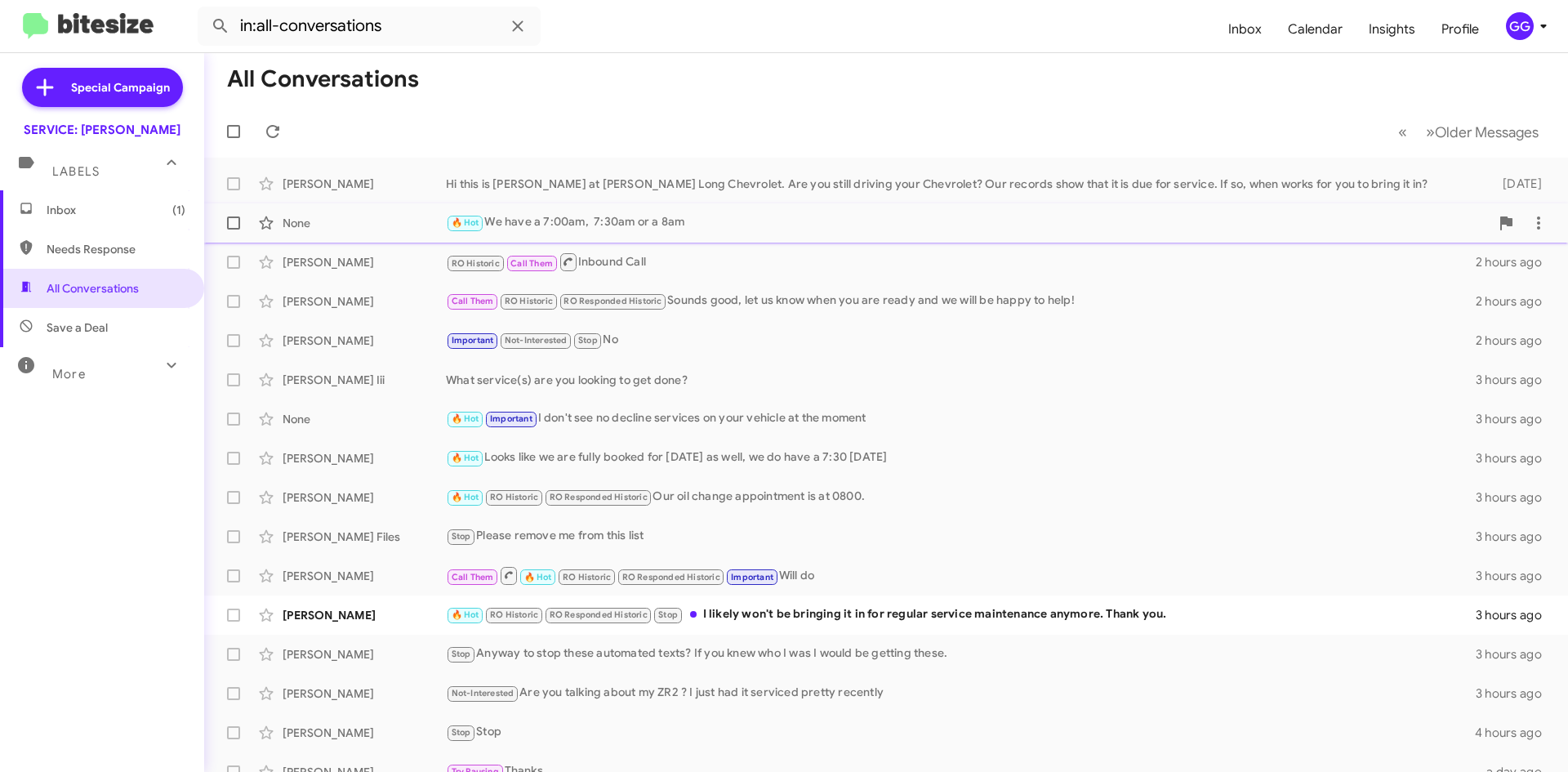
click at [755, 214] on div "🔥 Hot We have a 7:00am, 7:30am or a 8am" at bounding box center [967, 223] width 1044 height 19
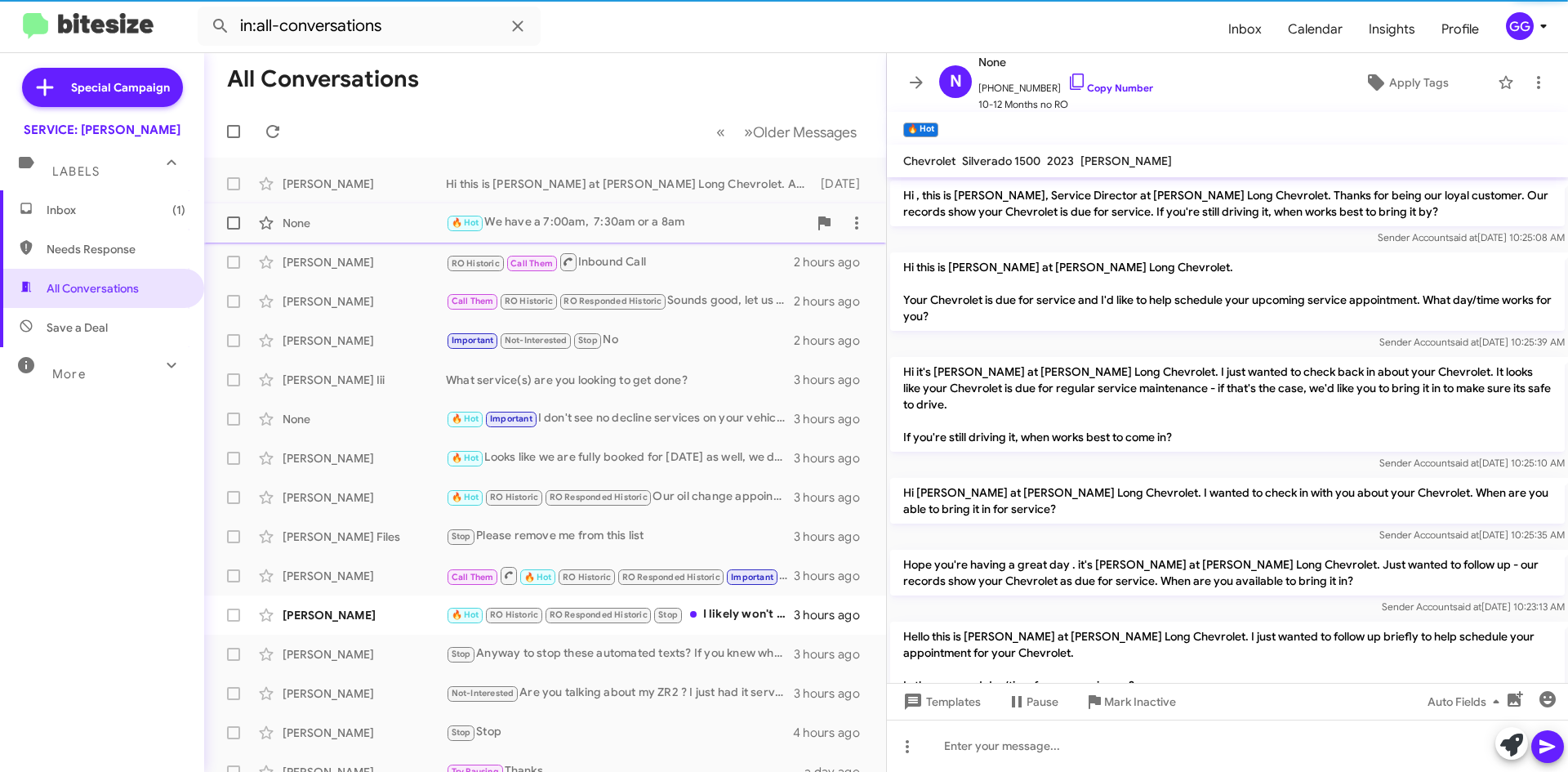
scroll to position [455, 0]
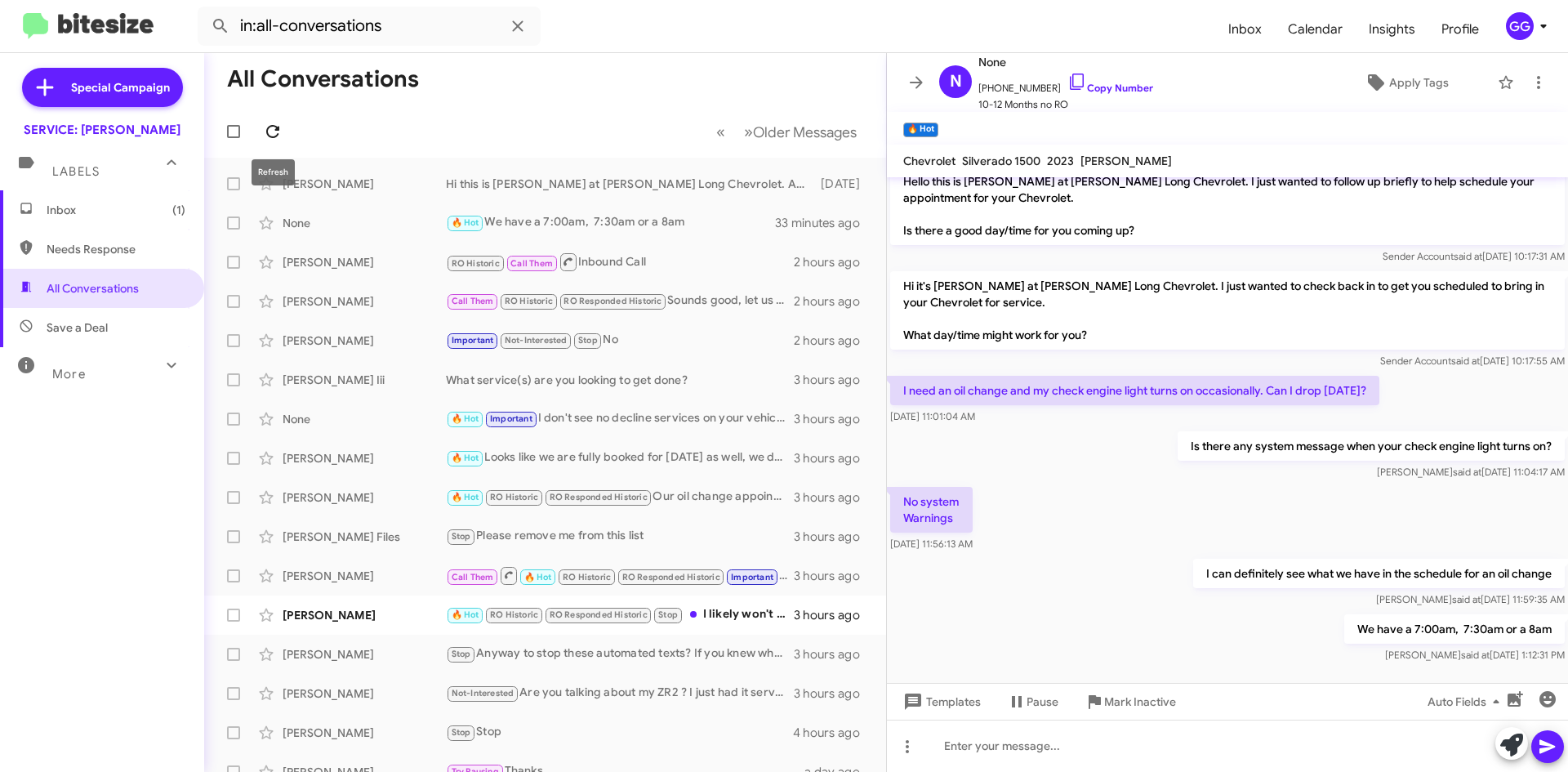
click at [270, 134] on icon at bounding box center [273, 131] width 20 height 20
click at [109, 262] on span "Needs Response" at bounding box center [102, 249] width 204 height 39
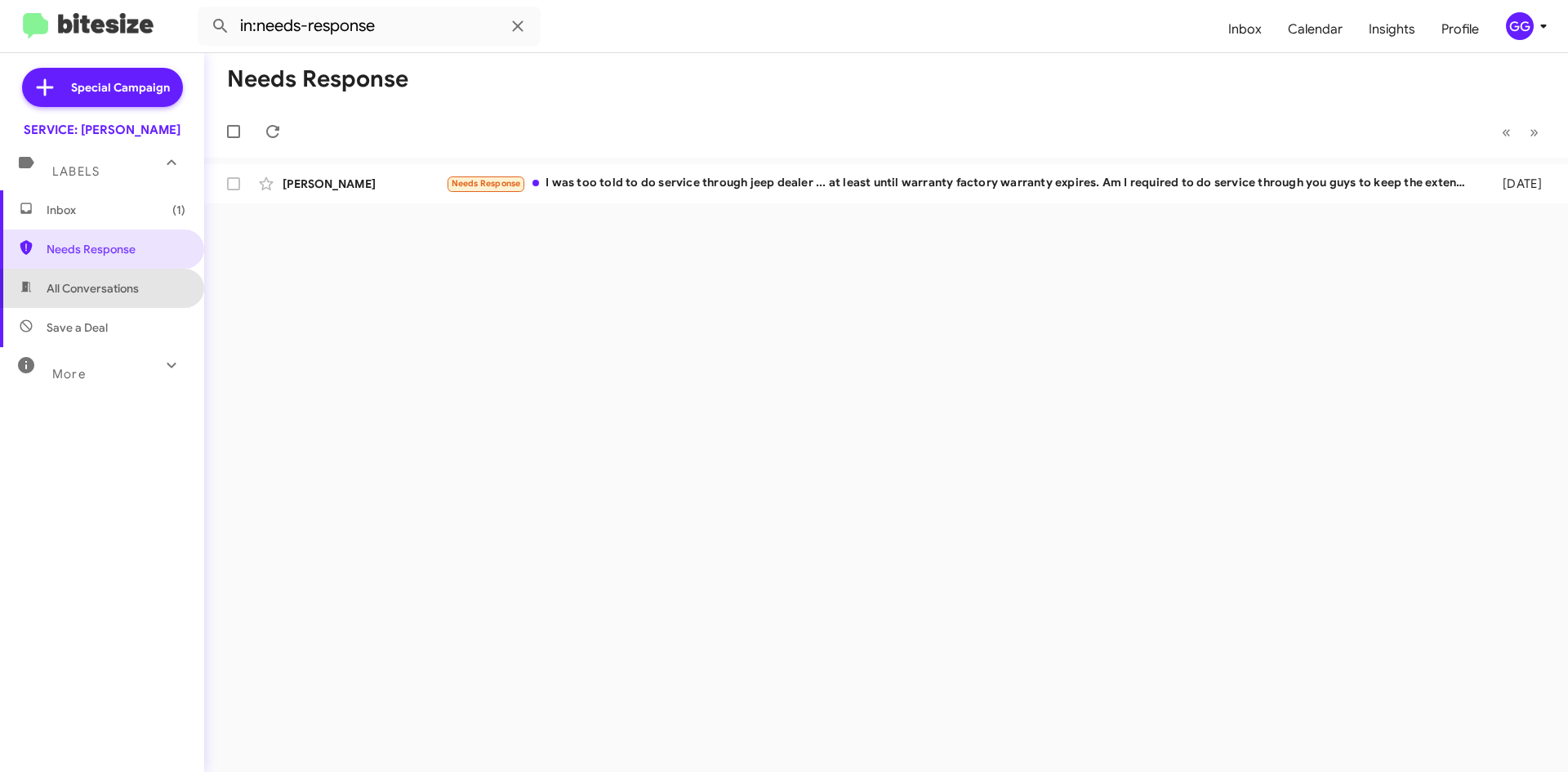
click at [106, 293] on span "All Conversations" at bounding box center [93, 288] width 93 height 16
type input "in:all-conversations"
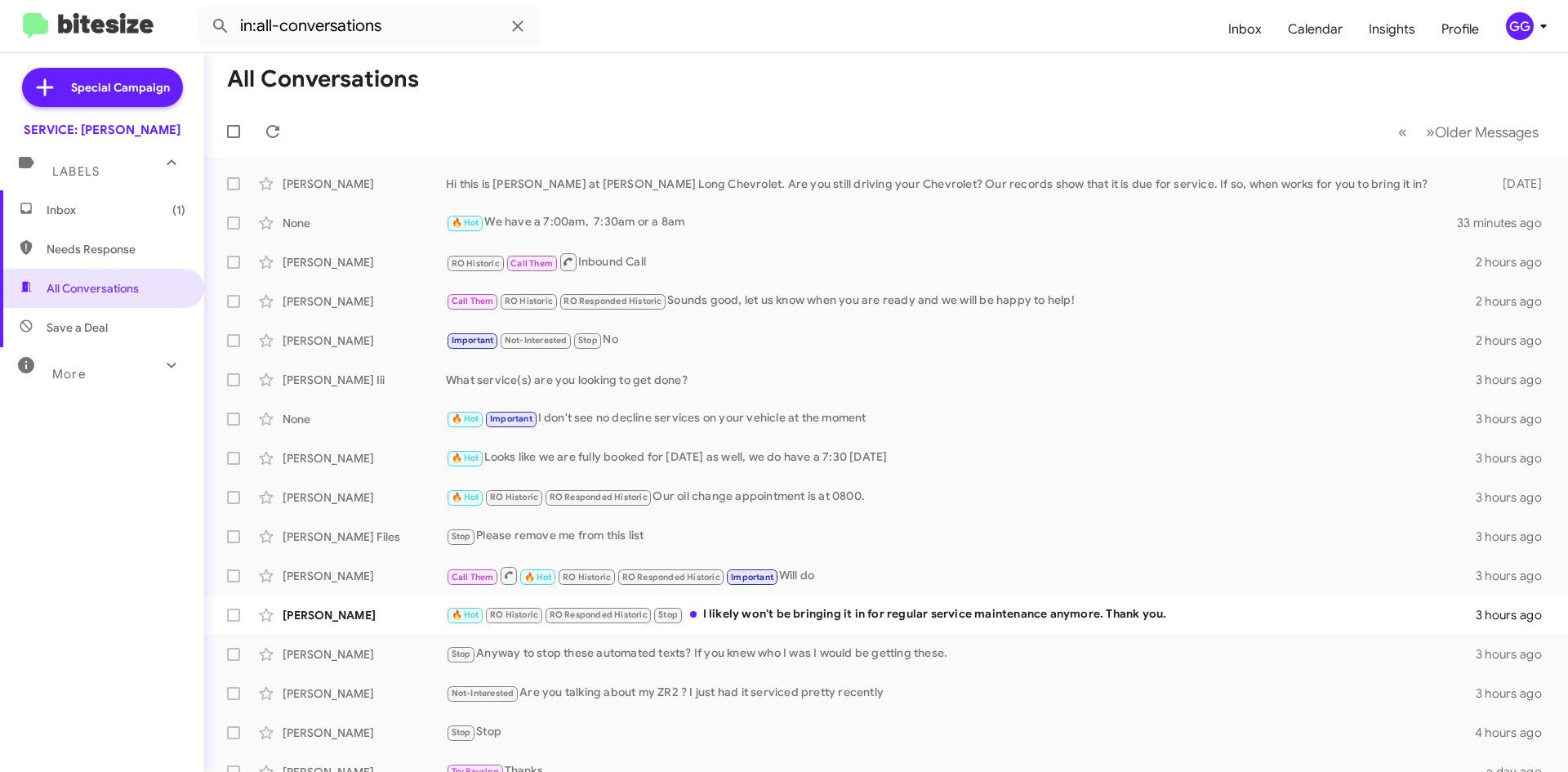
click at [96, 204] on span "Inbox (1)" at bounding box center [116, 210] width 138 height 16
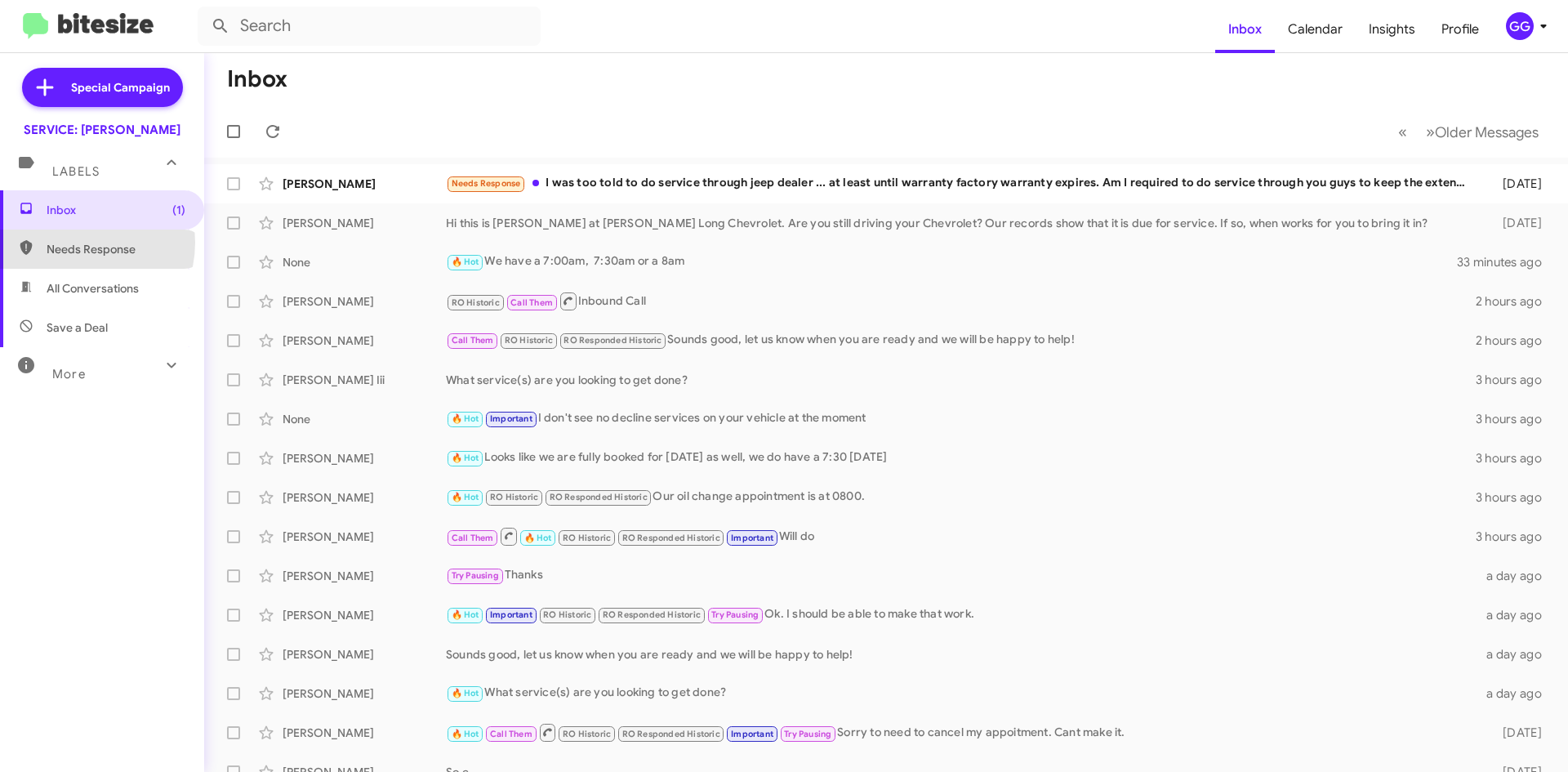
click at [81, 243] on span "Needs Response" at bounding box center [116, 249] width 138 height 16
type input "in:needs-response"
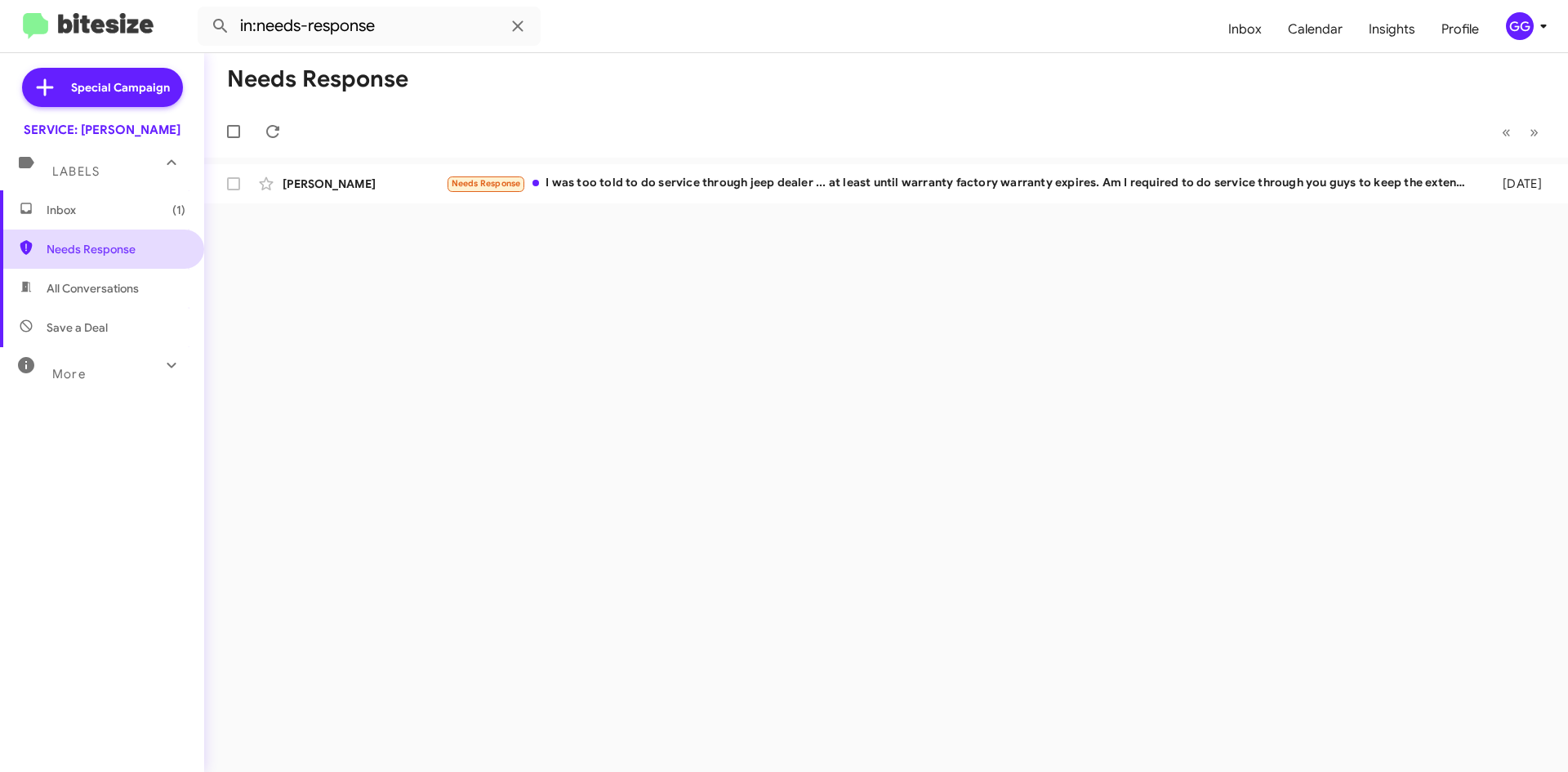
click at [64, 252] on span "Needs Response" at bounding box center [116, 249] width 138 height 16
click at [57, 245] on span "Needs Response" at bounding box center [116, 249] width 138 height 16
click at [97, 224] on span "Inbox (1)" at bounding box center [102, 210] width 204 height 39
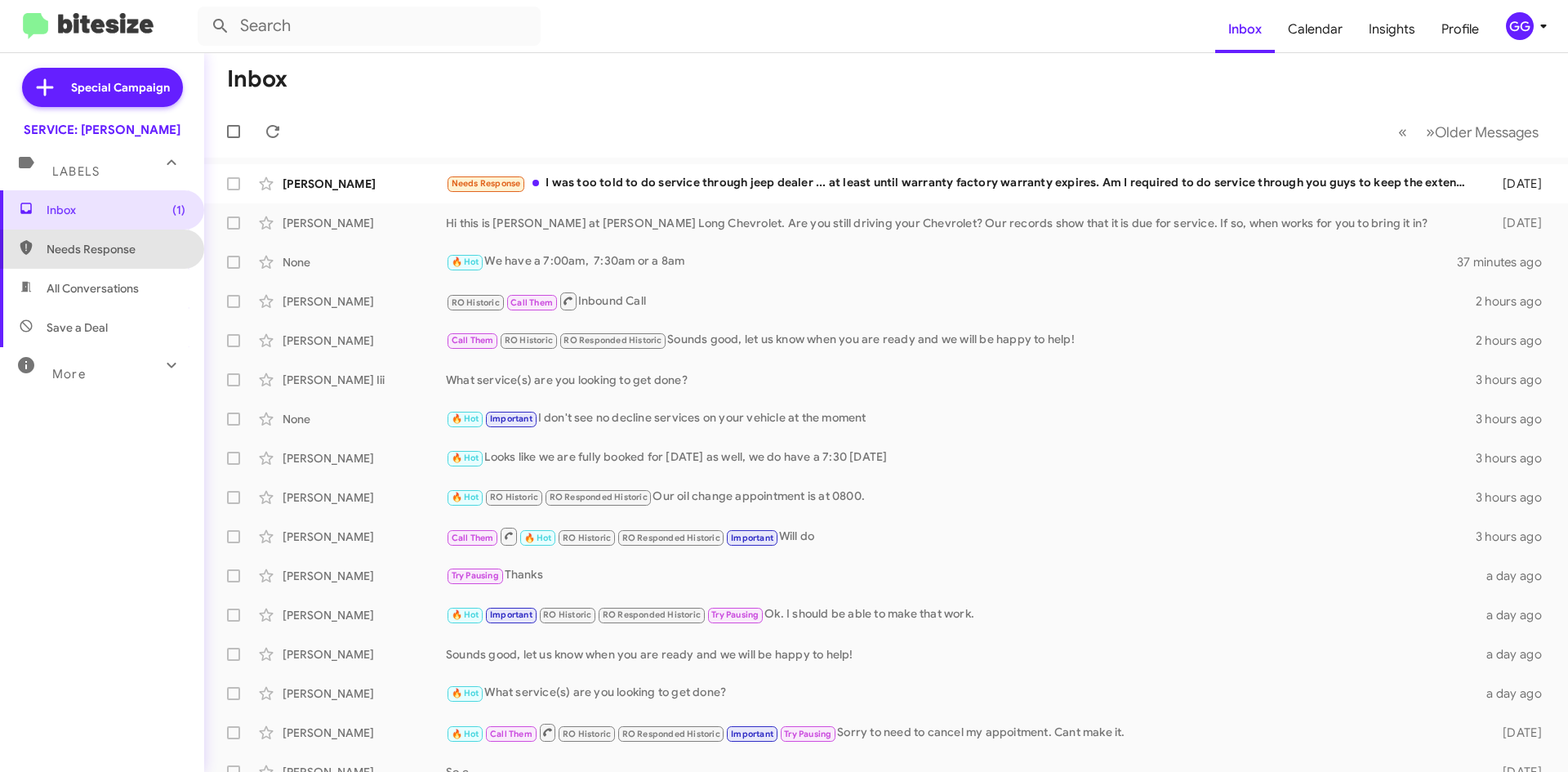
click at [113, 256] on span "Needs Response" at bounding box center [116, 249] width 138 height 16
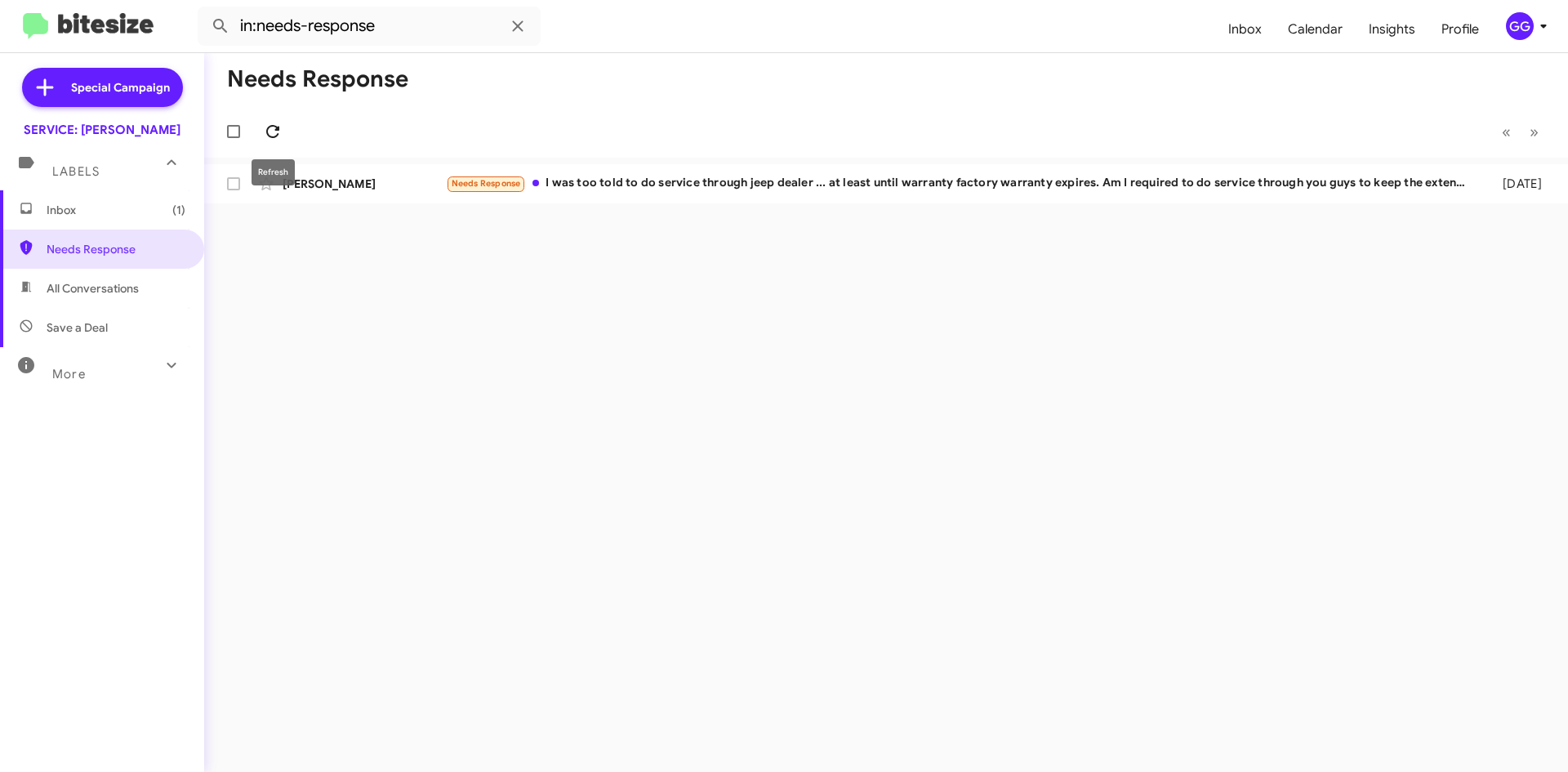
click at [279, 125] on icon at bounding box center [273, 131] width 20 height 20
click at [70, 244] on span "Needs Response" at bounding box center [116, 249] width 138 height 16
click at [72, 247] on span "Needs Response" at bounding box center [116, 249] width 138 height 16
click at [75, 251] on span "Needs Response" at bounding box center [116, 249] width 138 height 16
click at [75, 284] on span "All Conversations" at bounding box center [93, 288] width 93 height 16
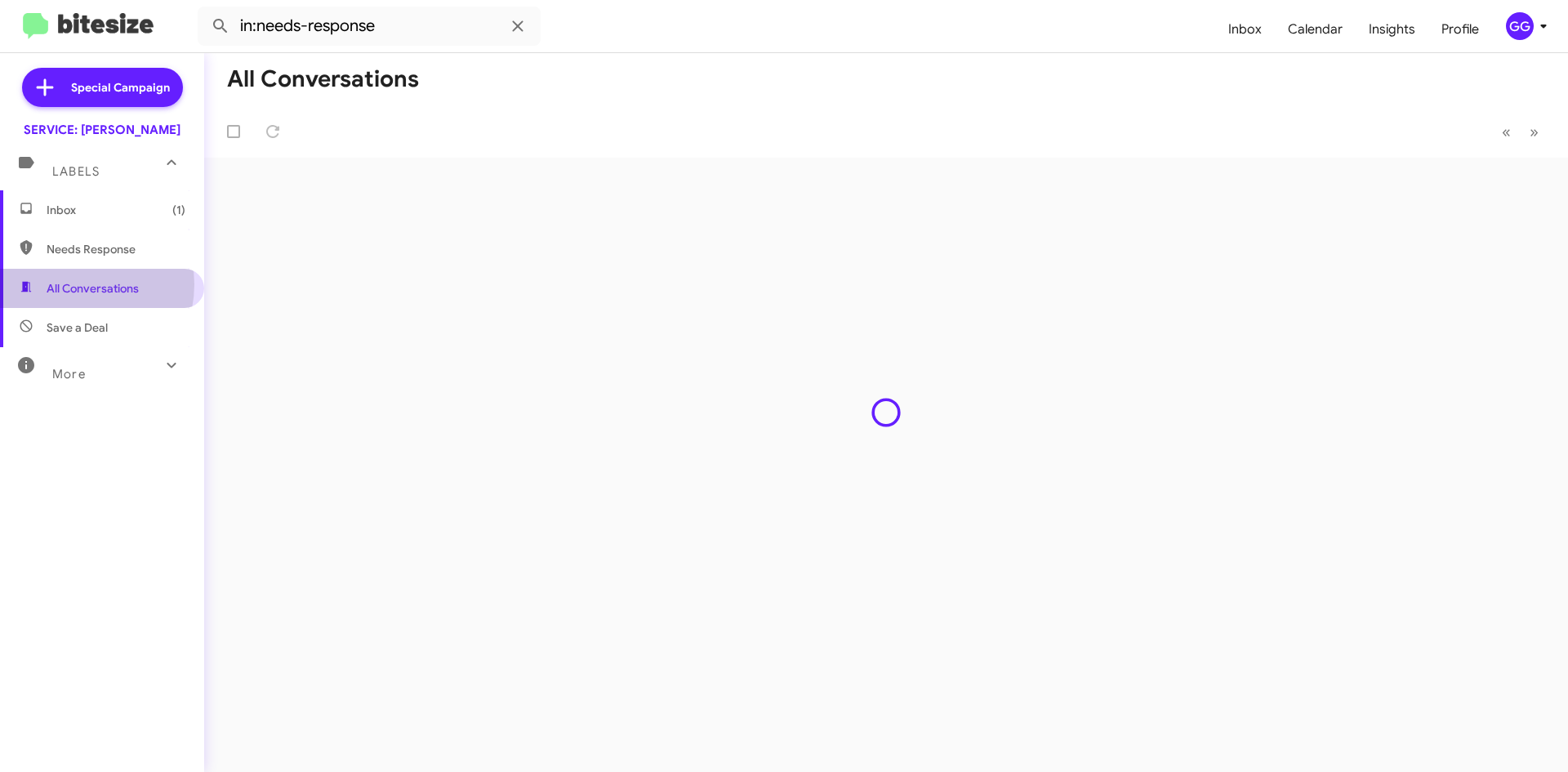
type input "in:all-conversations"
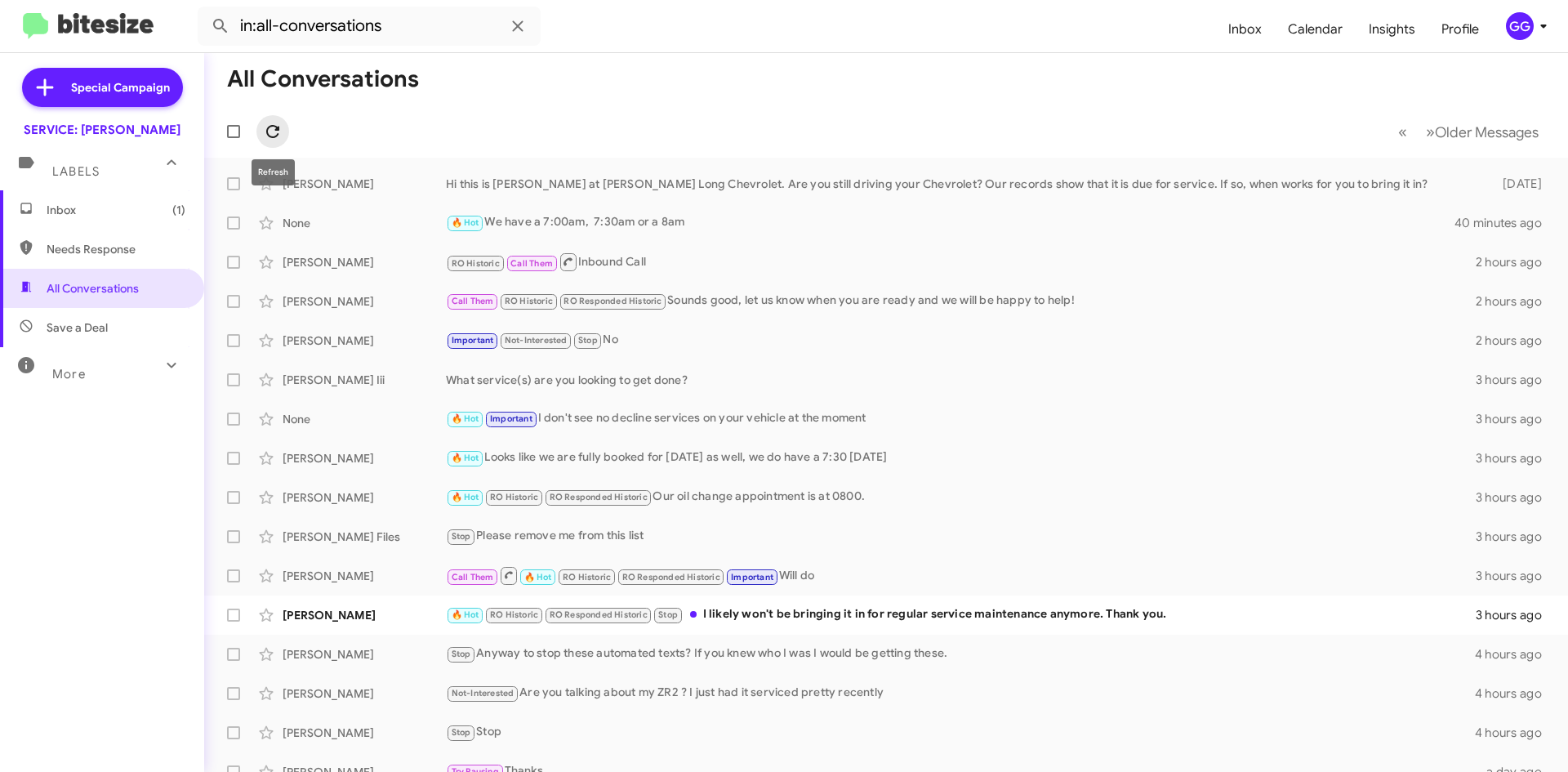
click at [274, 129] on icon at bounding box center [273, 131] width 20 height 20
click at [108, 253] on span "Needs Response" at bounding box center [116, 249] width 138 height 16
type input "in:needs-response"
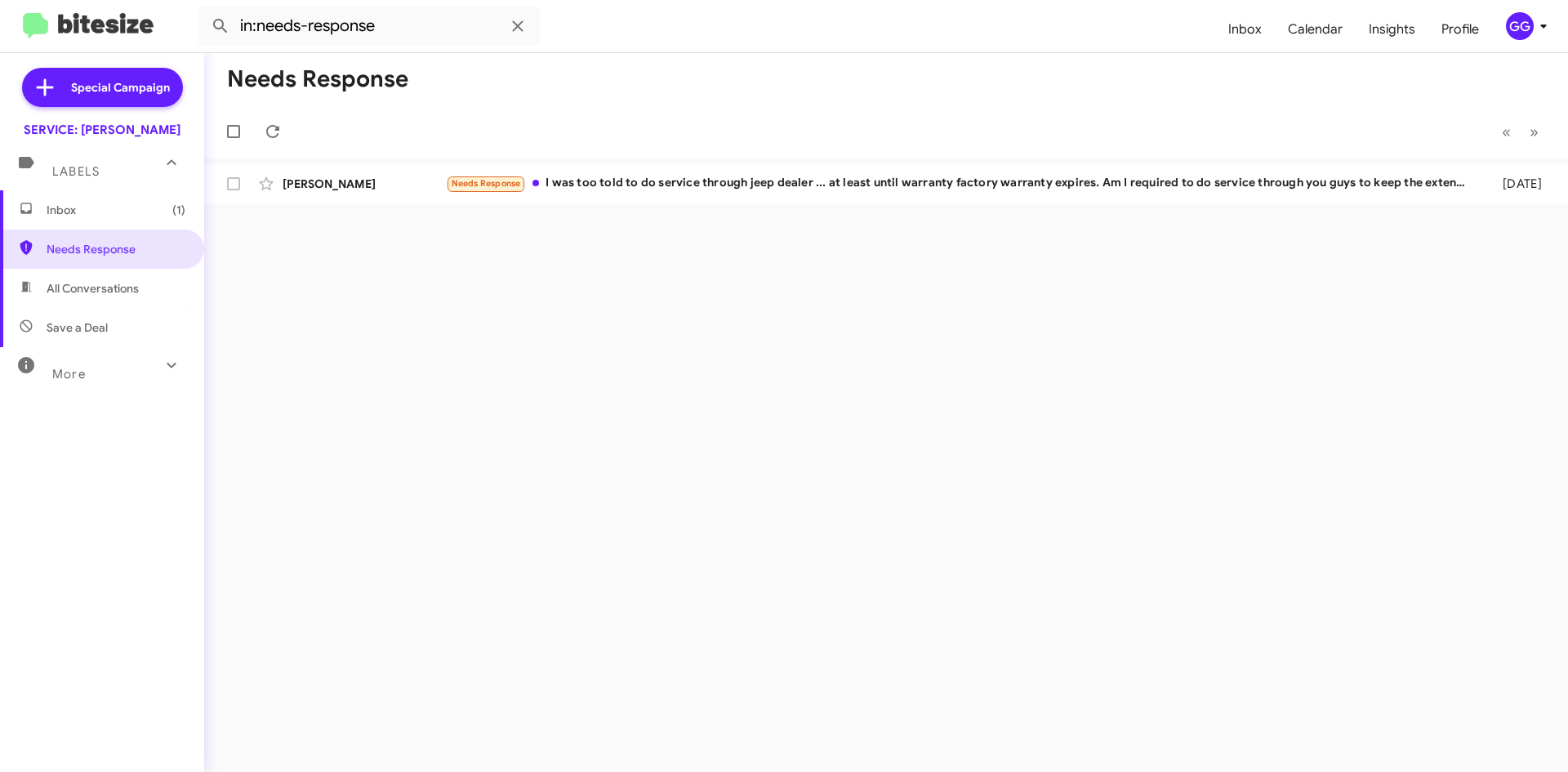
click at [76, 221] on span "Inbox (1)" at bounding box center [102, 210] width 204 height 39
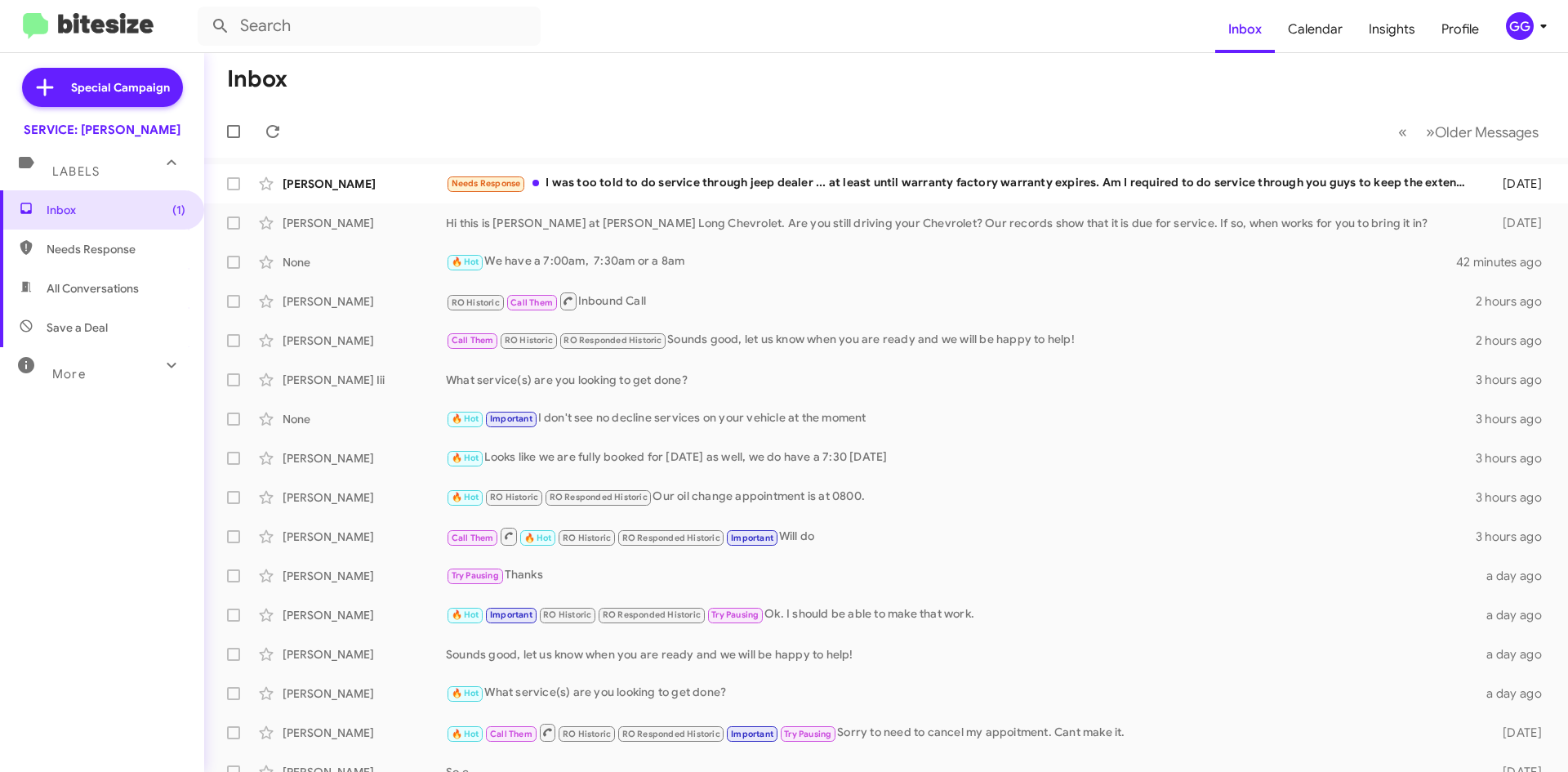
click at [81, 250] on span "Needs Response" at bounding box center [116, 249] width 138 height 16
type input "in:needs-response"
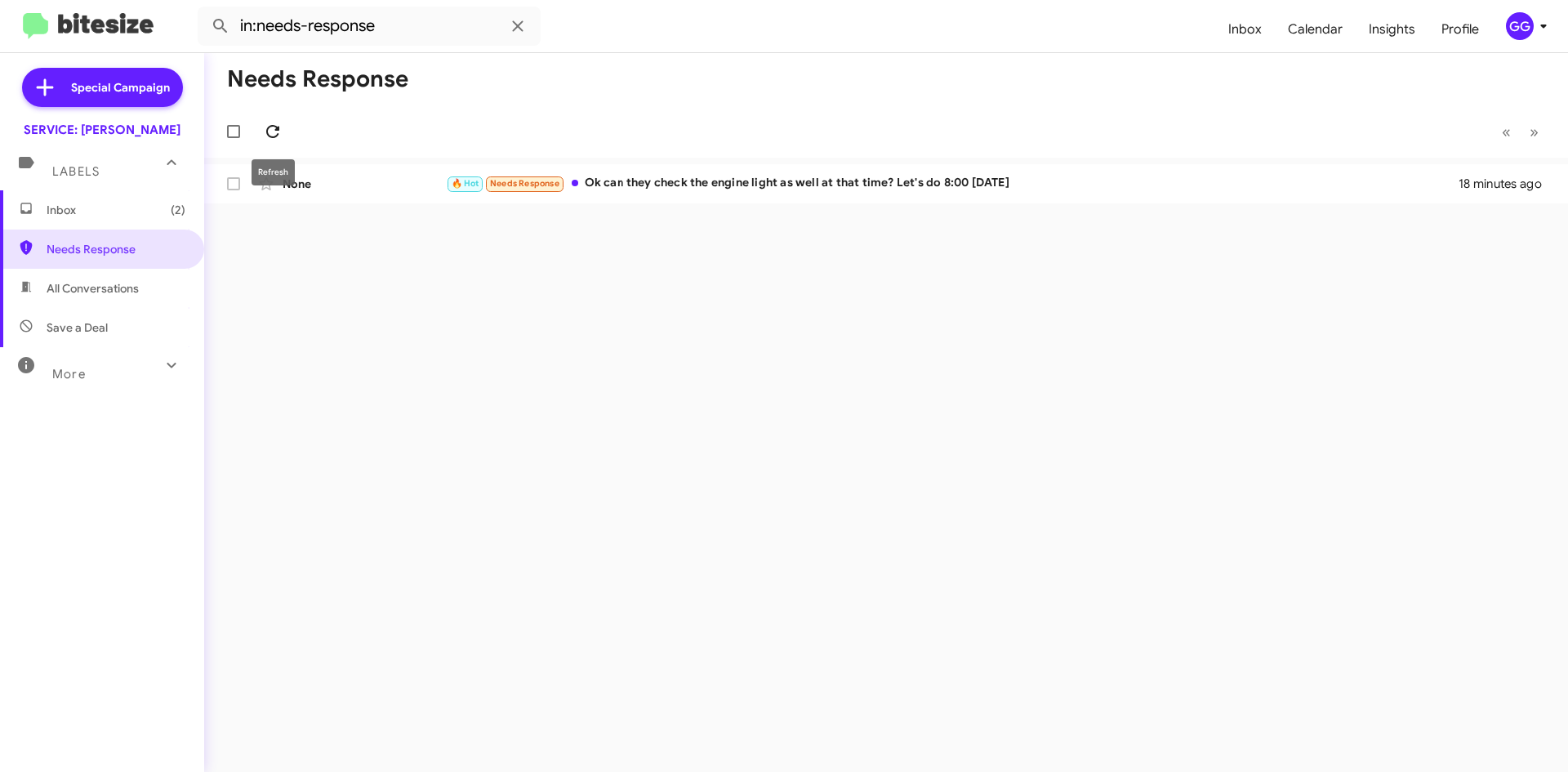
click at [271, 122] on icon at bounding box center [273, 131] width 20 height 20
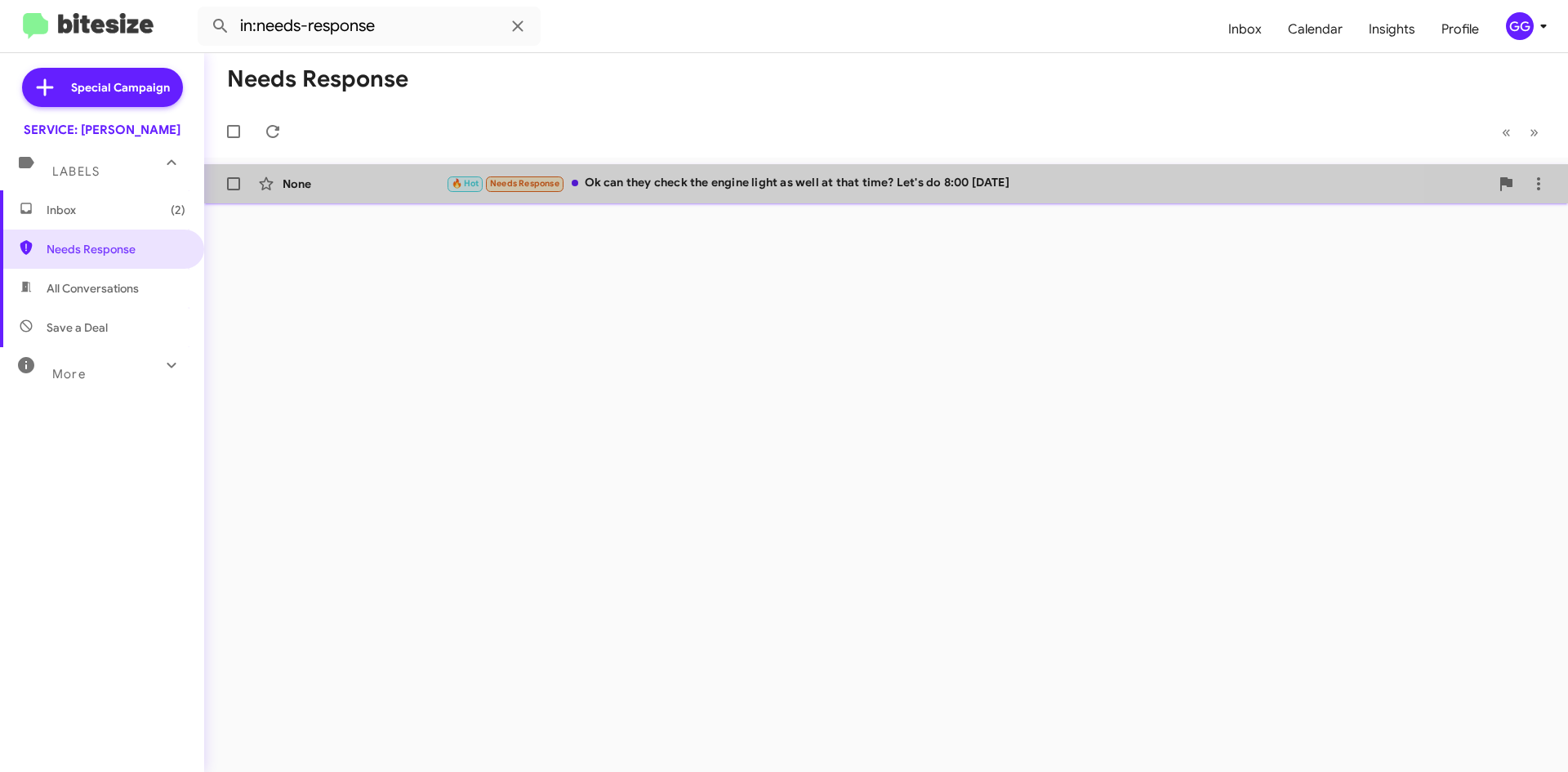
click at [770, 193] on div "🔥 Hot Needs Response Ok can they check the engine light as well at that time? L…" at bounding box center [967, 183] width 1044 height 19
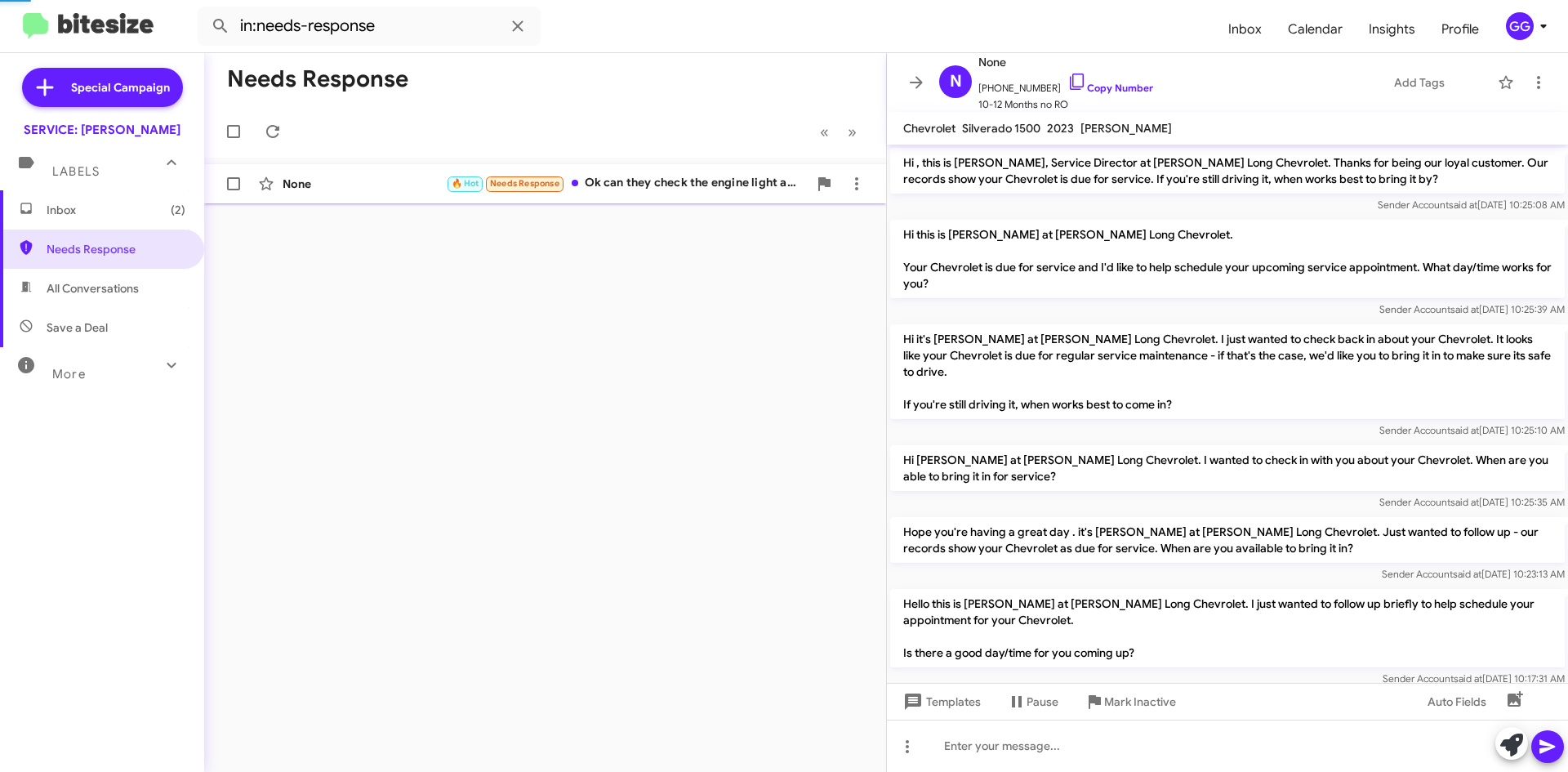
scroll to position [515, 0]
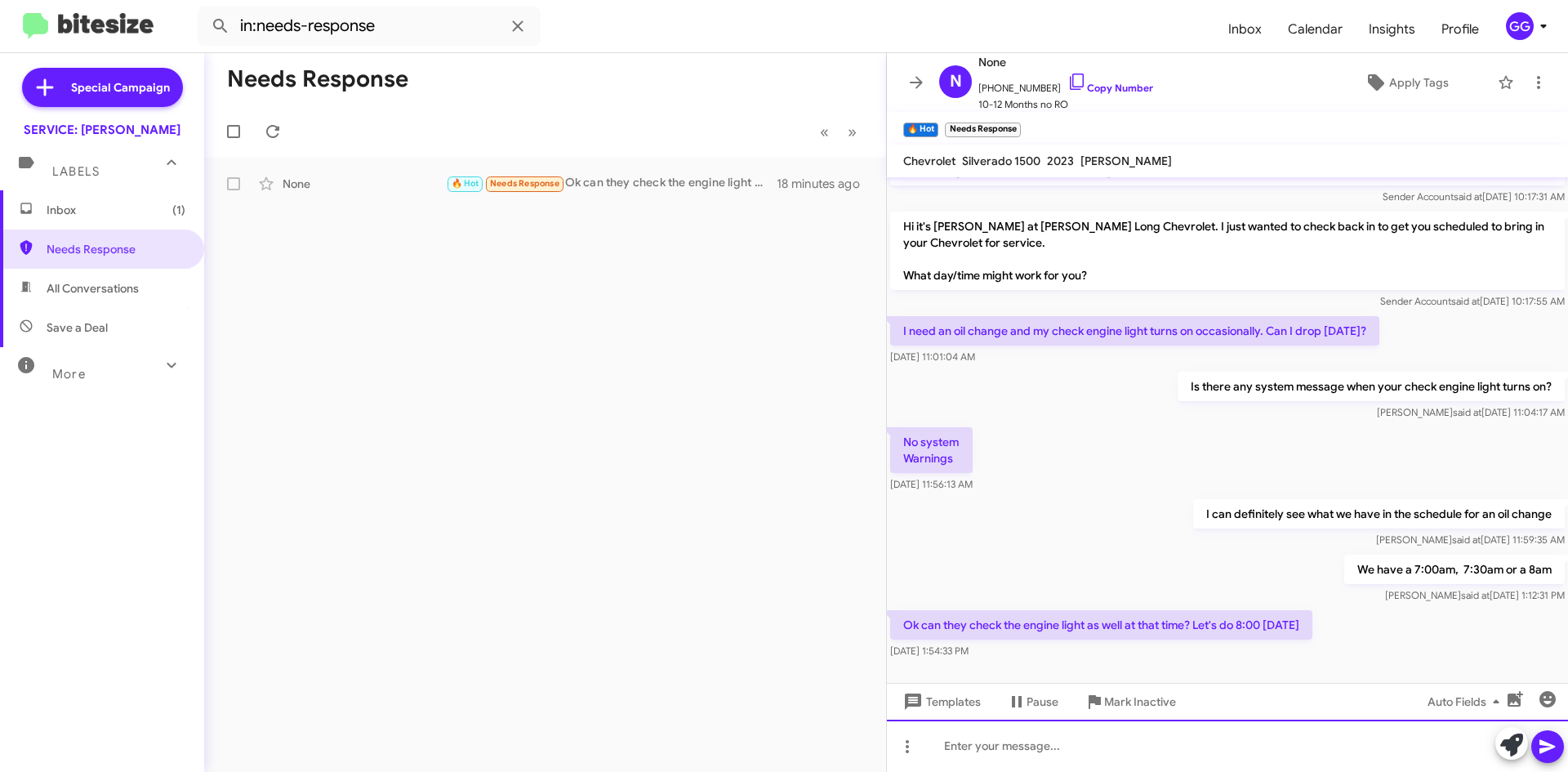
click at [1103, 738] on div at bounding box center [1227, 746] width 681 height 53
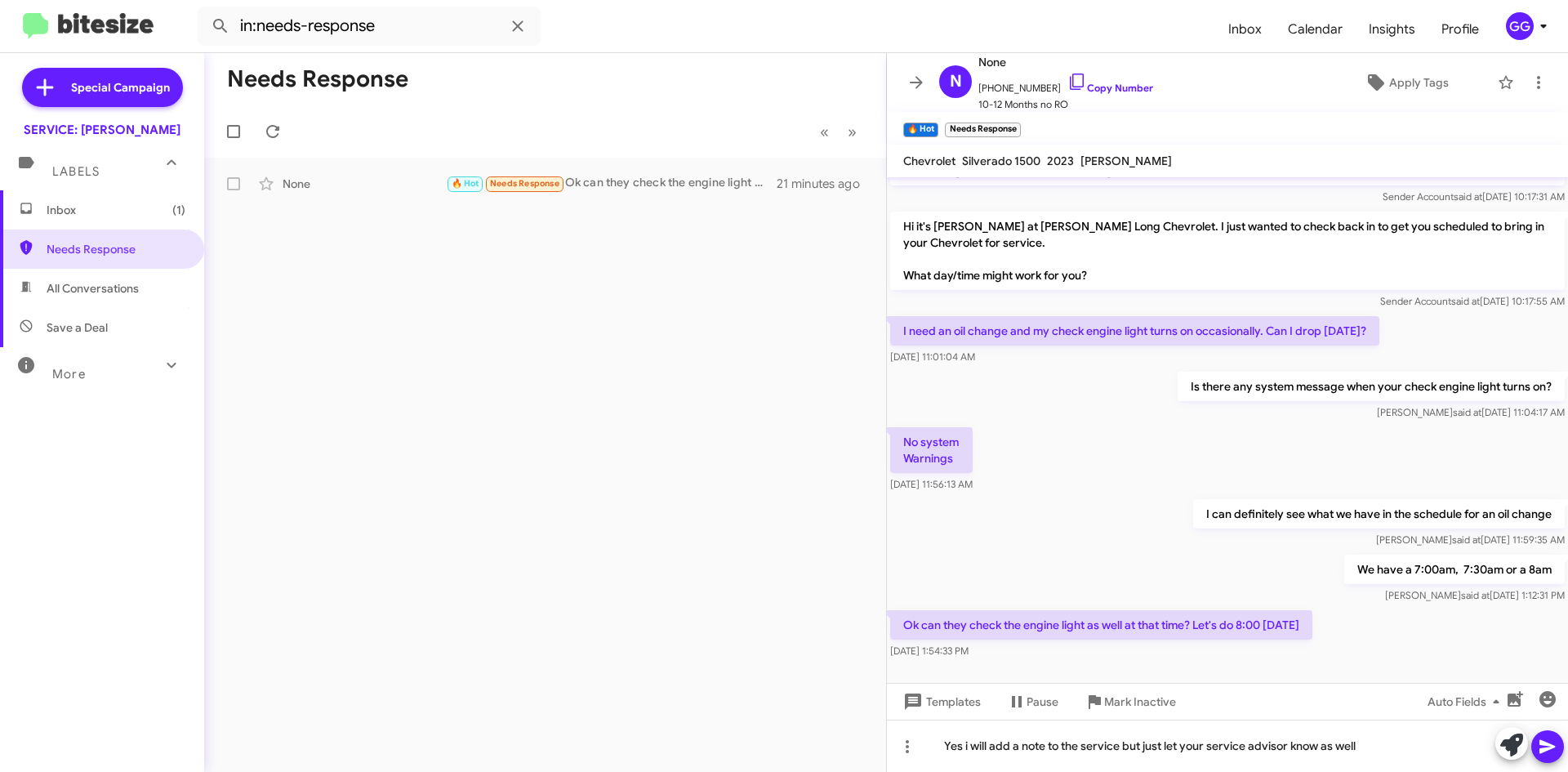
click at [1543, 749] on icon at bounding box center [1548, 747] width 15 height 14
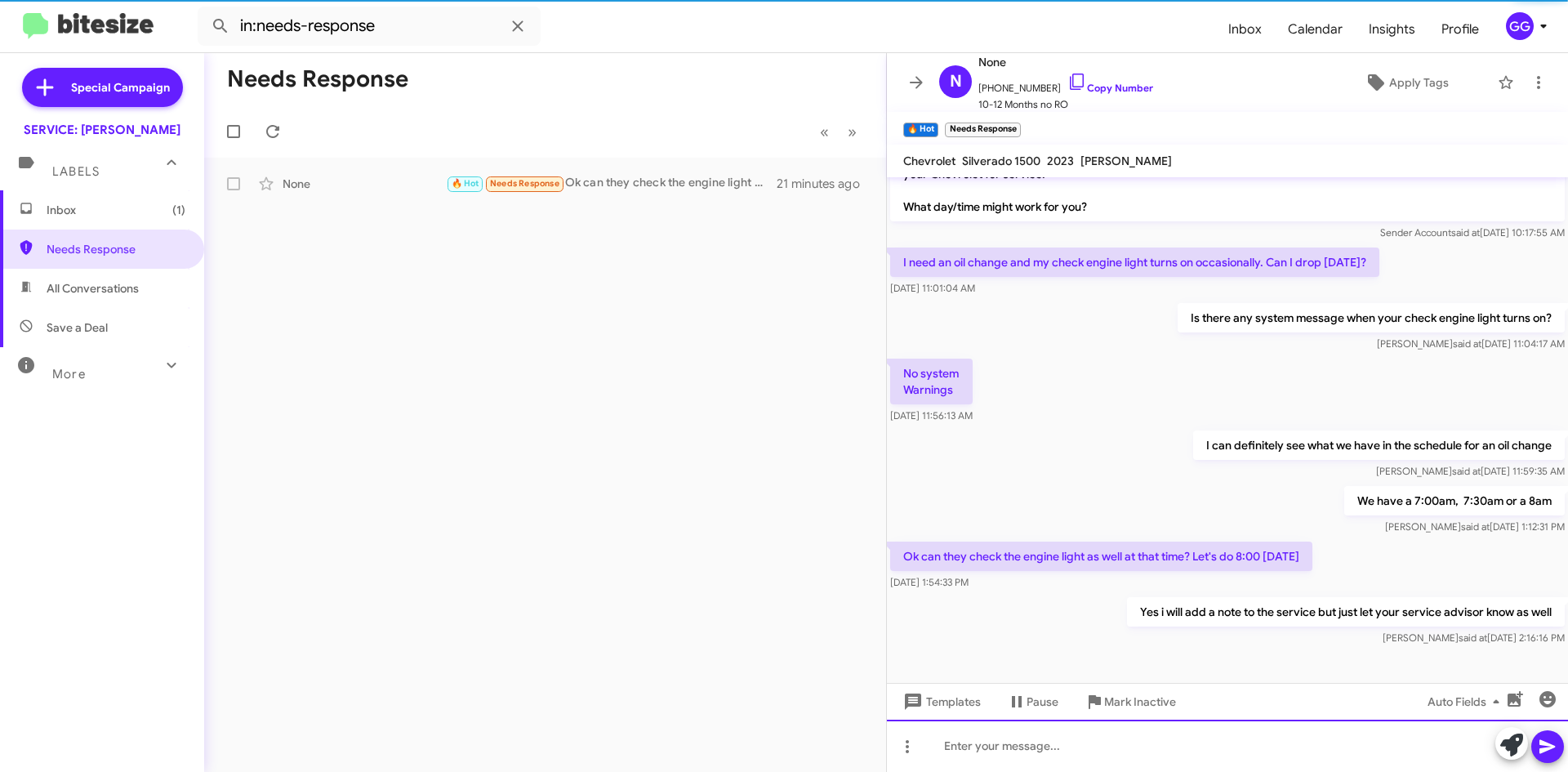
scroll to position [607, 0]
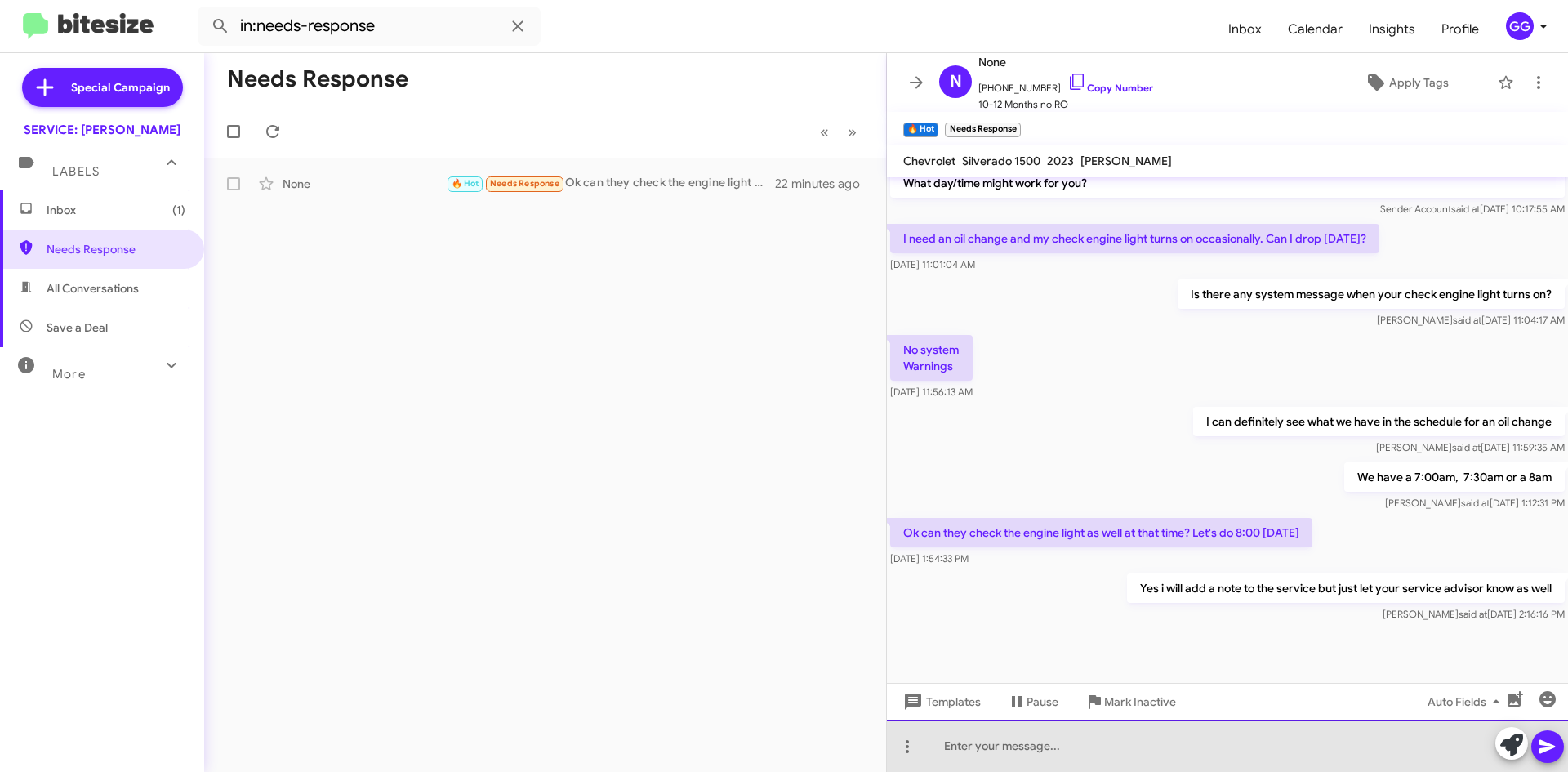
click at [1125, 757] on div at bounding box center [1227, 746] width 681 height 53
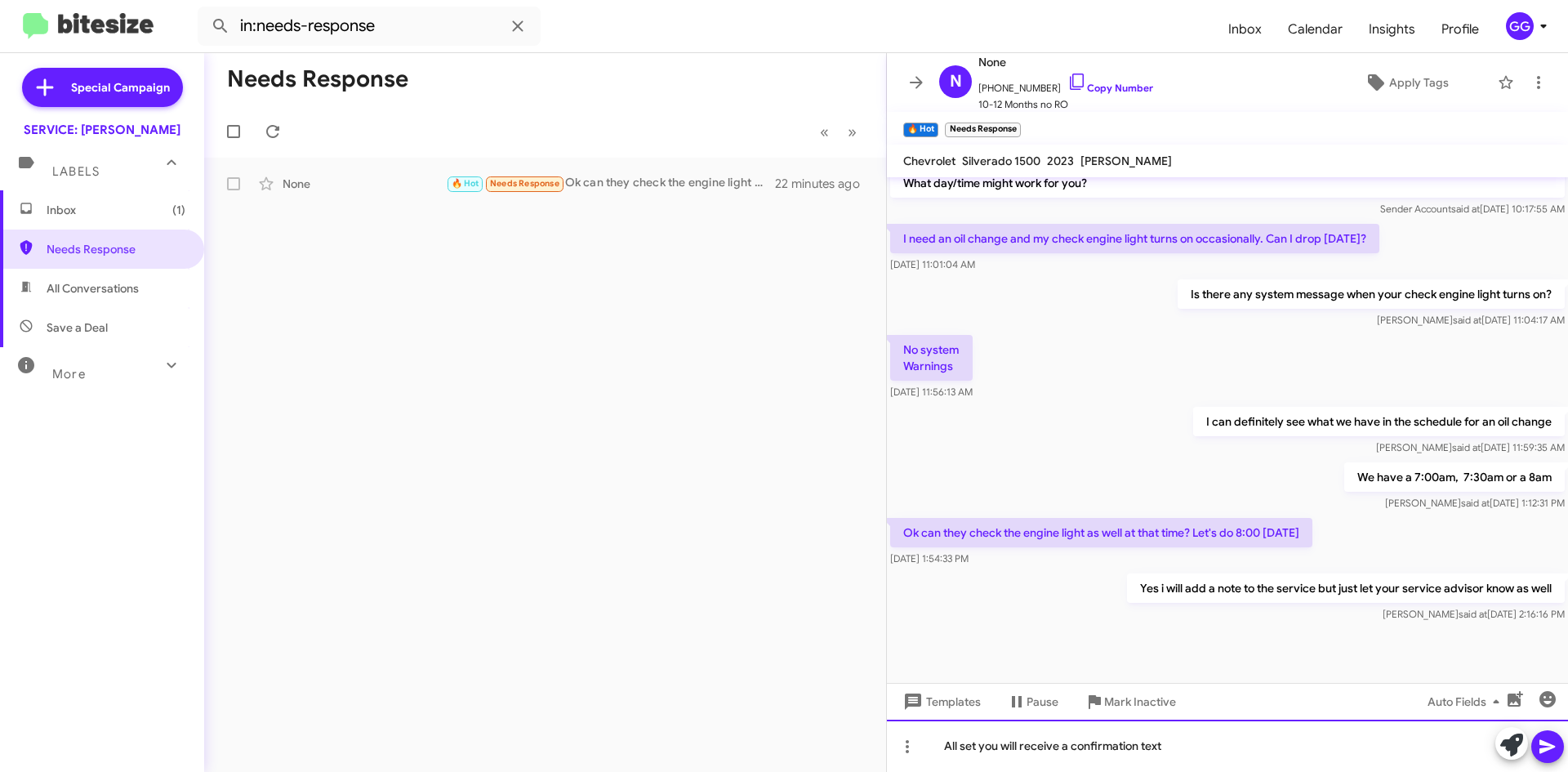
click at [1211, 737] on div "All set you will receive a confirmation text" at bounding box center [1227, 746] width 681 height 53
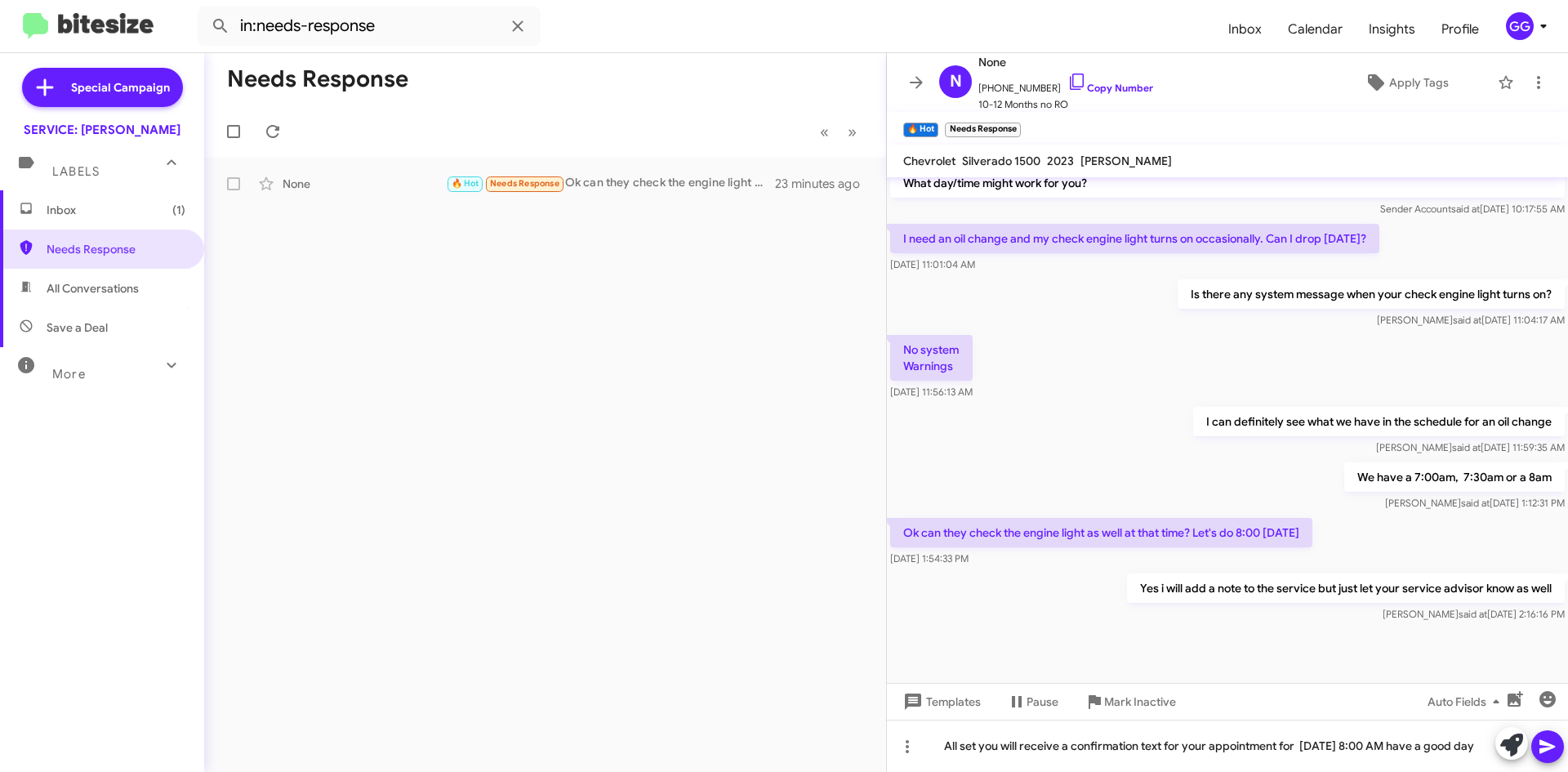
click at [1560, 751] on button at bounding box center [1548, 747] width 32 height 32
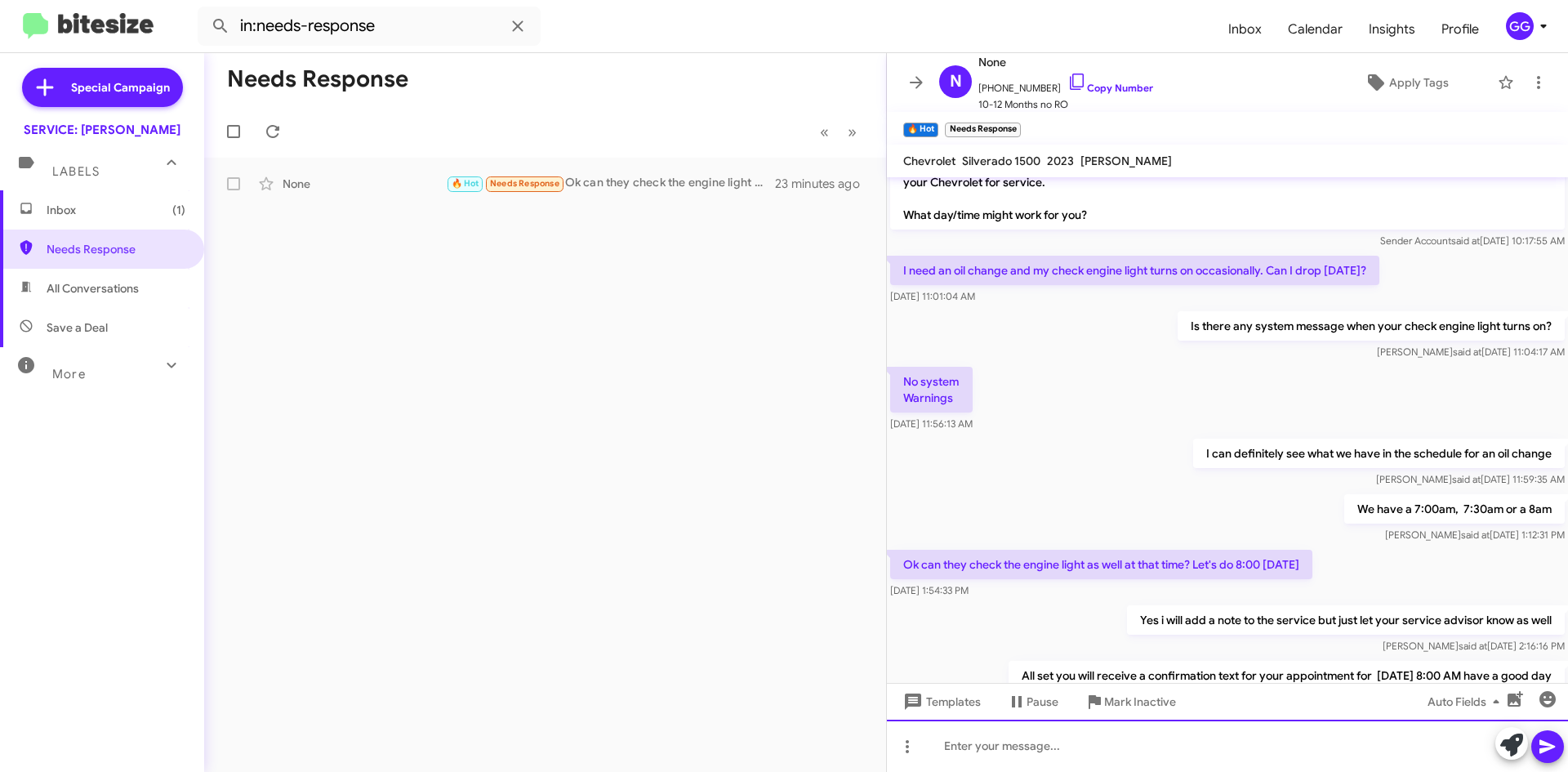
scroll to position [667, 0]
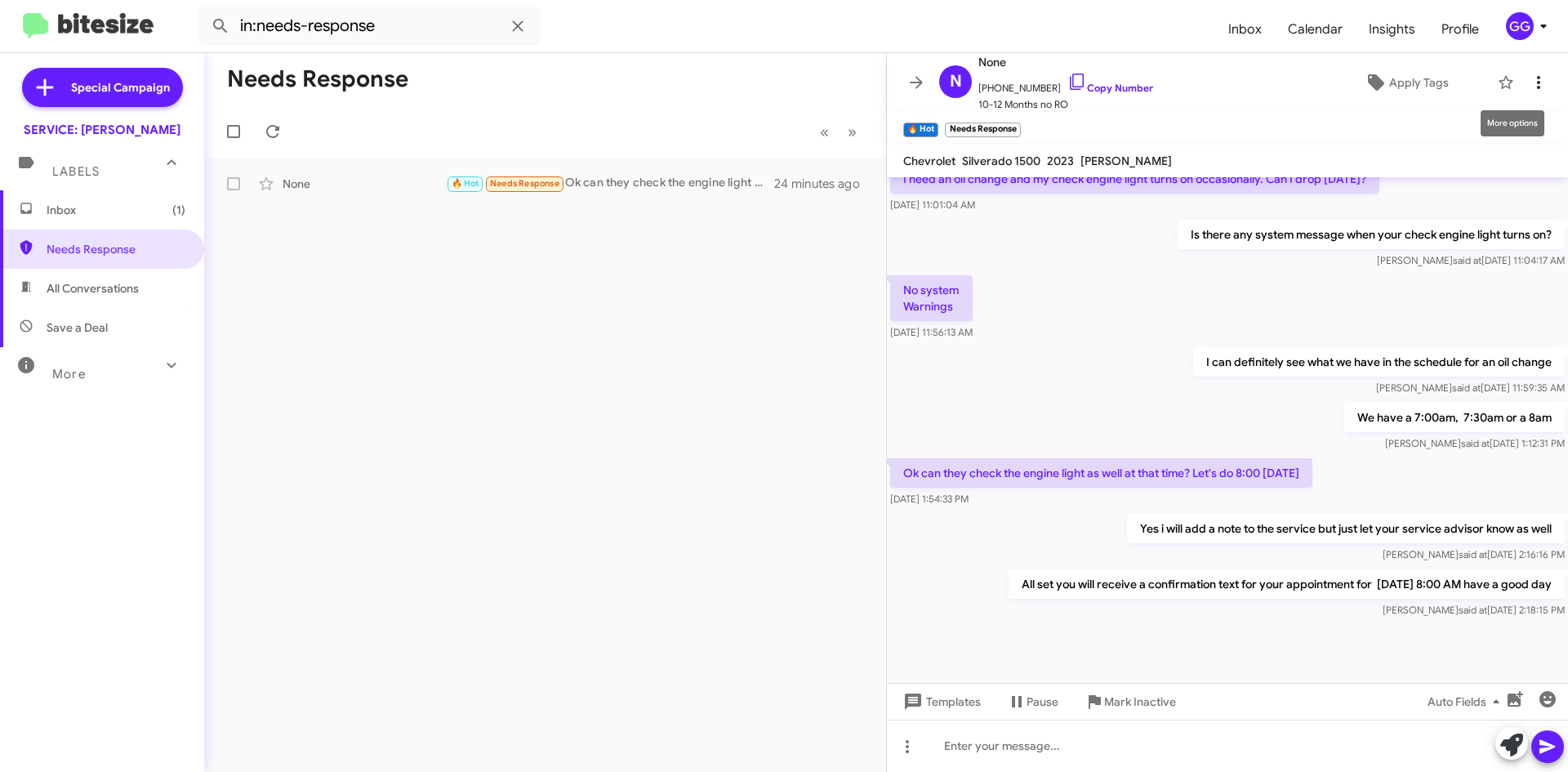
click at [1529, 76] on icon at bounding box center [1538, 82] width 20 height 20
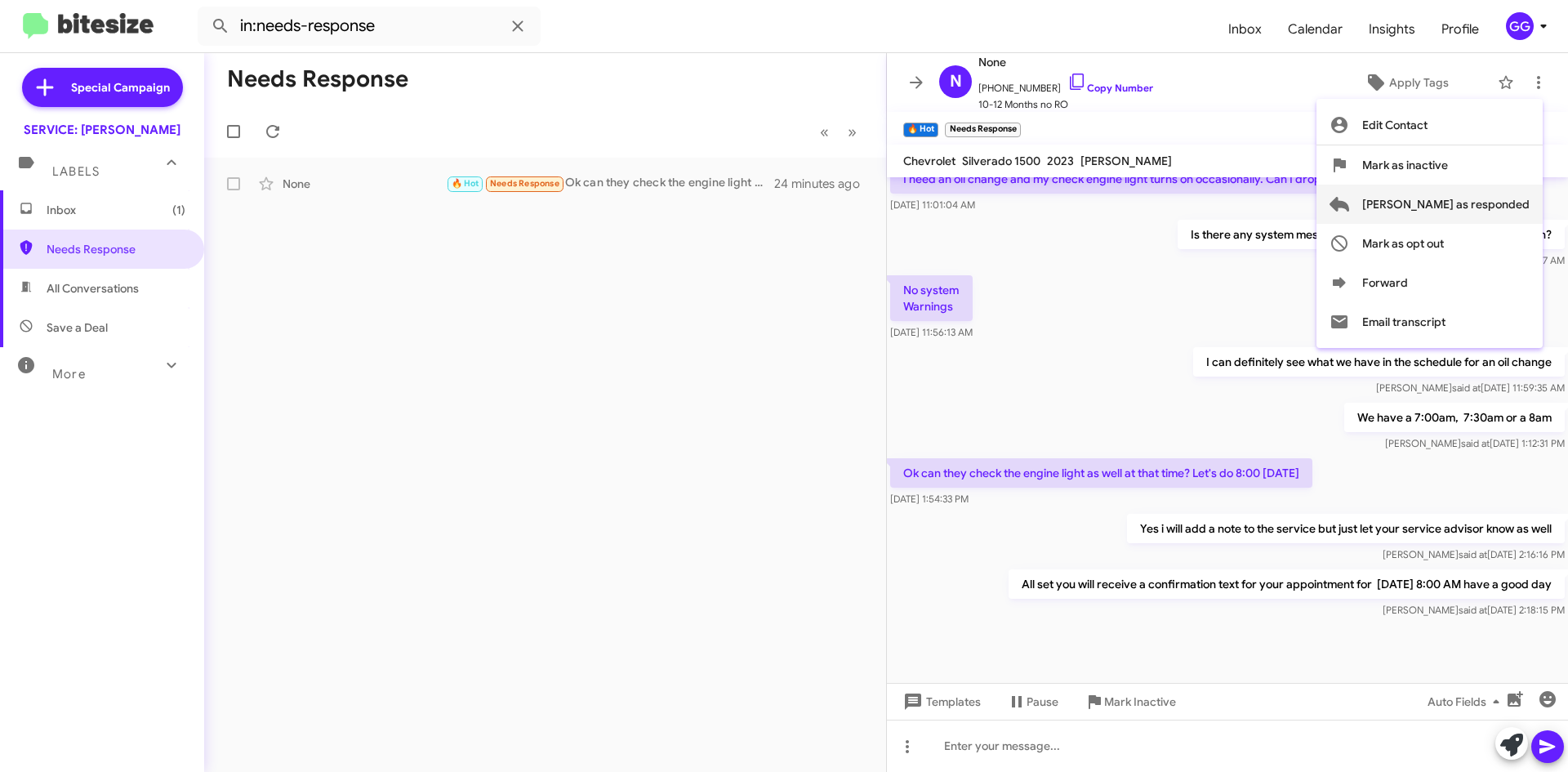
click at [1509, 206] on span "Mark as responded" at bounding box center [1446, 204] width 167 height 39
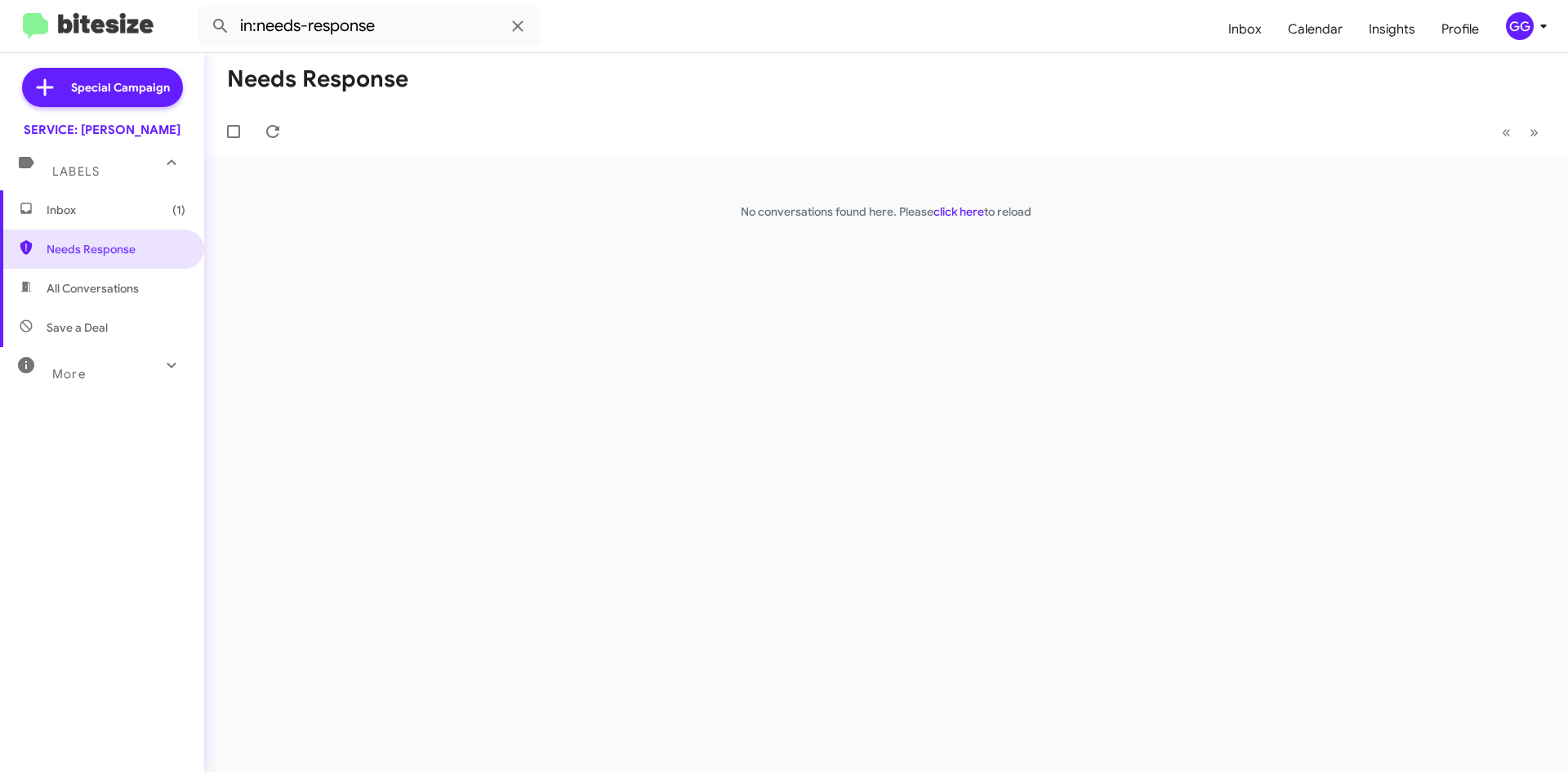
click at [78, 288] on span "All Conversations" at bounding box center [93, 288] width 93 height 16
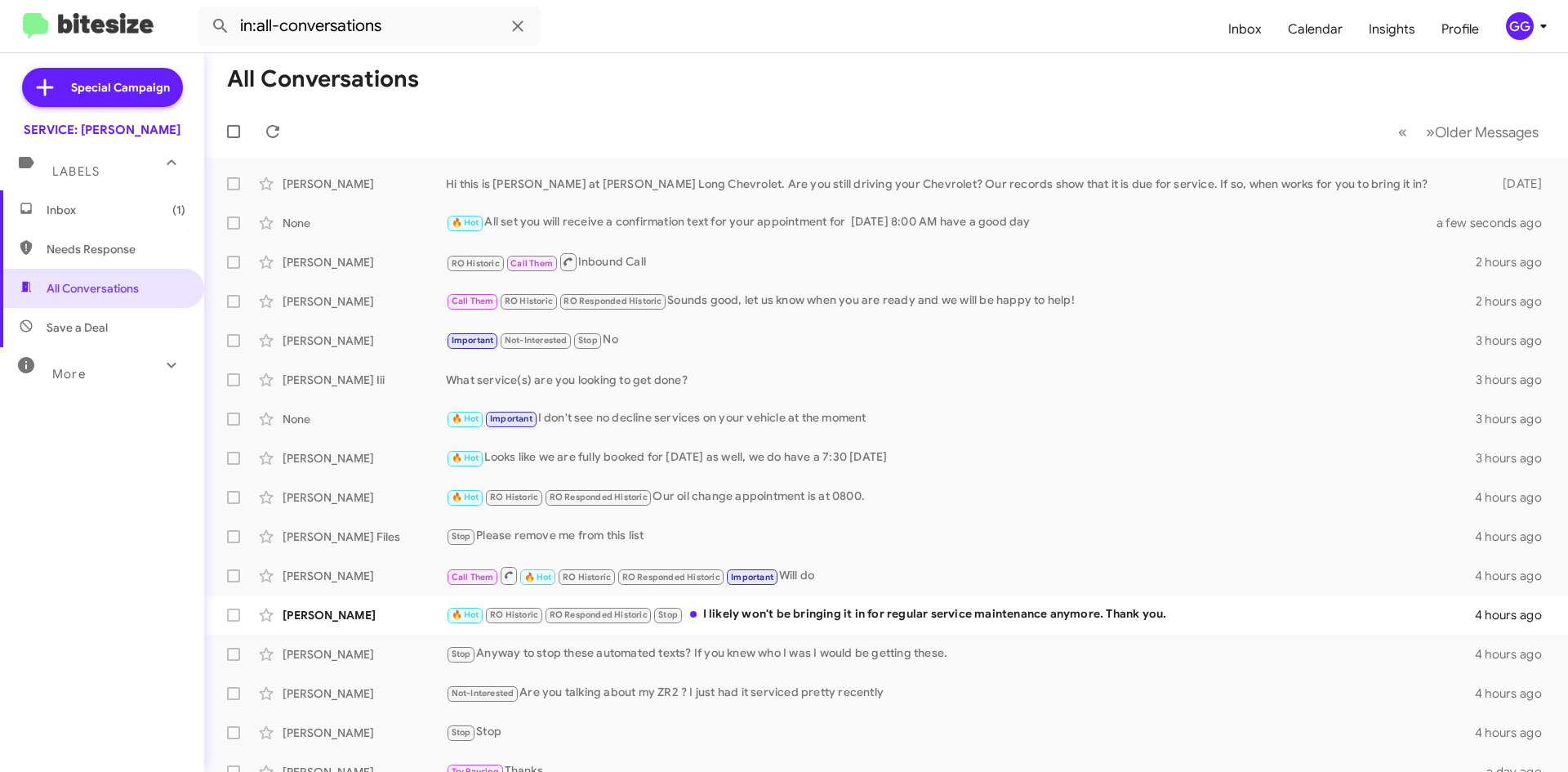
click at [60, 249] on span "Needs Response" at bounding box center [116, 249] width 138 height 16
type input "in:needs-response"
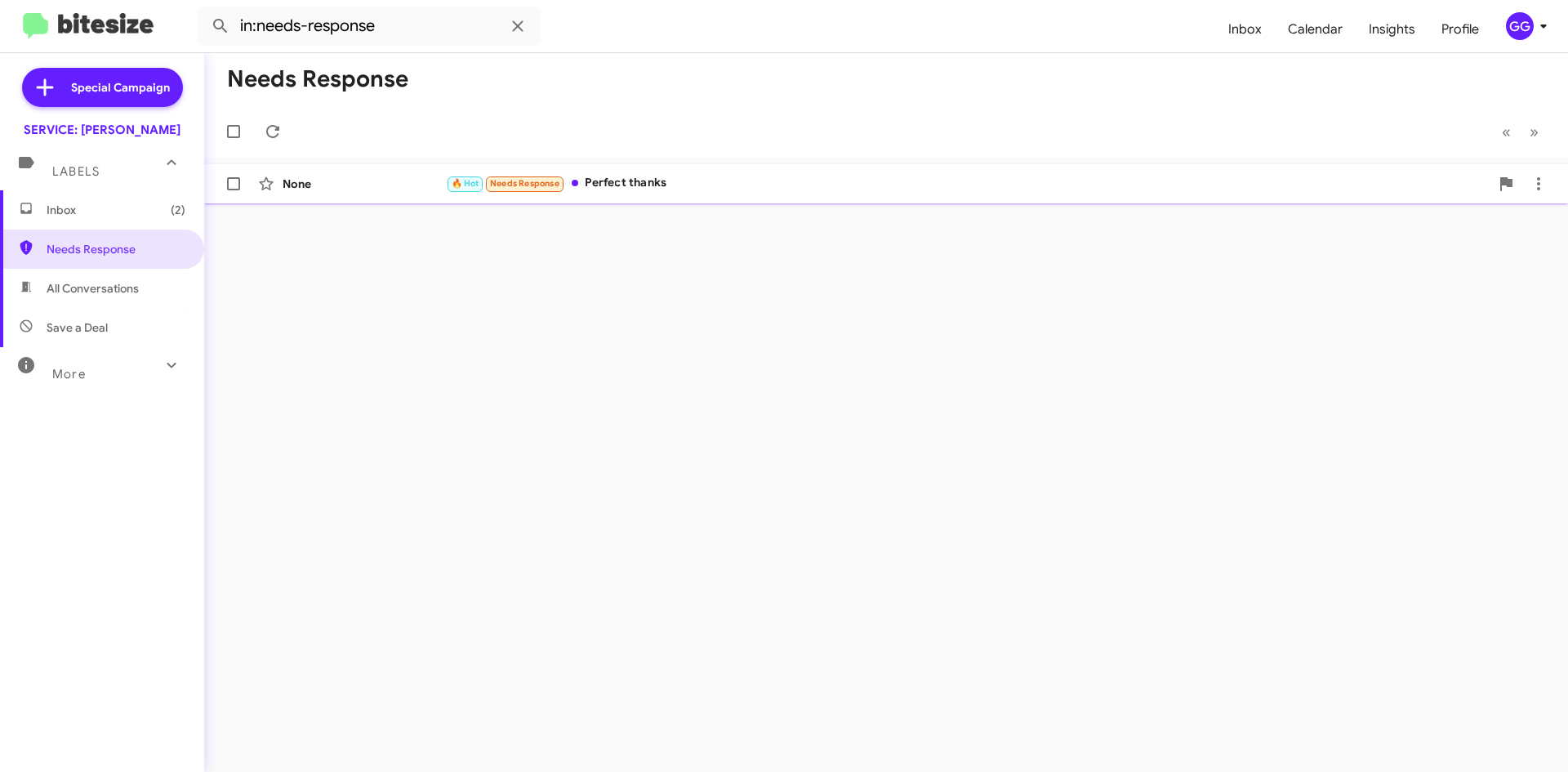
click at [700, 181] on div "🔥 Hot Needs Response Perfect thanks" at bounding box center [967, 183] width 1044 height 19
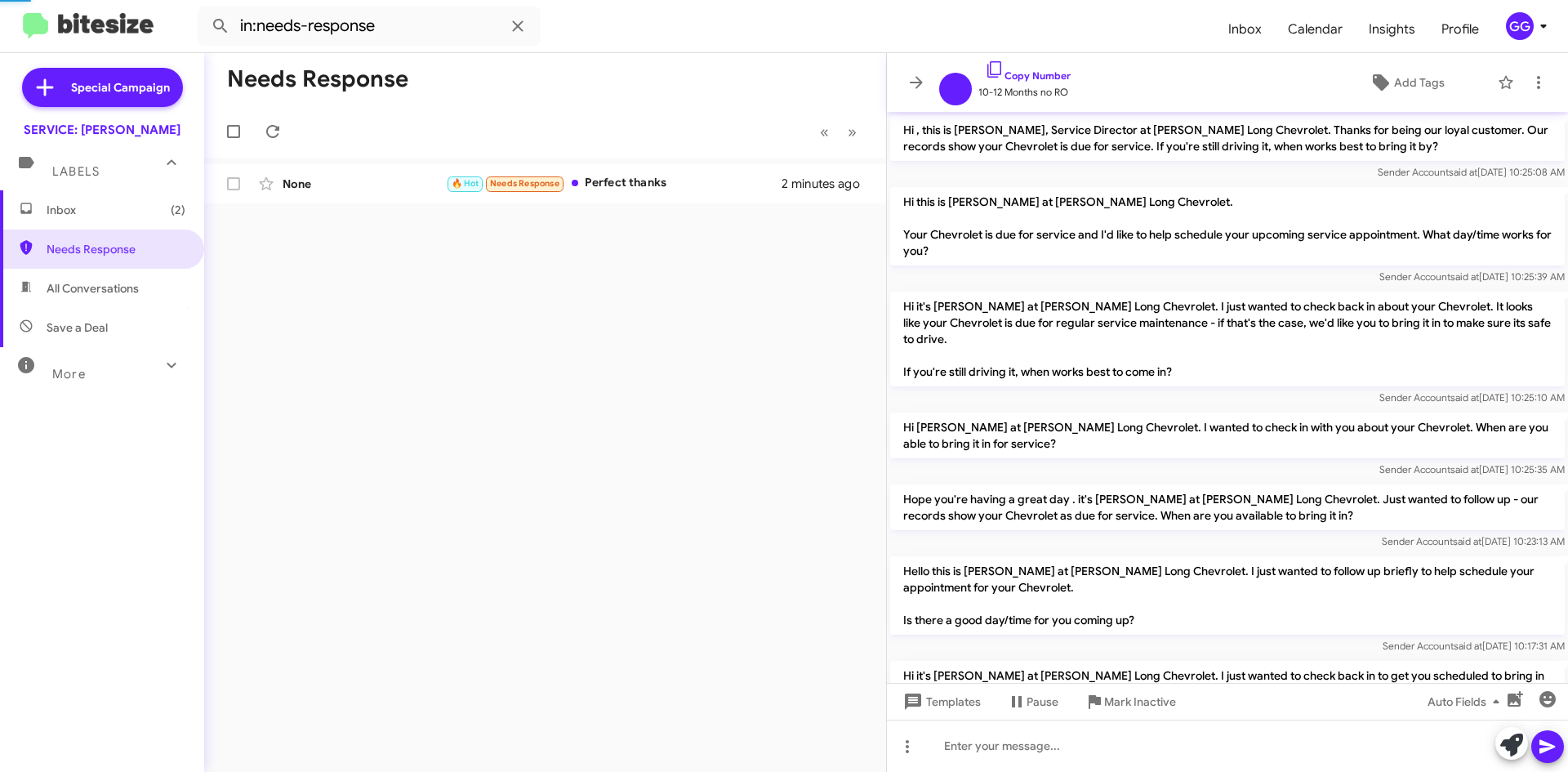
scroll to position [661, 0]
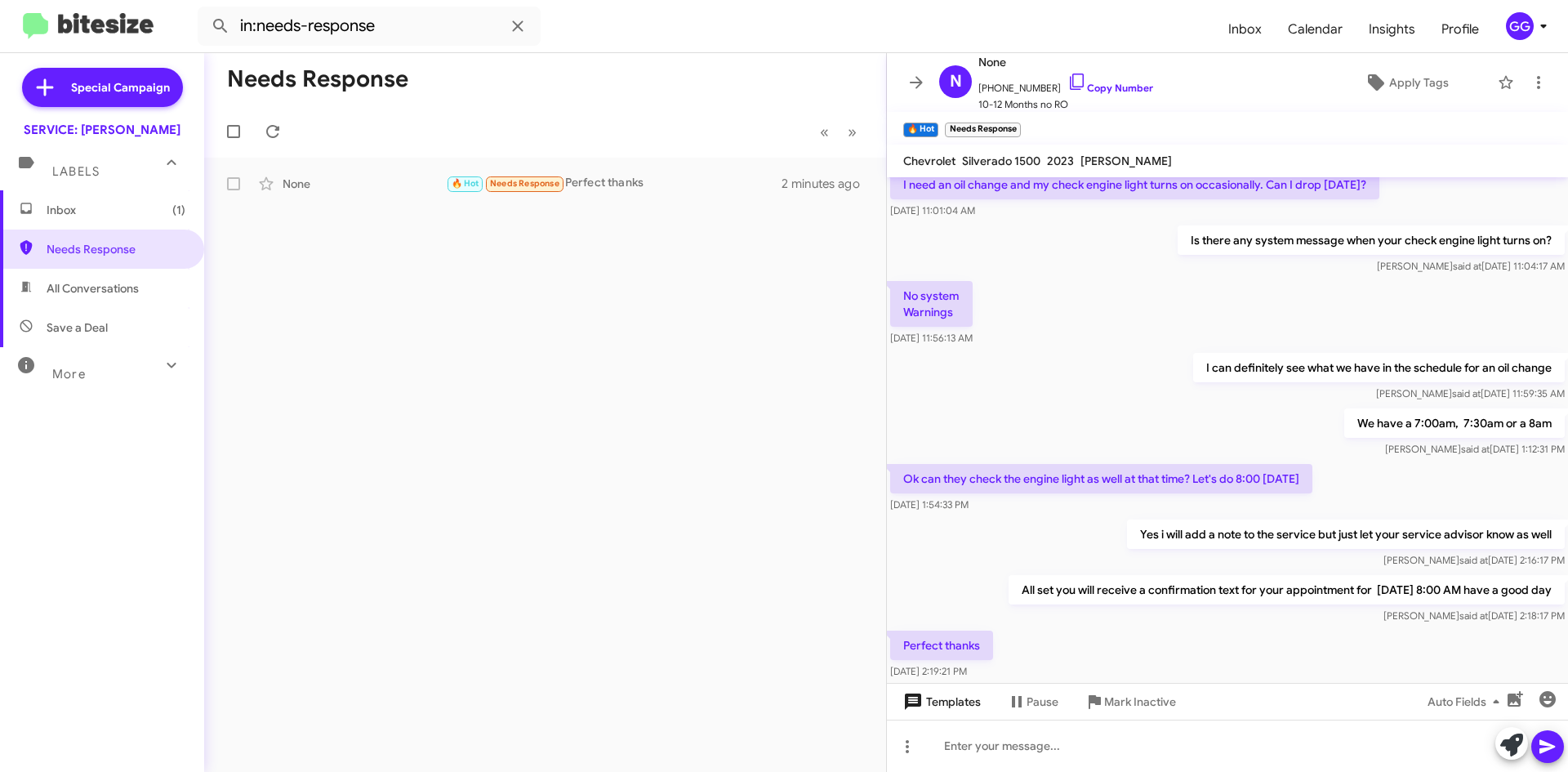
click at [949, 702] on span "Templates" at bounding box center [940, 702] width 81 height 30
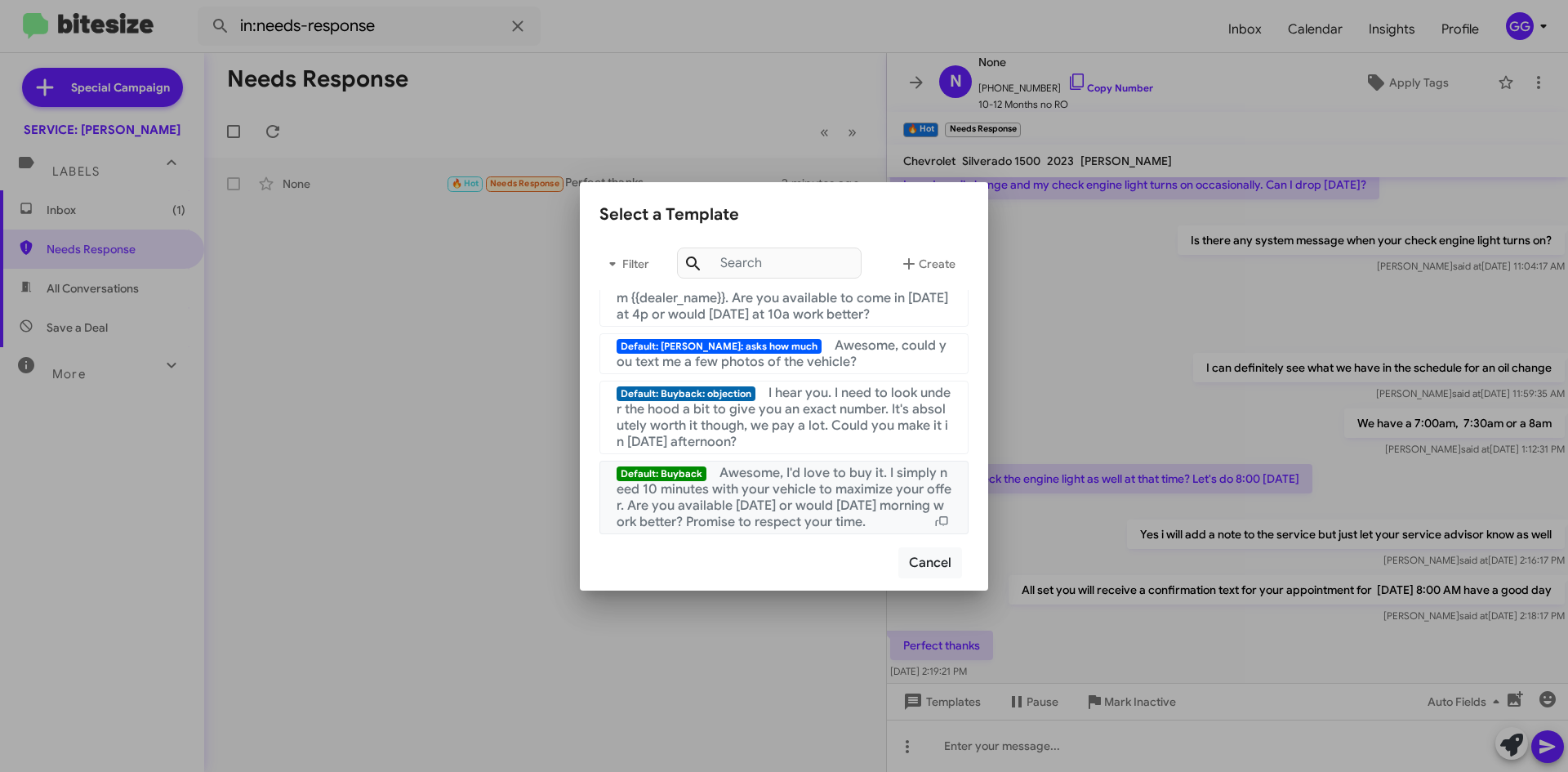
scroll to position [327, 0]
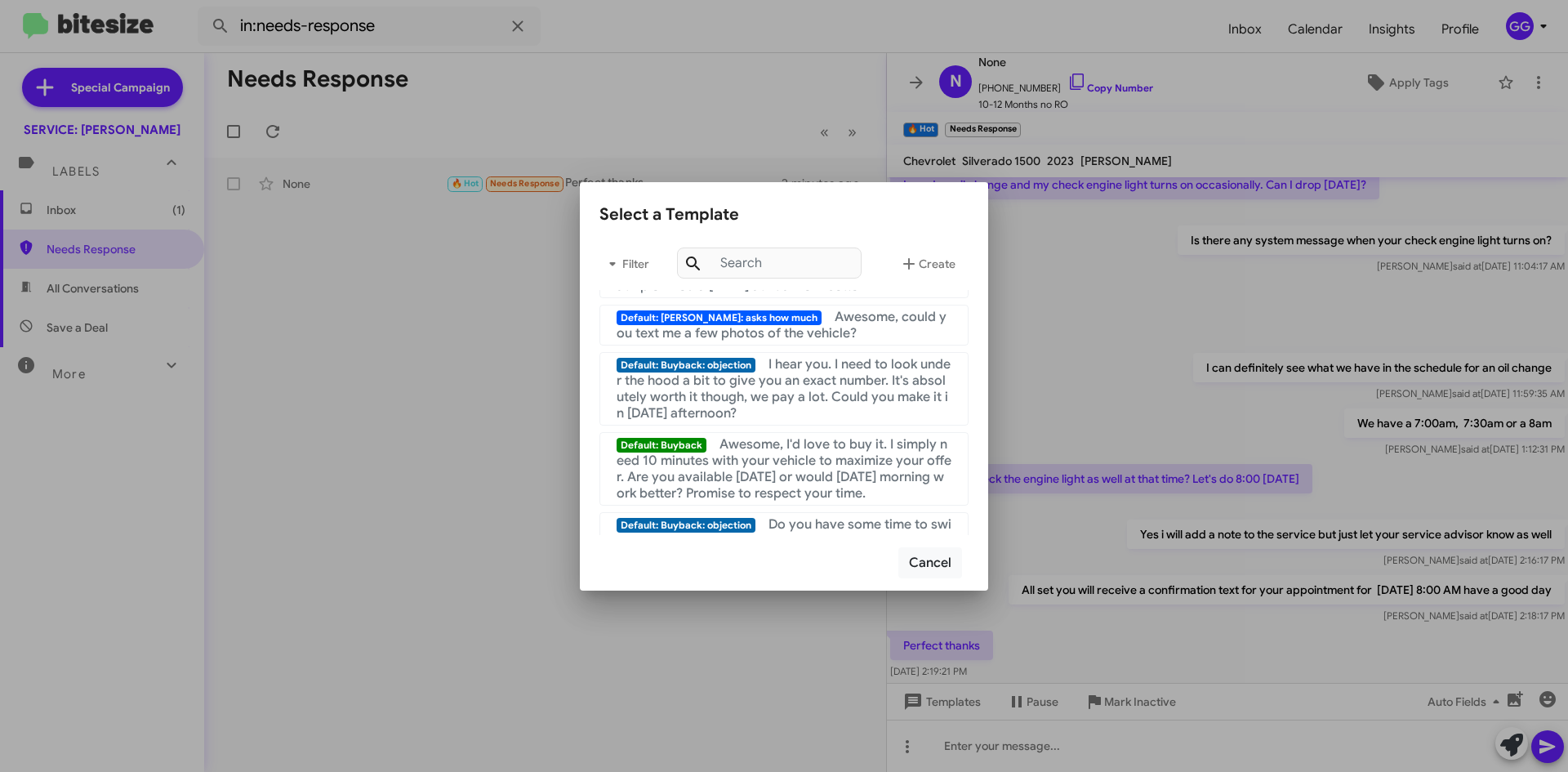
click at [680, 683] on div at bounding box center [784, 386] width 1568 height 772
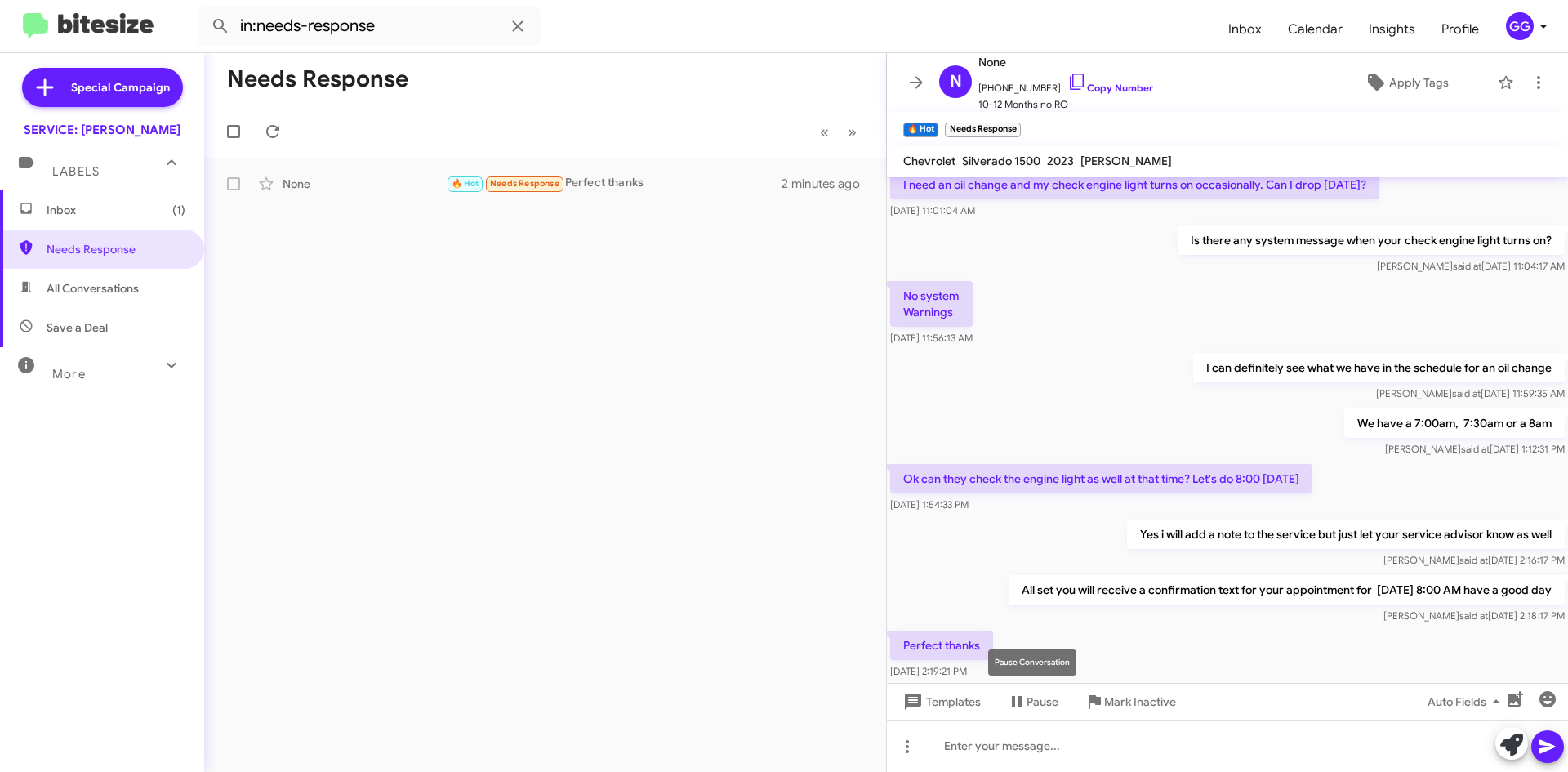
click at [979, 643] on mat-tooltip-component "Pause Conversation" at bounding box center [1032, 662] width 111 height 49
click at [979, 643] on mat-tooltip-component "Pause Conversation" at bounding box center [1032, 662] width 111 height 49
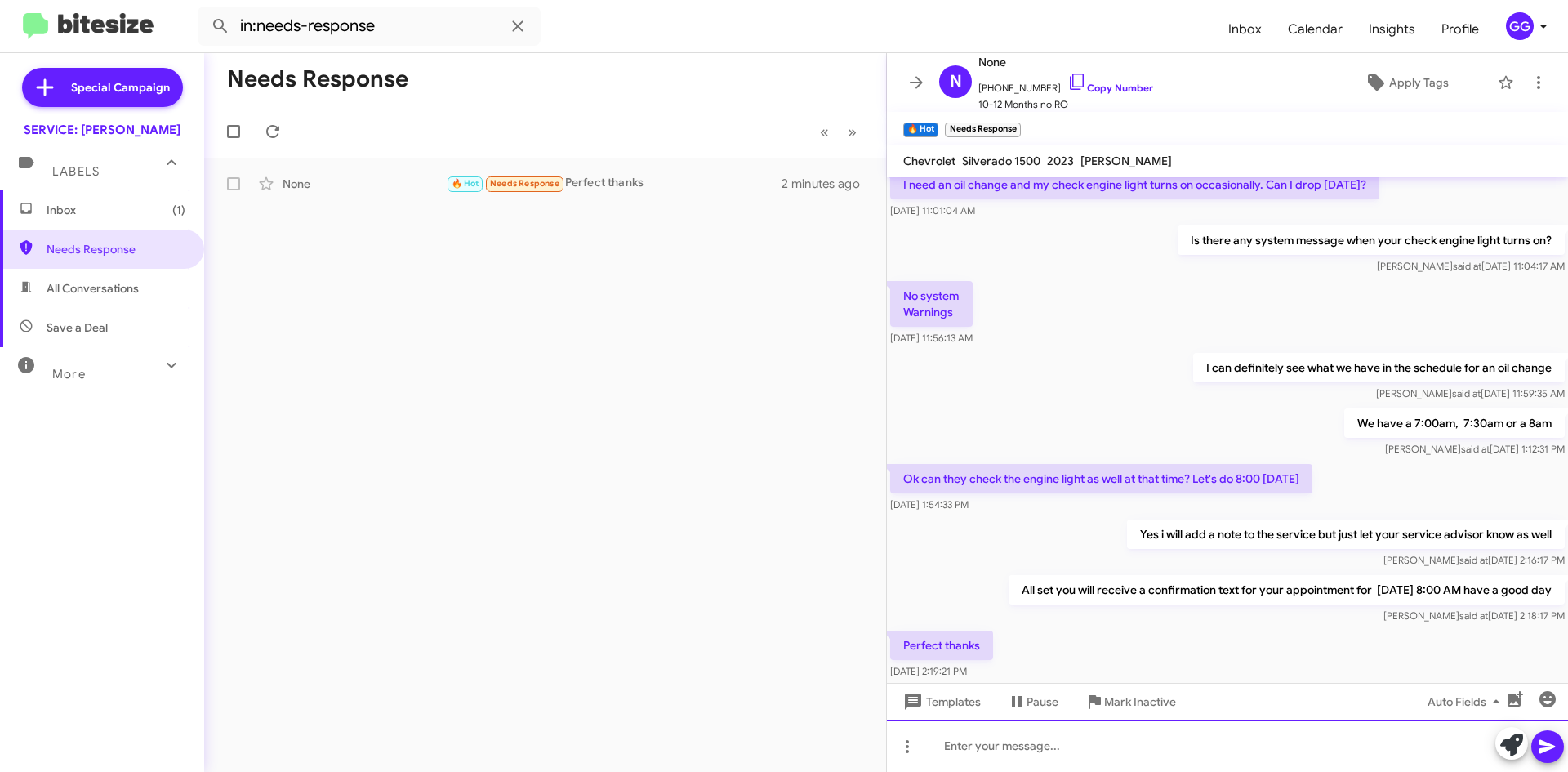
click at [992, 733] on div at bounding box center [1227, 746] width 681 height 53
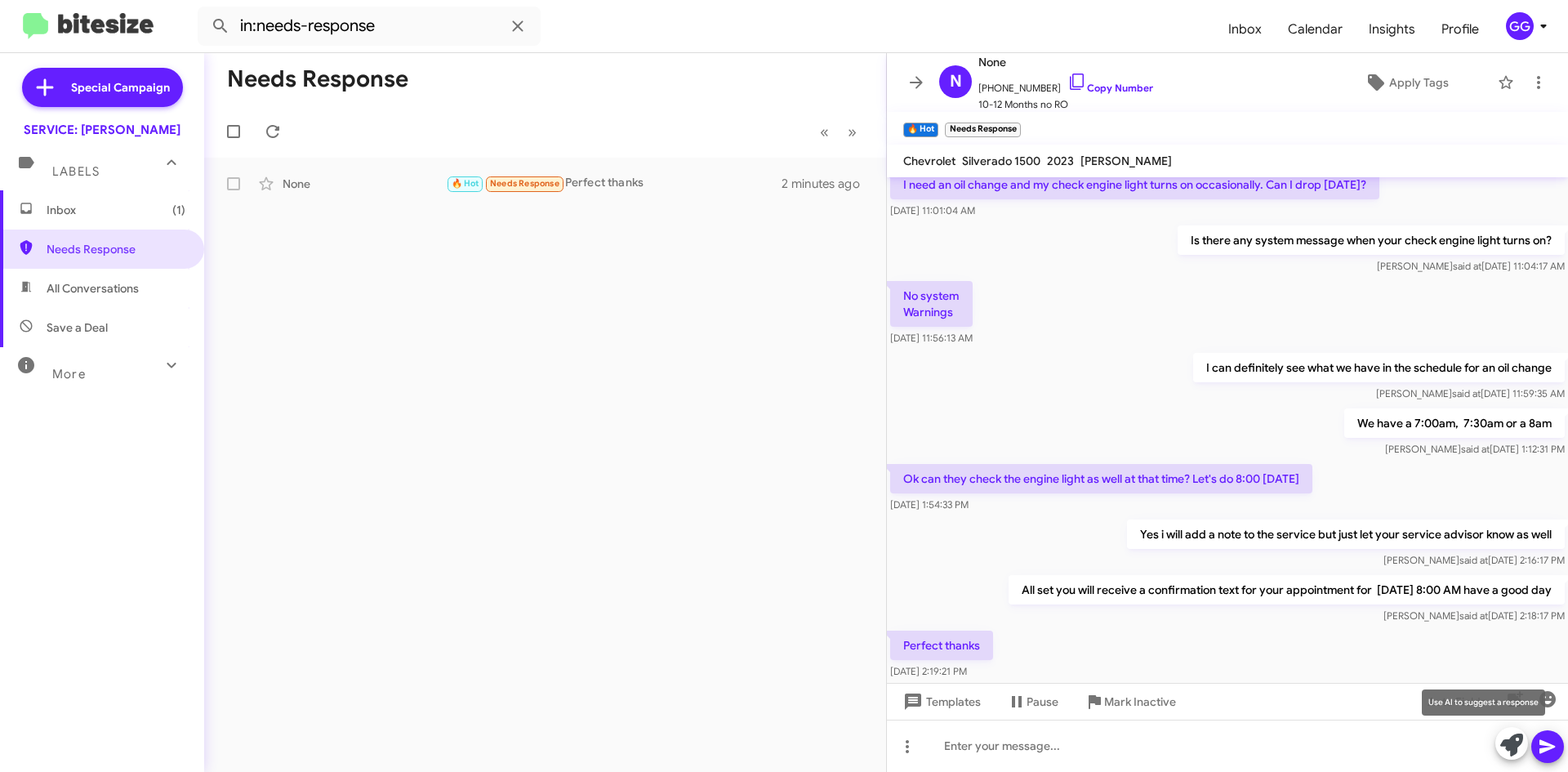
click at [1514, 751] on icon at bounding box center [1512, 745] width 23 height 23
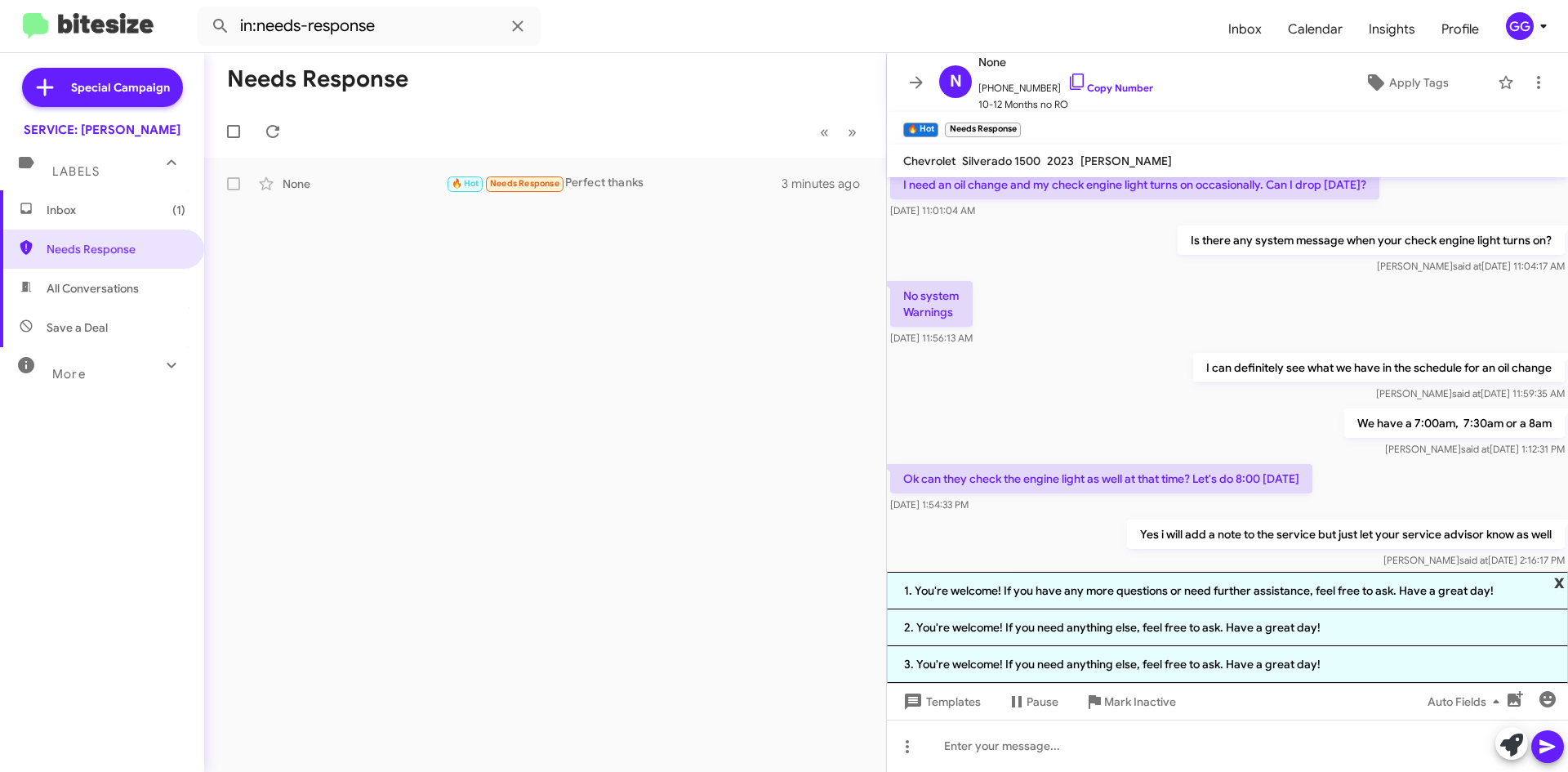
click at [1558, 582] on span "x" at bounding box center [1560, 581] width 11 height 20
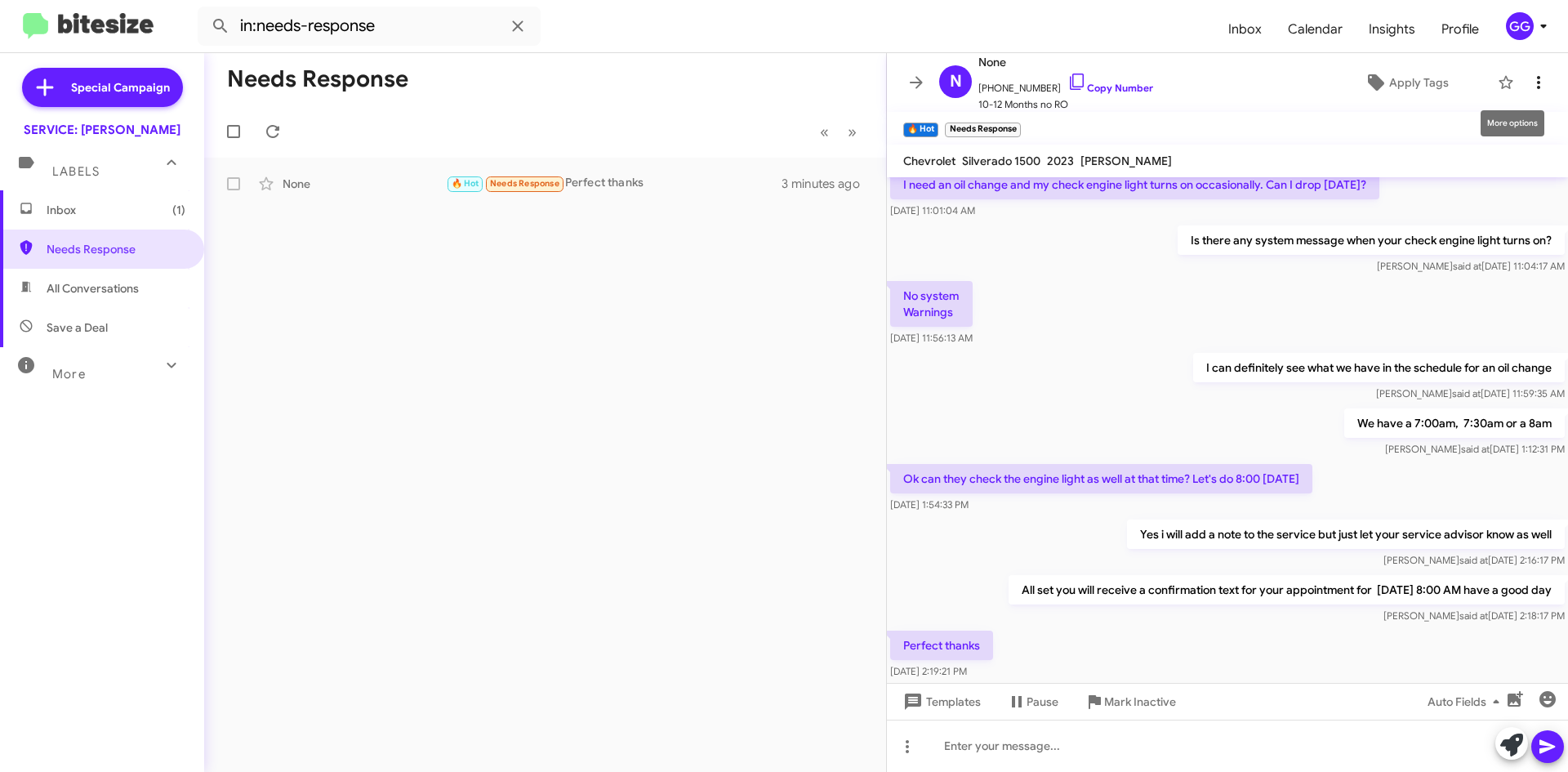
click at [1529, 74] on icon at bounding box center [1538, 82] width 20 height 20
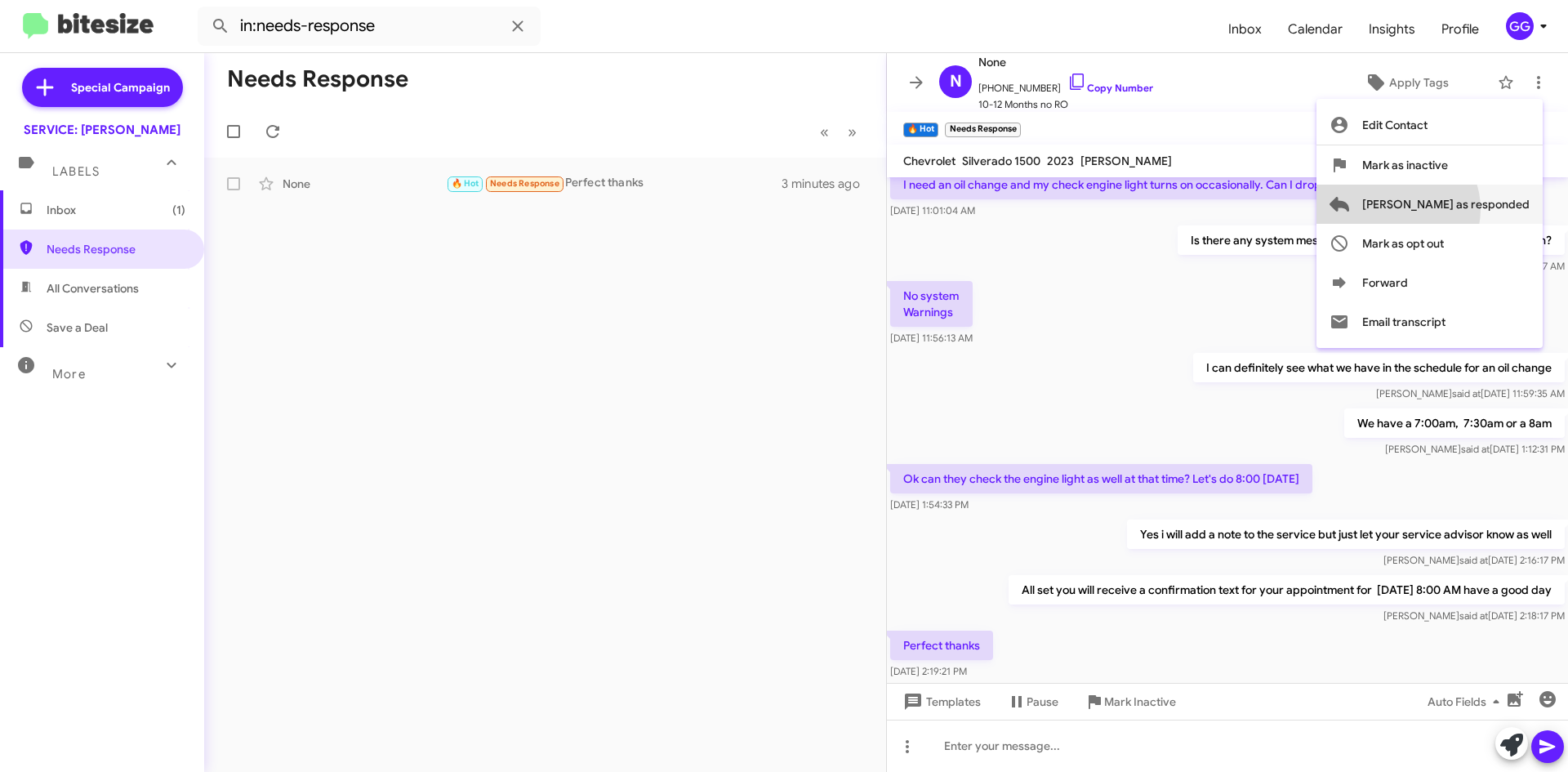
click at [1460, 209] on span "Mark as responded" at bounding box center [1446, 204] width 167 height 39
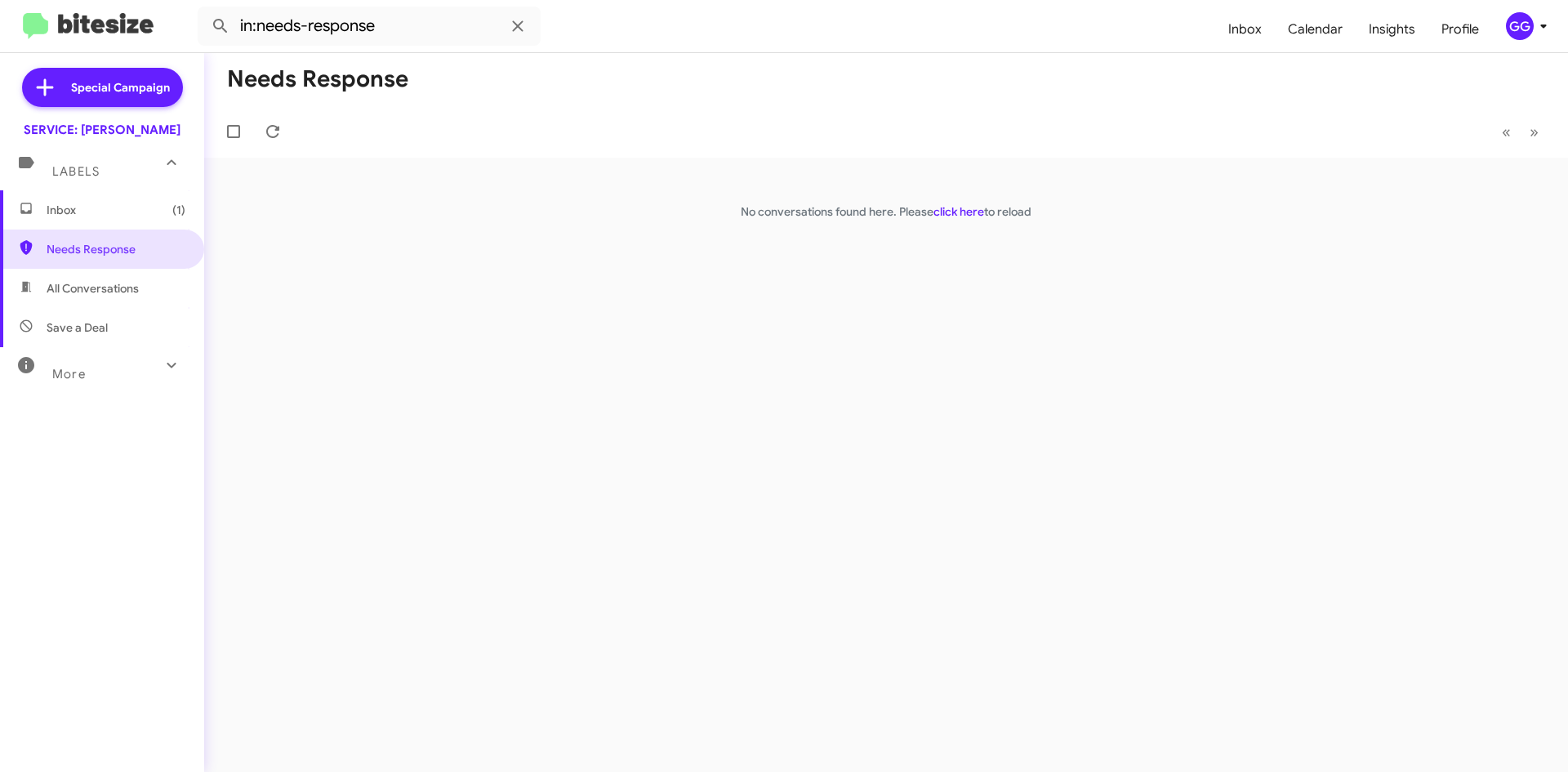
click at [105, 215] on span "Inbox (1)" at bounding box center [116, 210] width 138 height 16
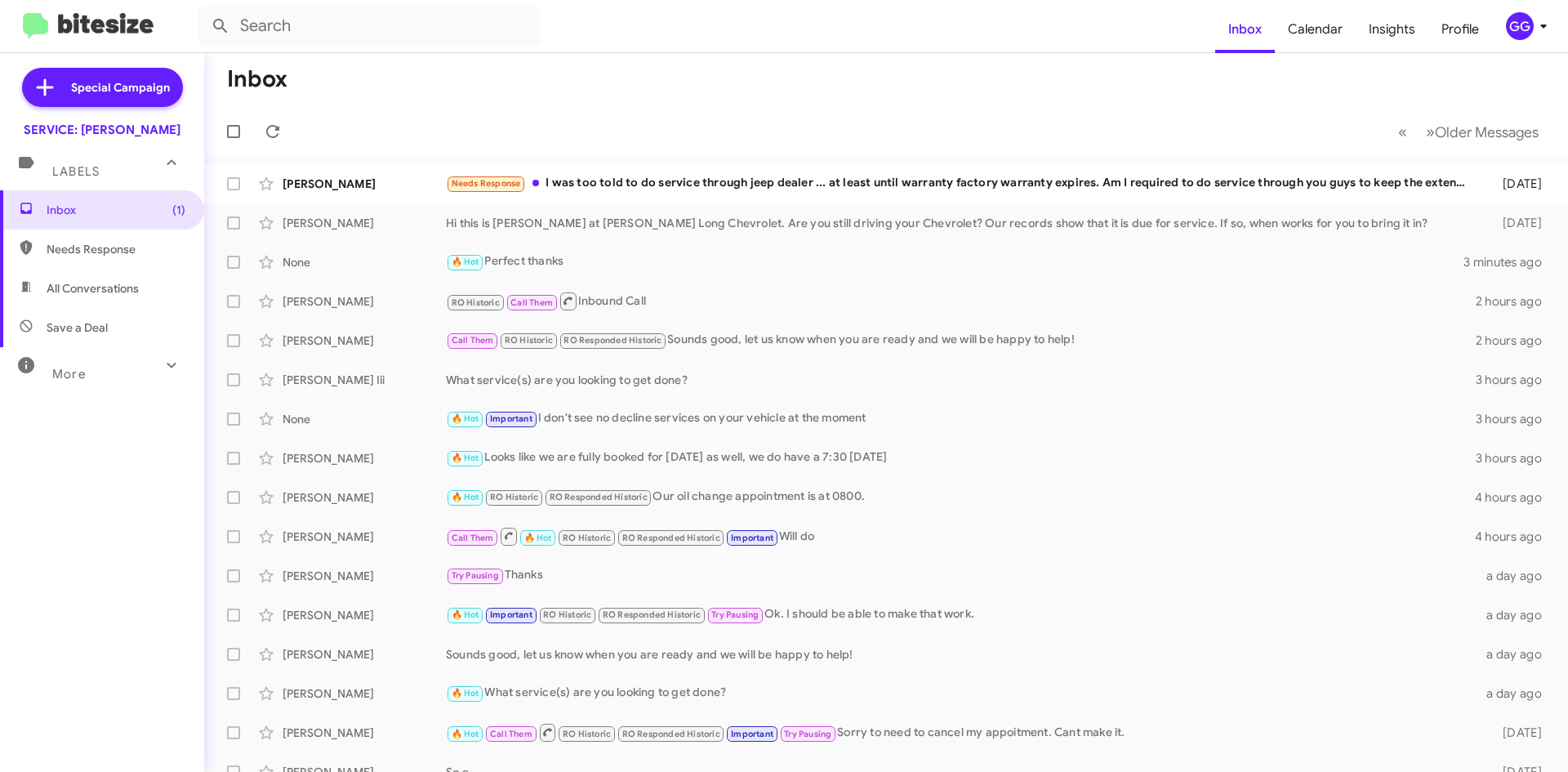
click at [54, 239] on span "Needs Response" at bounding box center [102, 249] width 204 height 39
type input "in:needs-response"
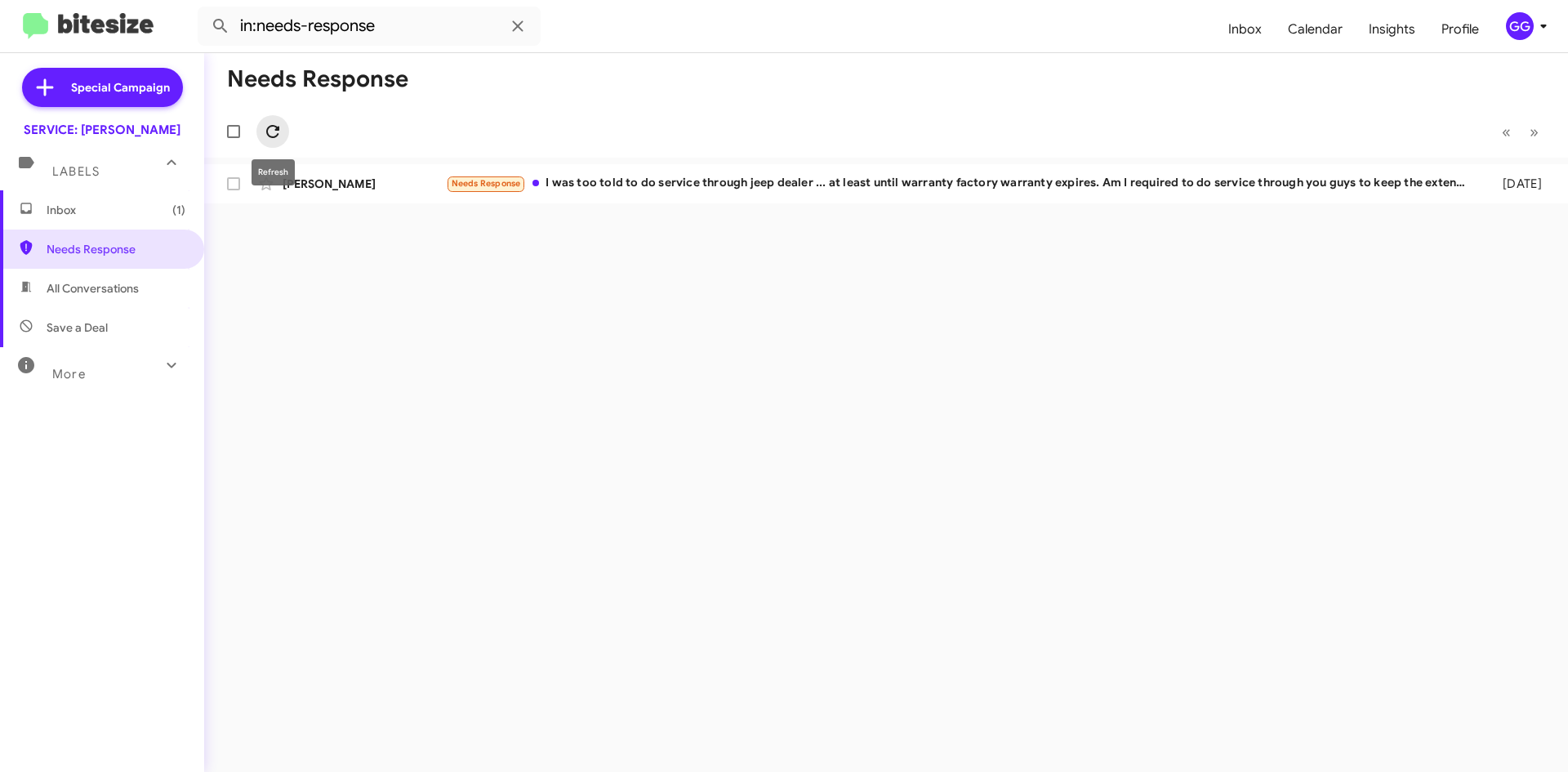
click at [281, 126] on icon at bounding box center [273, 131] width 20 height 20
click at [279, 130] on icon at bounding box center [273, 131] width 13 height 13
click at [76, 272] on span "All Conversations" at bounding box center [102, 288] width 204 height 39
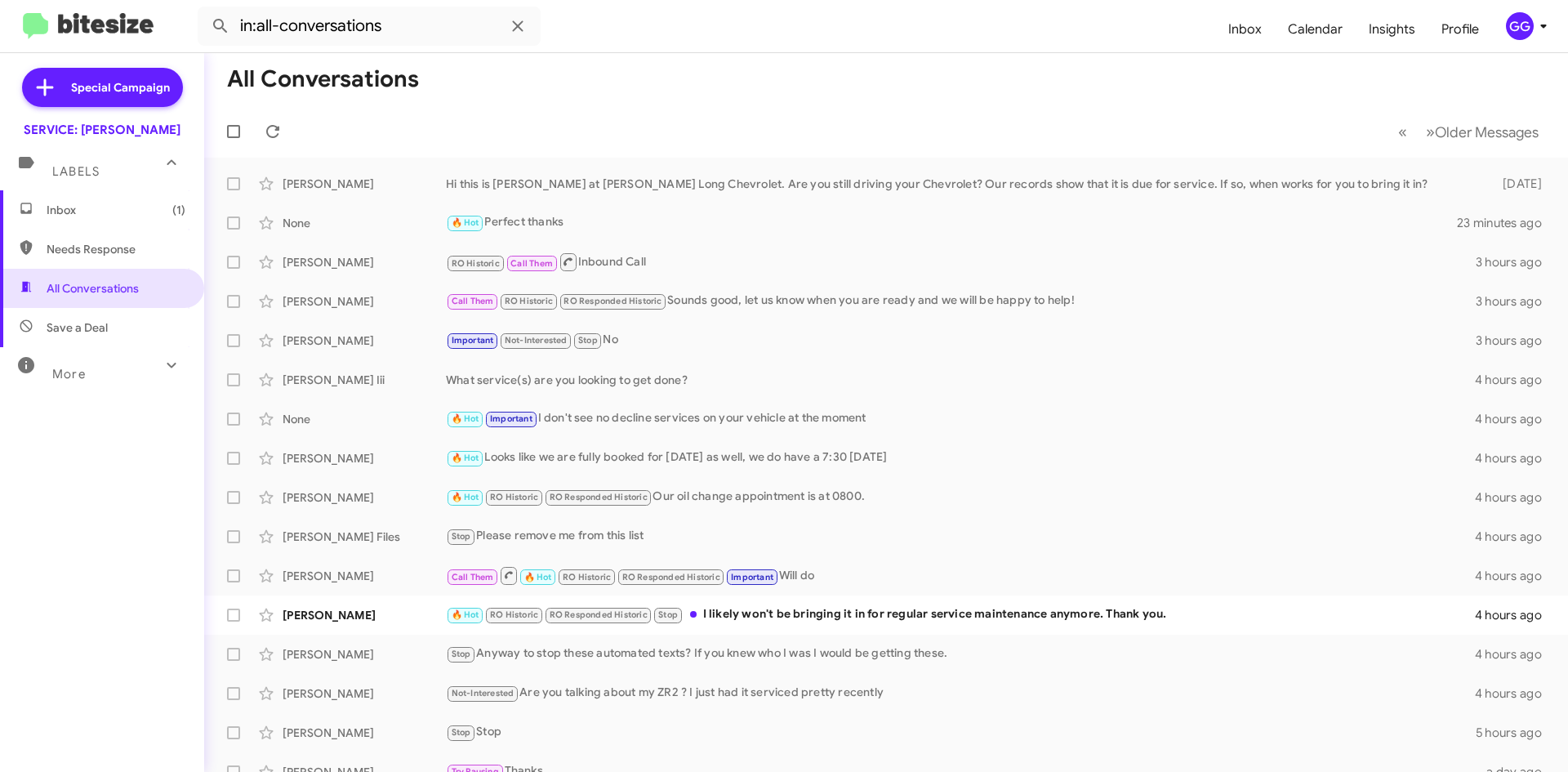
click at [127, 245] on span "Needs Response" at bounding box center [116, 249] width 138 height 16
type input "in:needs-response"
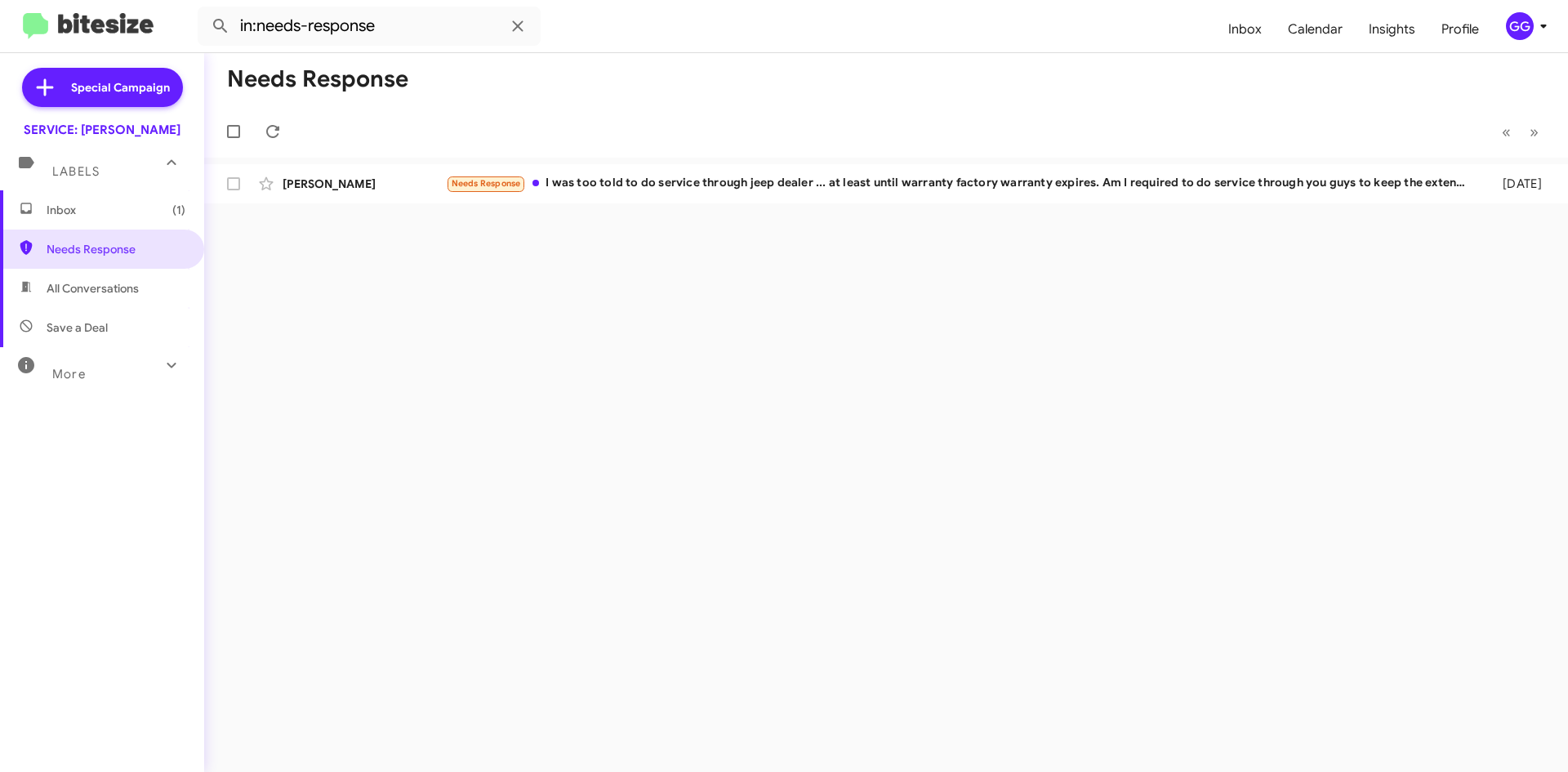
click at [89, 215] on span "Inbox (1)" at bounding box center [116, 210] width 138 height 16
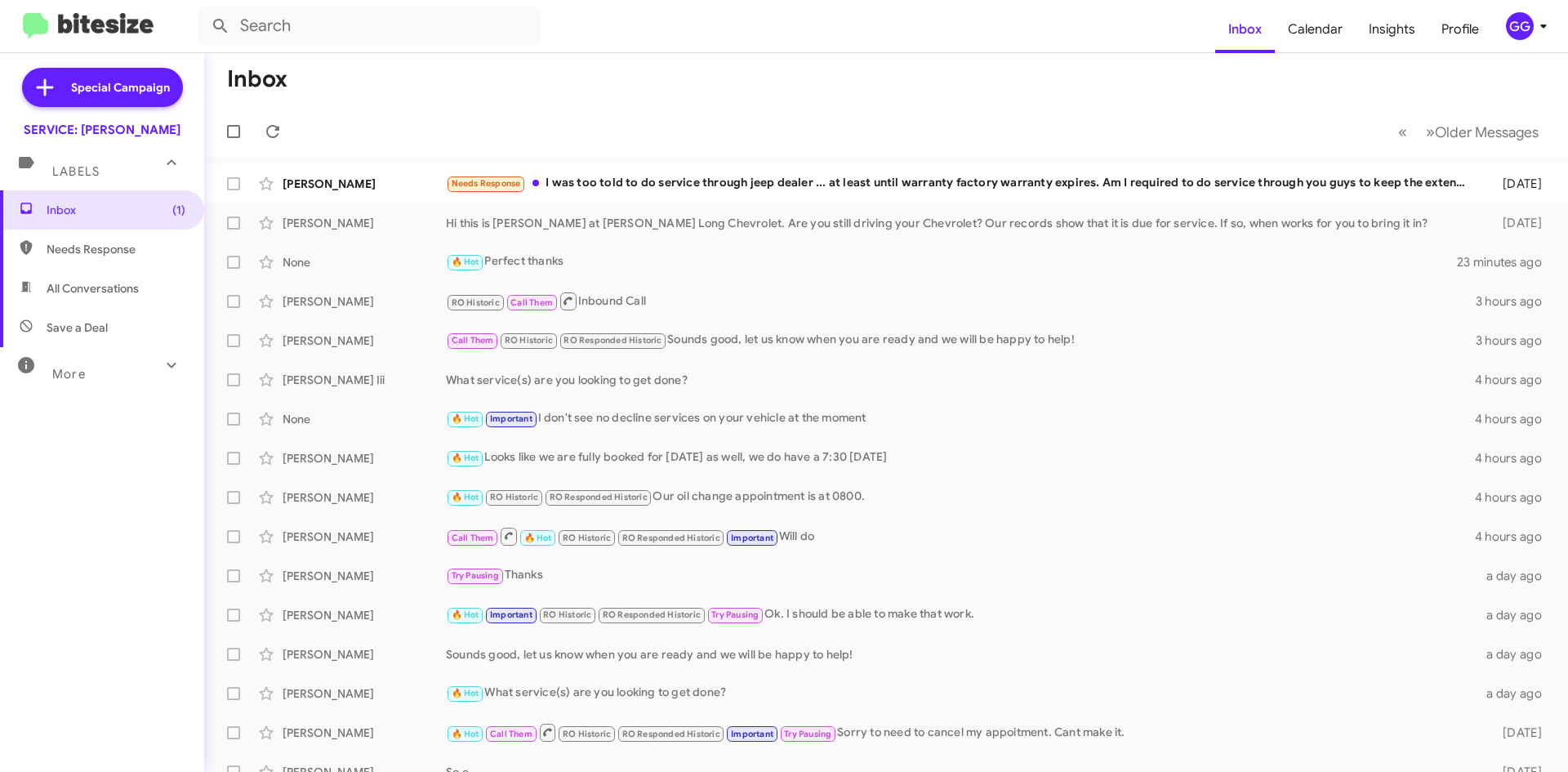
click at [111, 178] on div "Labels" at bounding box center [85, 165] width 145 height 31
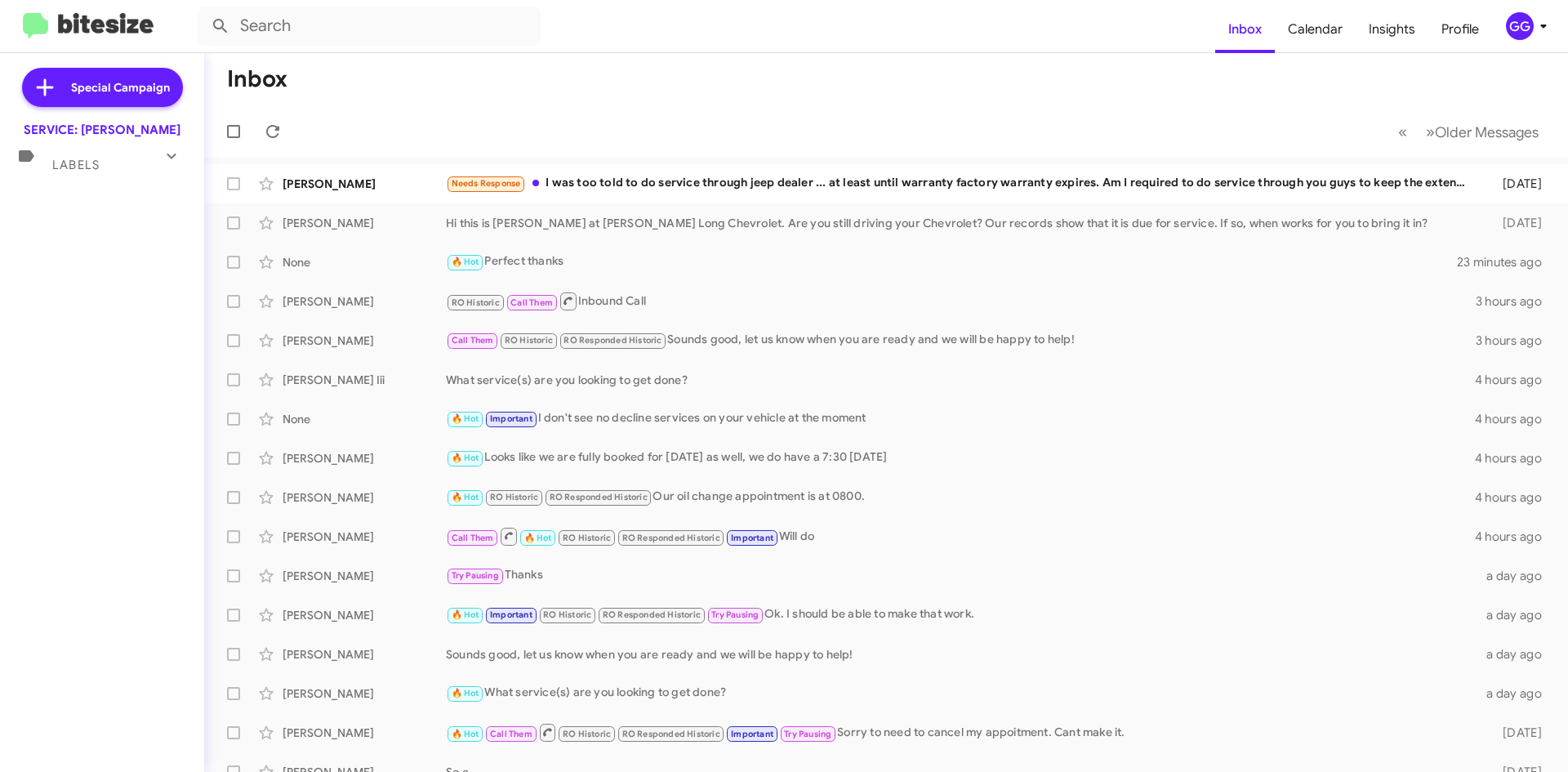
click at [113, 161] on div "Labels" at bounding box center [85, 158] width 145 height 31
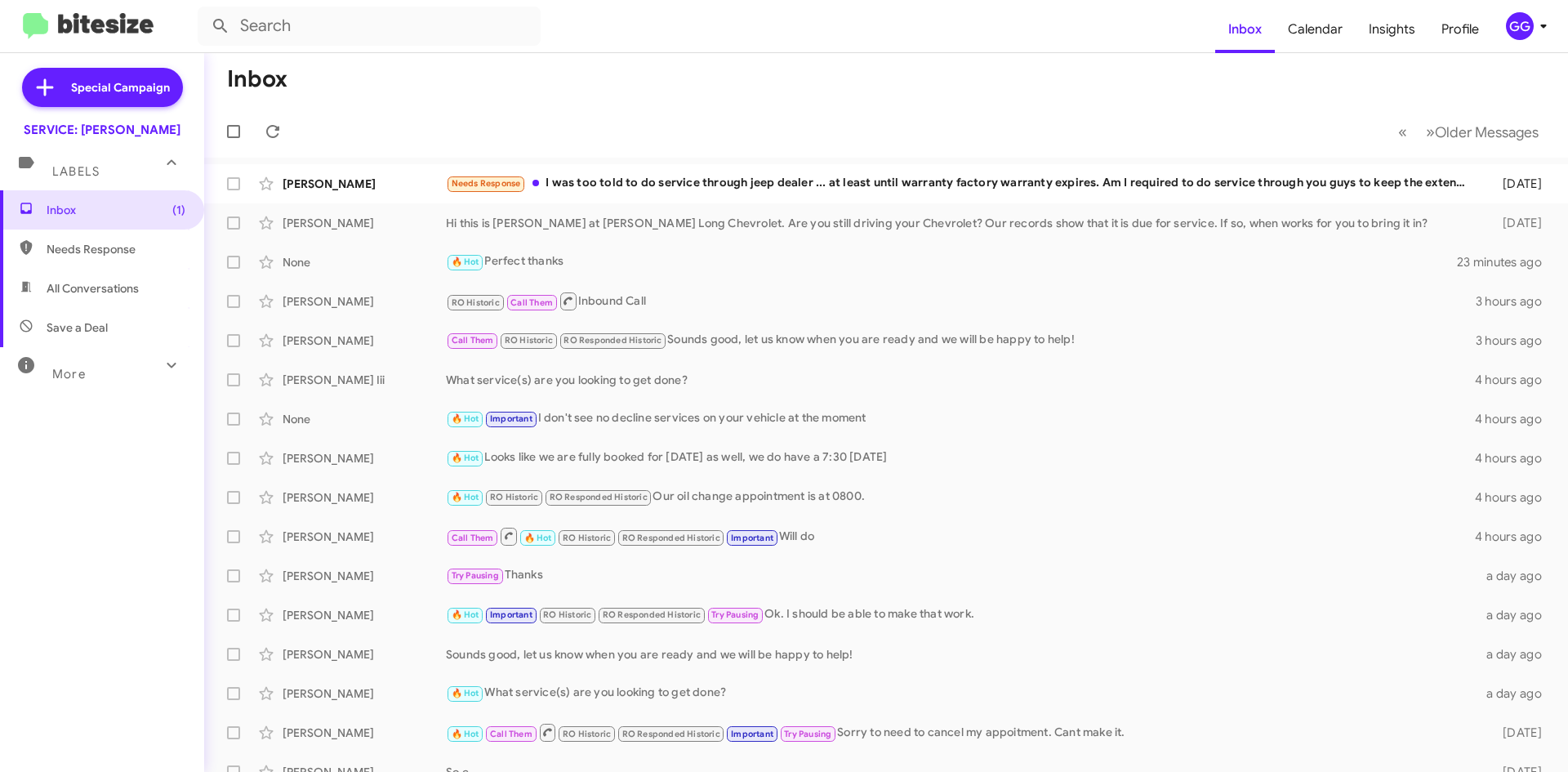
click at [112, 249] on span "Needs Response" at bounding box center [116, 249] width 138 height 16
type input "in:needs-response"
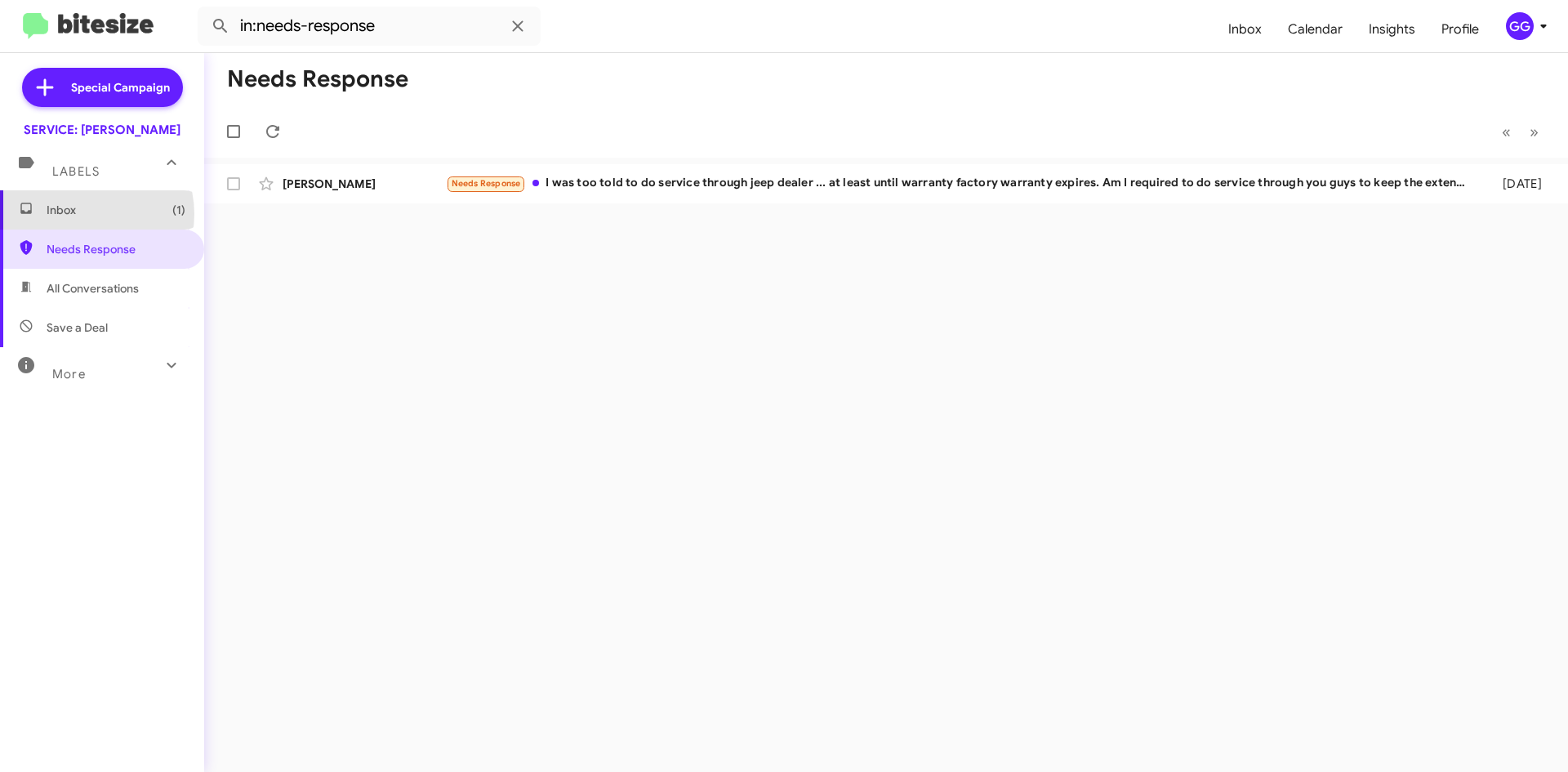
click at [78, 215] on span "Inbox (1)" at bounding box center [116, 210] width 138 height 16
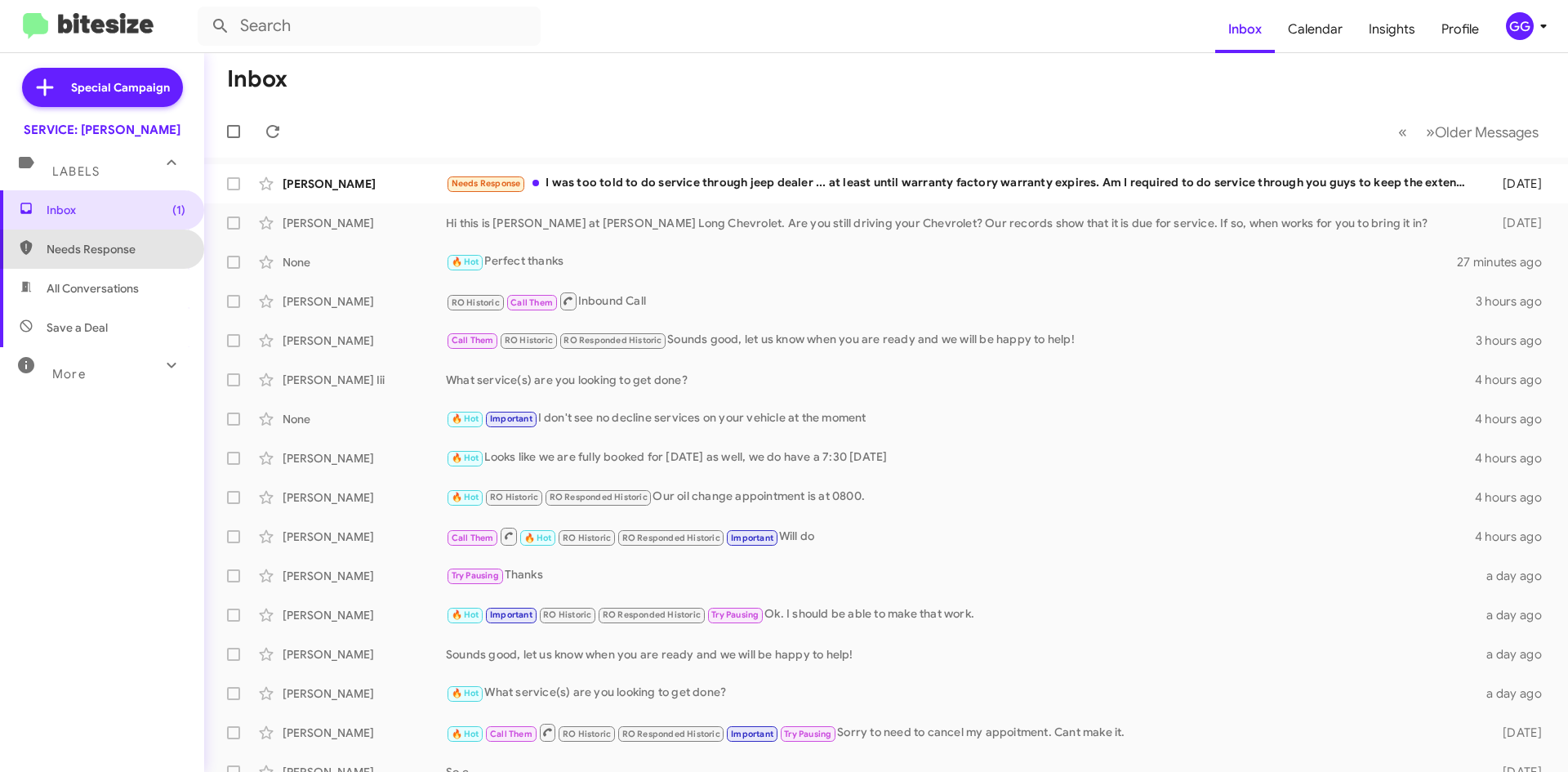
click at [109, 251] on span "Needs Response" at bounding box center [116, 249] width 138 height 16
type input "in:needs-response"
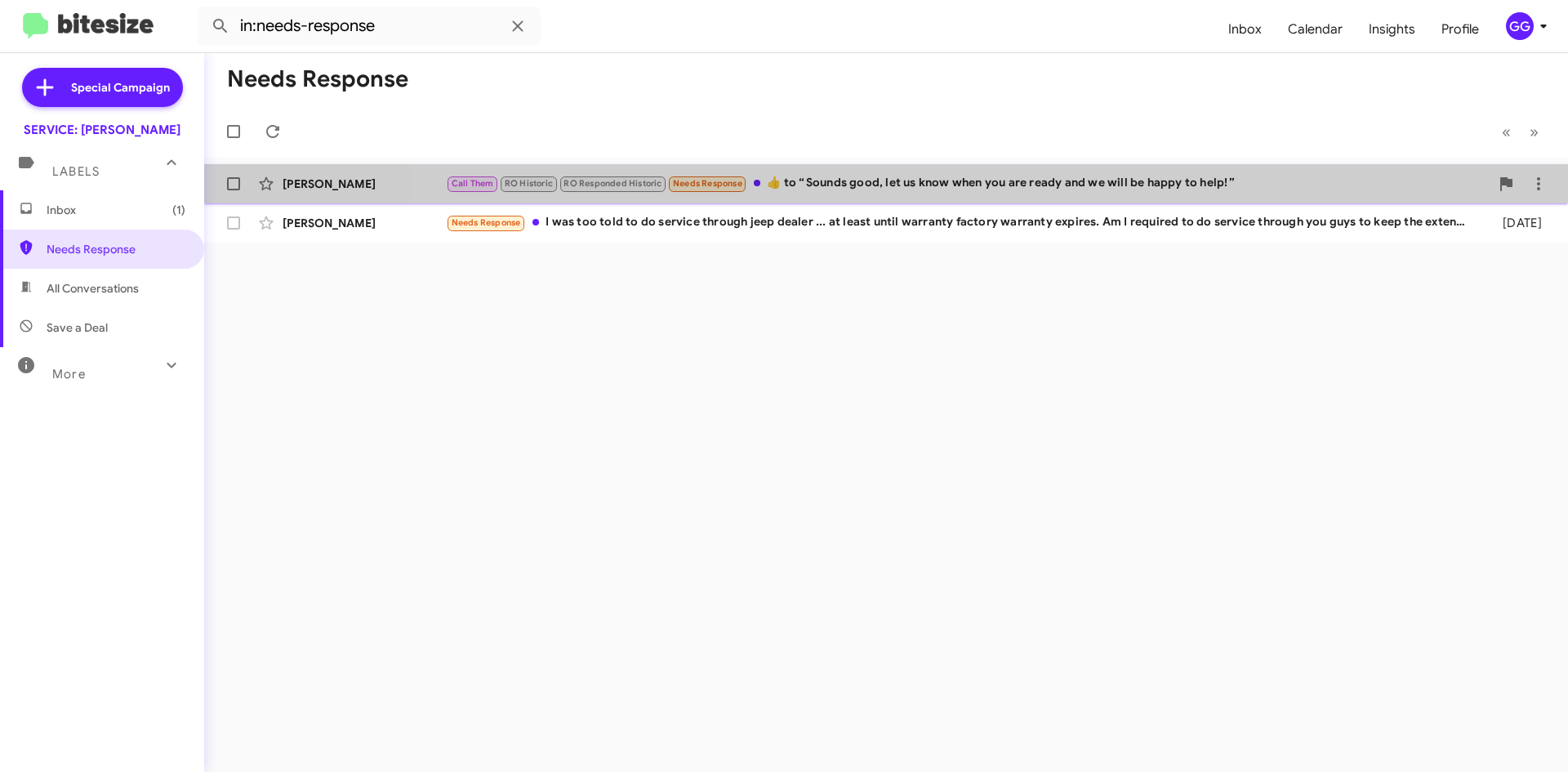
click at [999, 190] on div "Call Them RO Historic RO Responded Historic Needs Response ​👍​ to “ Sounds good…" at bounding box center [967, 183] width 1044 height 19
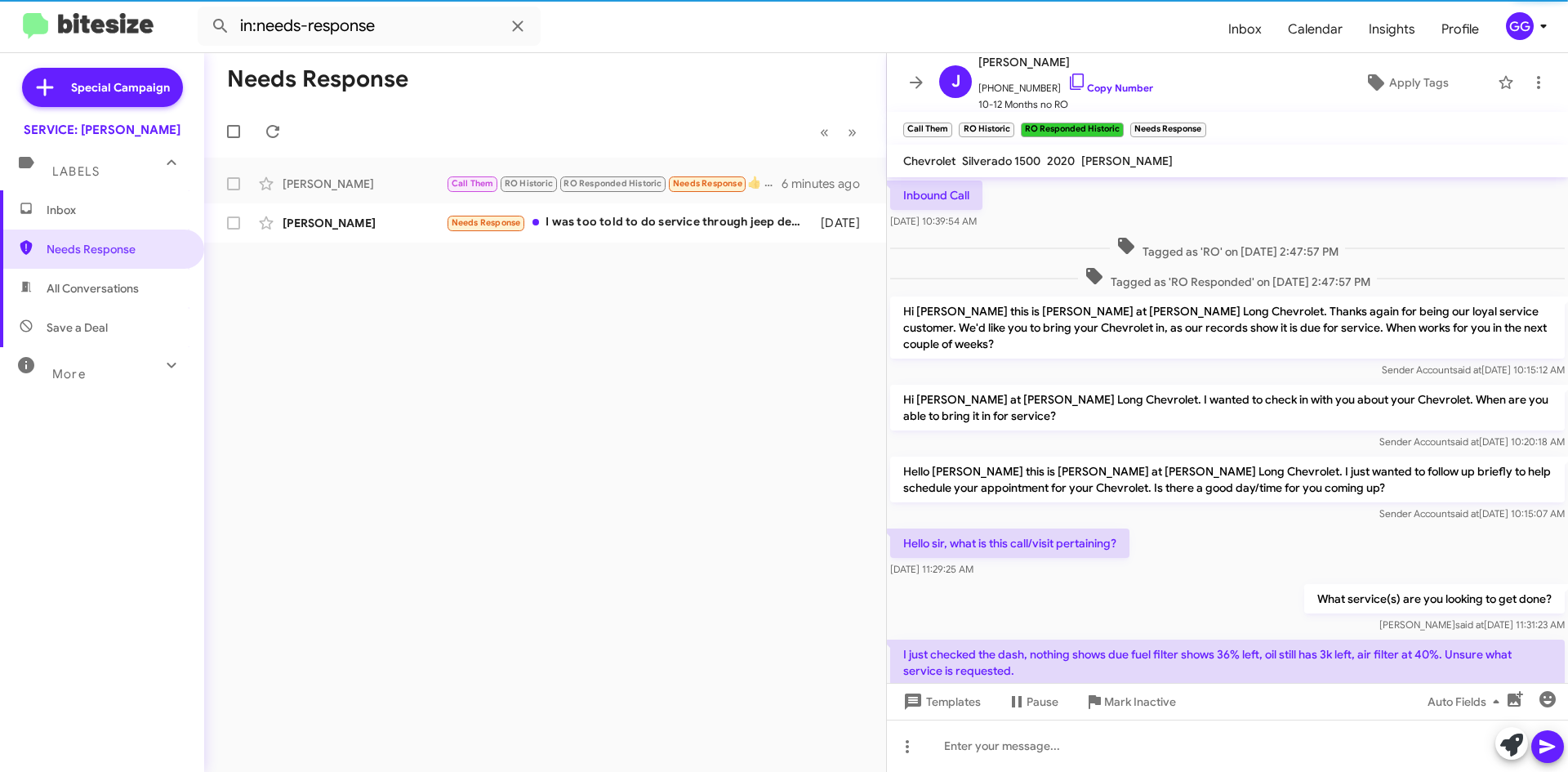
scroll to position [132, 0]
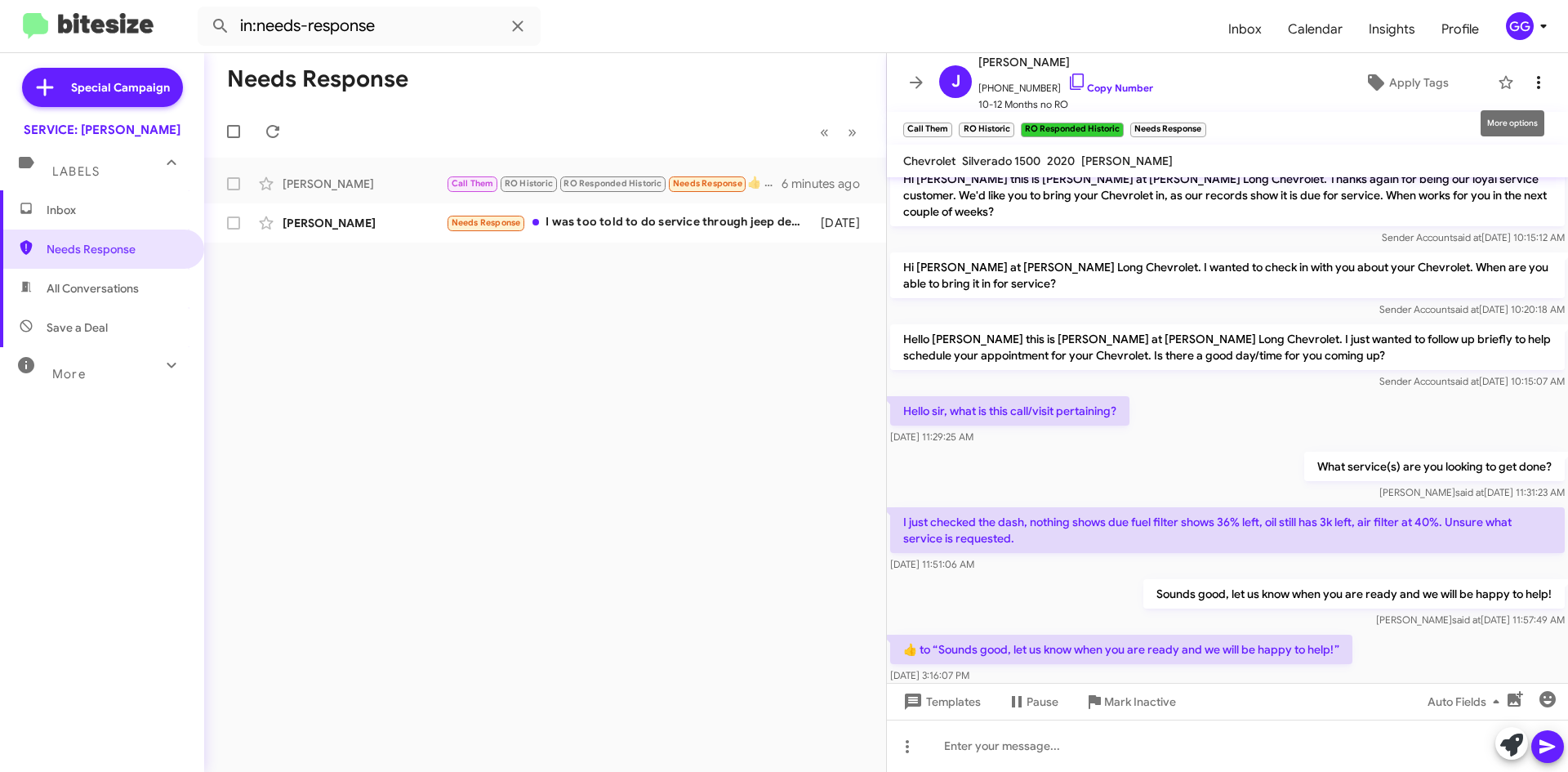
click at [1529, 80] on icon at bounding box center [1538, 82] width 20 height 20
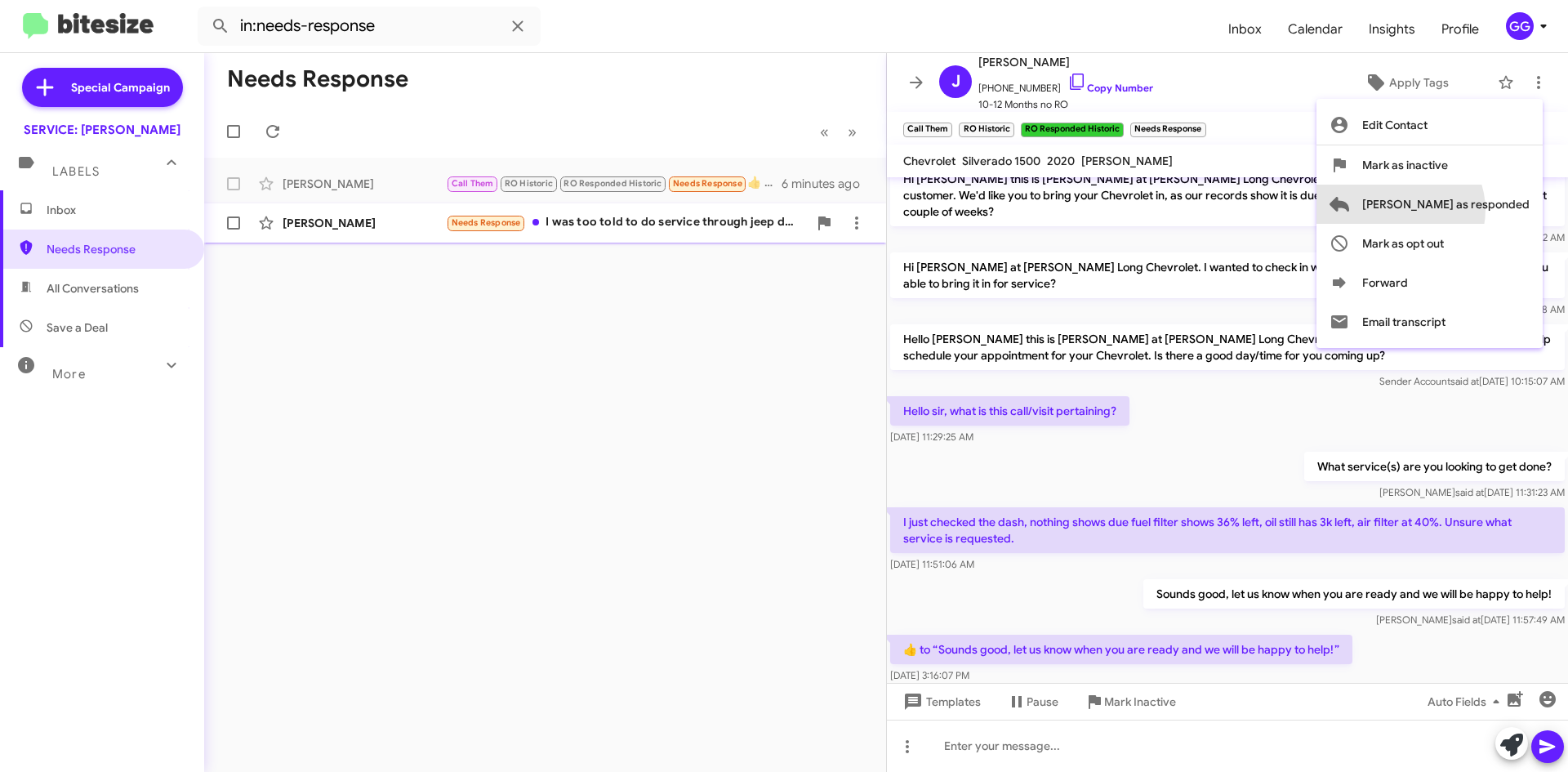
click at [1466, 210] on span "[PERSON_NAME] as responded" at bounding box center [1446, 204] width 167 height 39
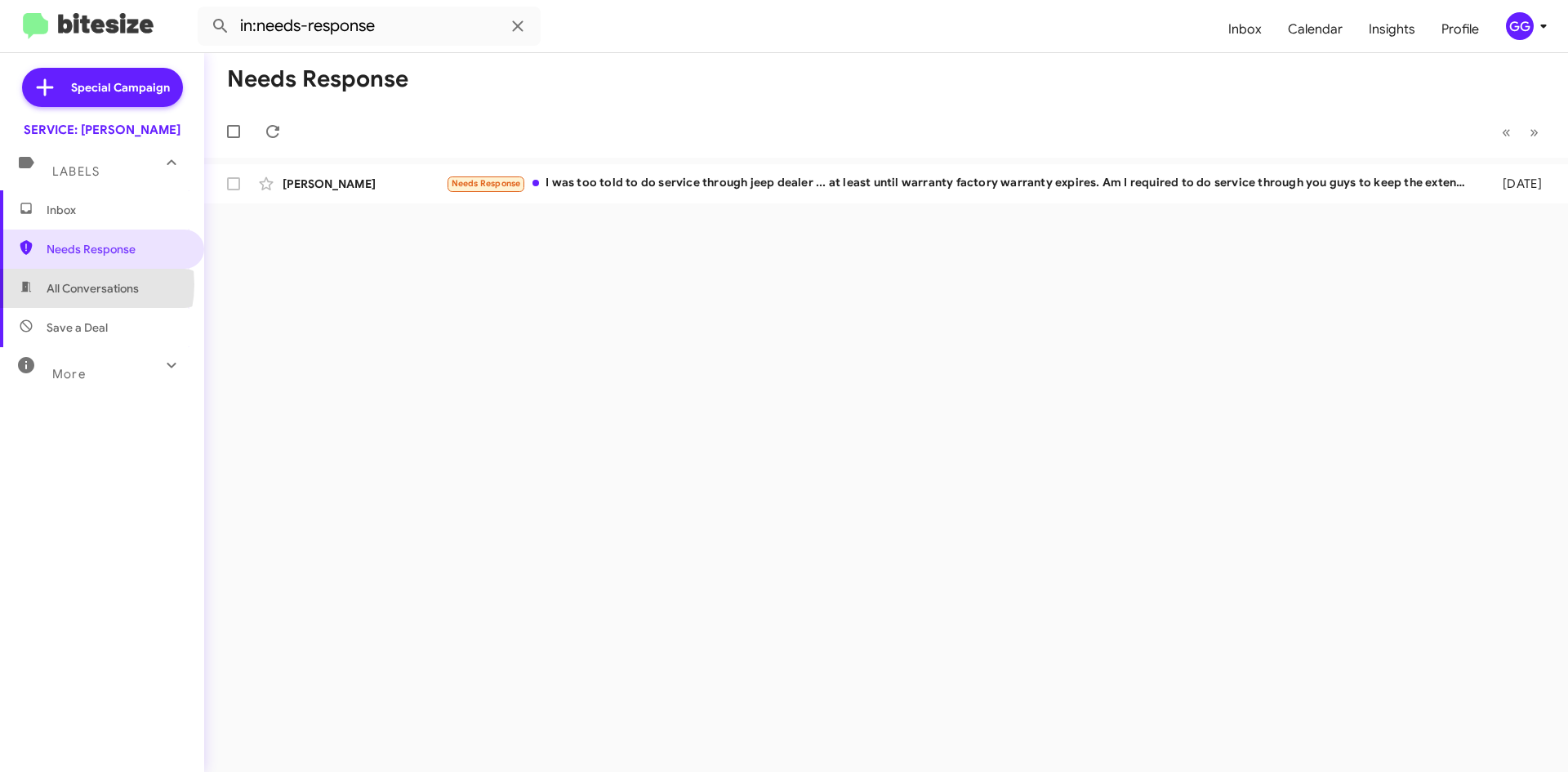
click at [75, 284] on span "All Conversations" at bounding box center [93, 288] width 93 height 16
type input "in:all-conversations"
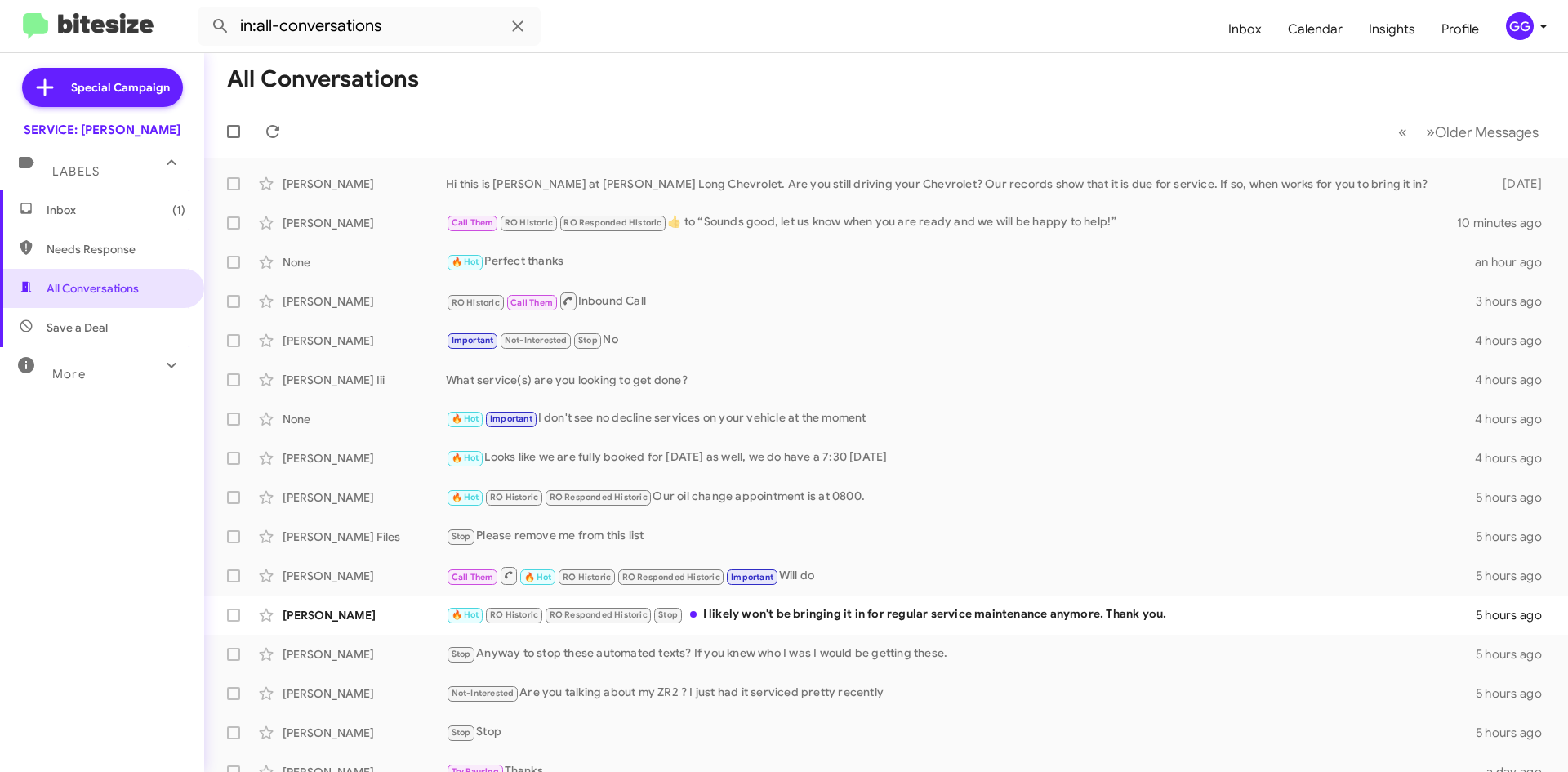
click at [75, 207] on span "Inbox (1)" at bounding box center [116, 210] width 138 height 16
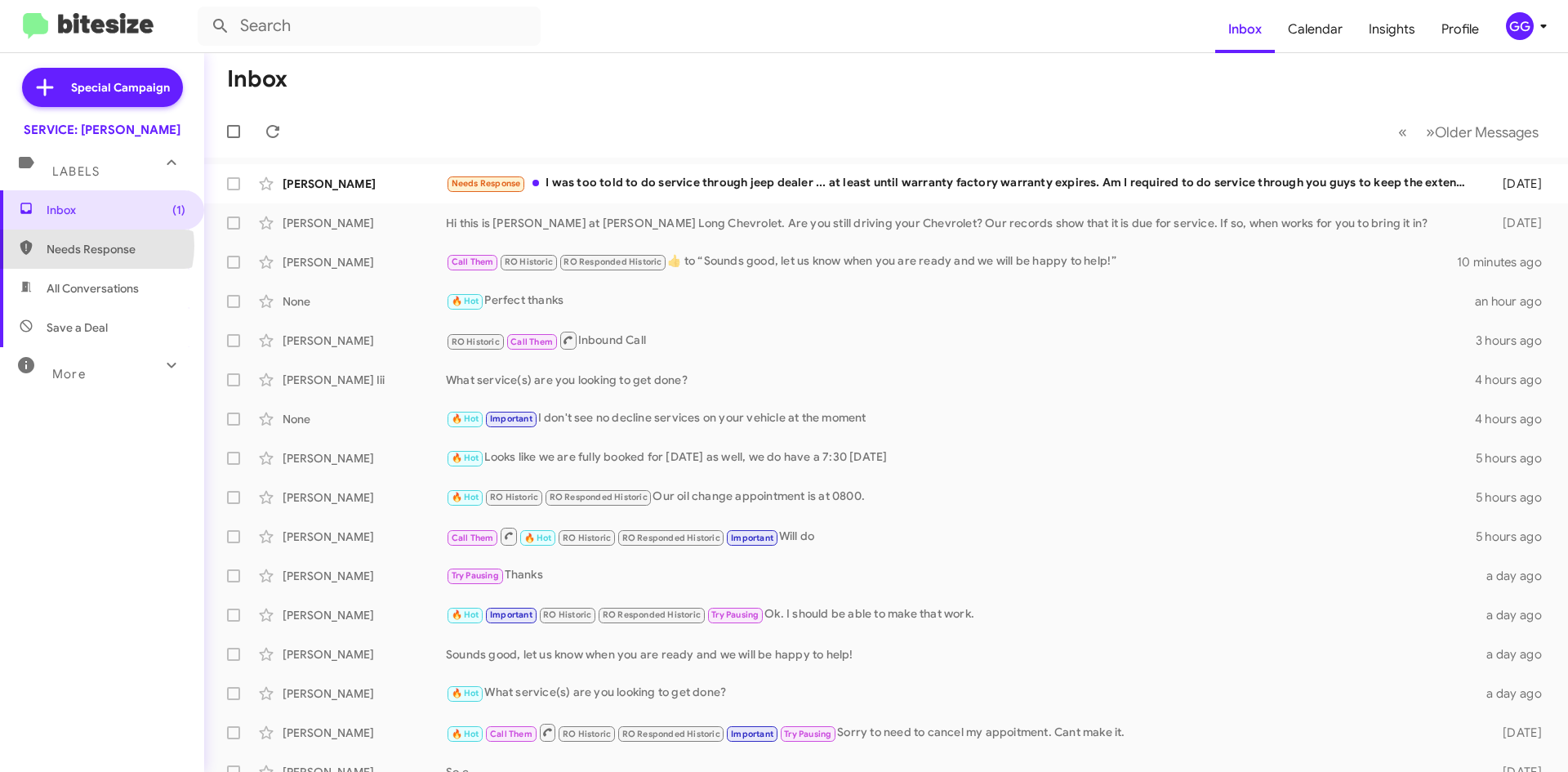
click at [94, 245] on span "Needs Response" at bounding box center [116, 249] width 138 height 16
type input "in:needs-response"
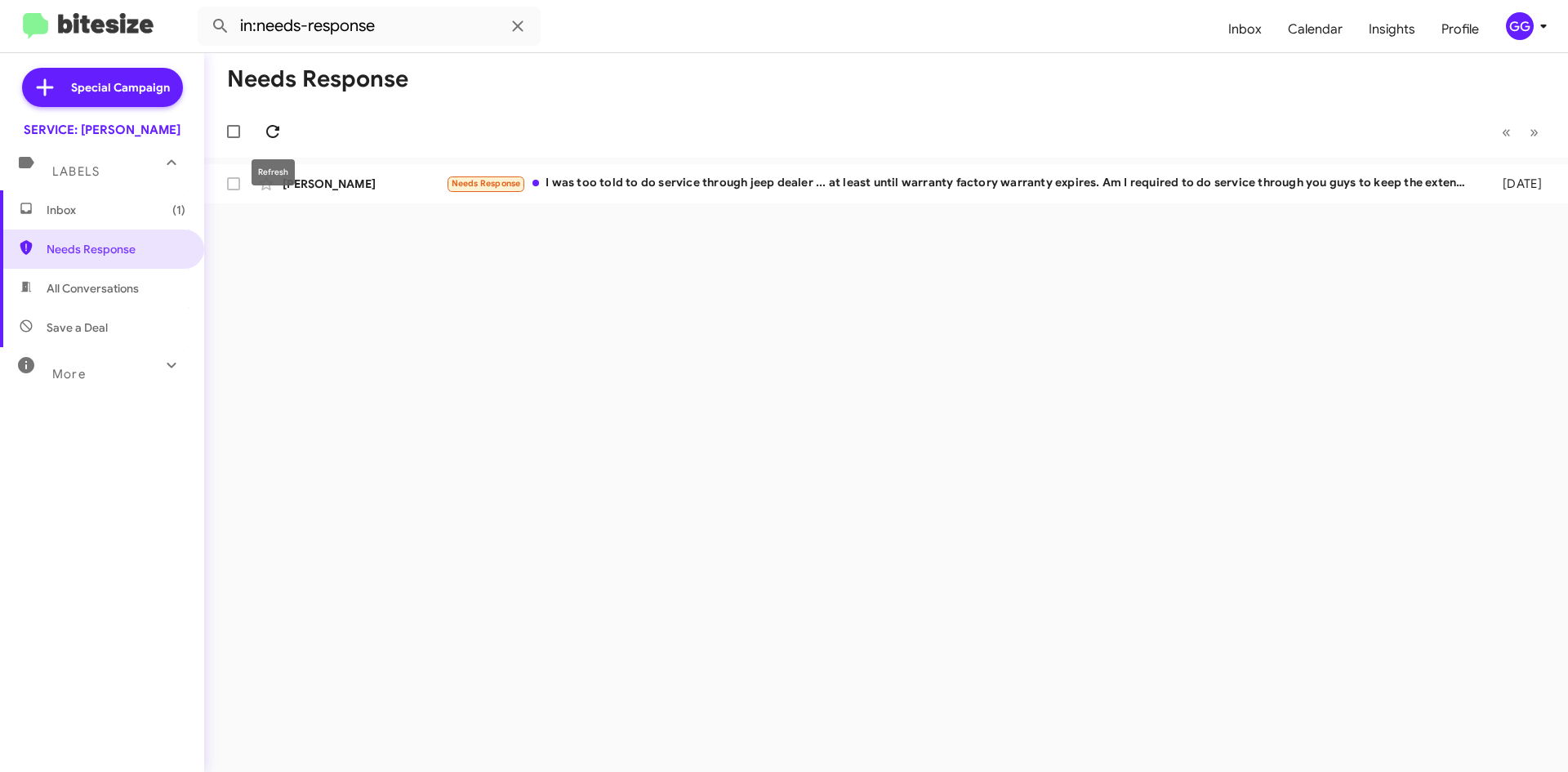
click at [261, 130] on span at bounding box center [273, 131] width 32 height 20
